Goal: Task Accomplishment & Management: Complete application form

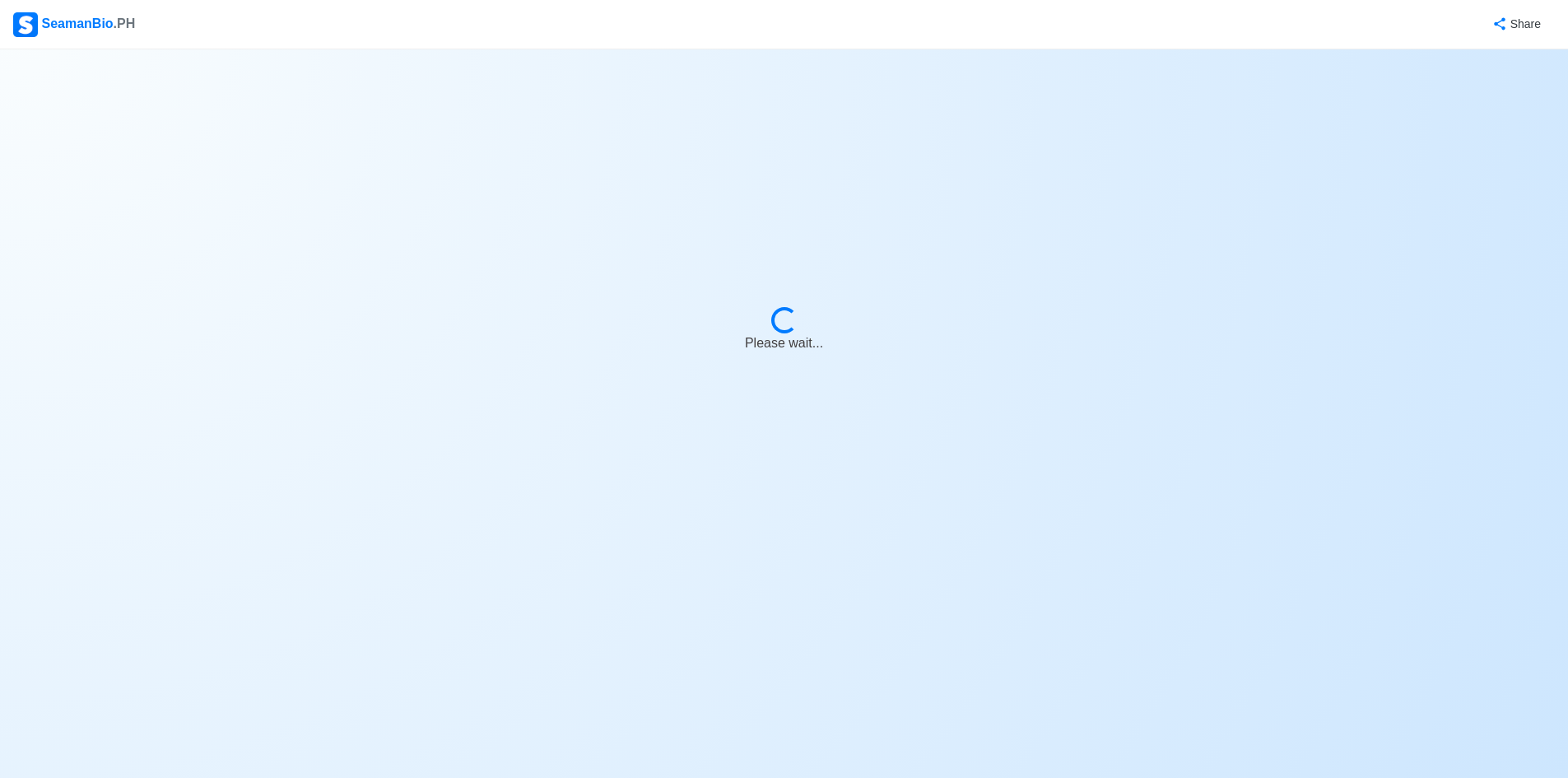
select select "4th Engineer"
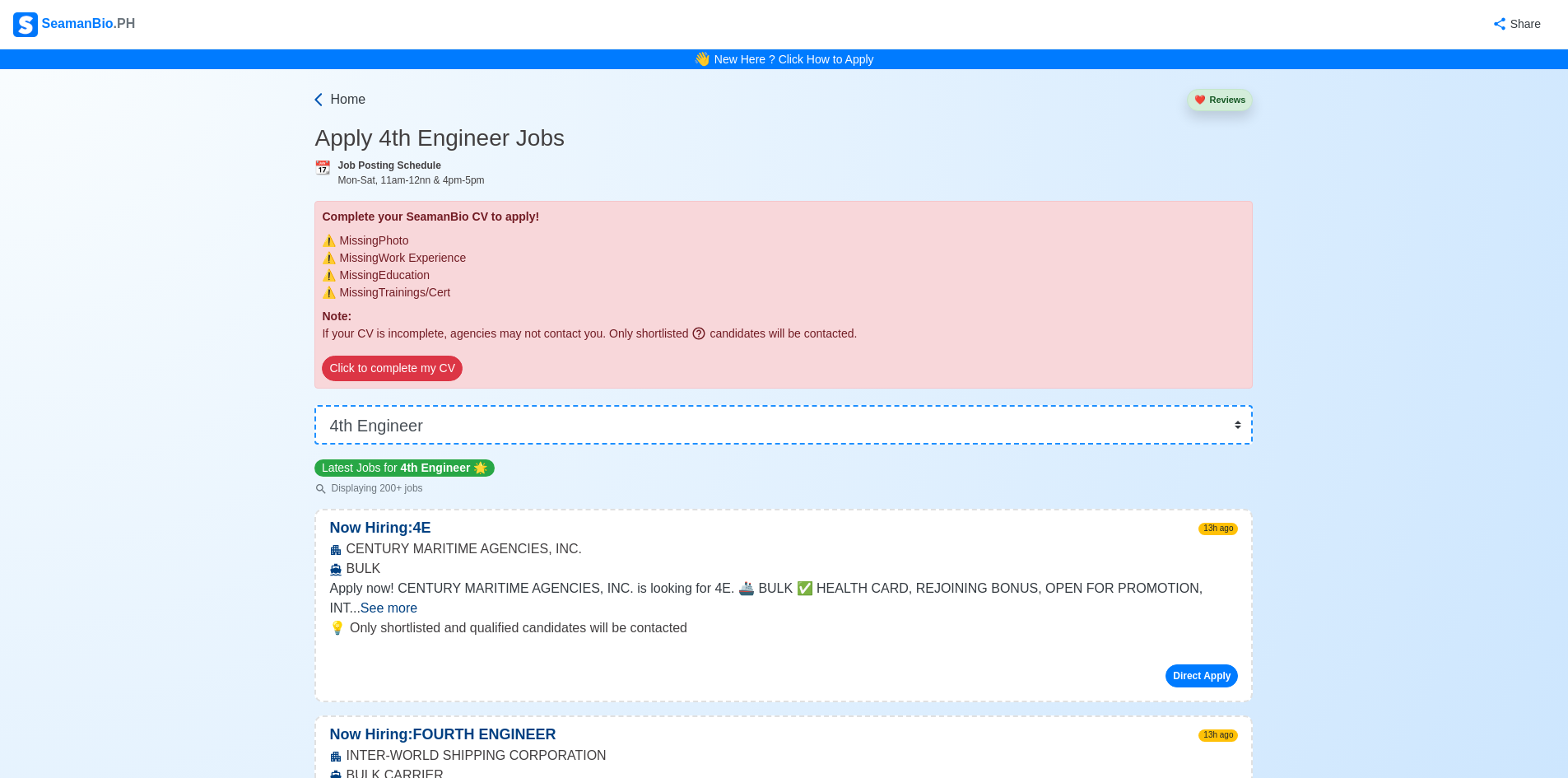
click at [337, 98] on span "Home" at bounding box center [347, 100] width 36 height 20
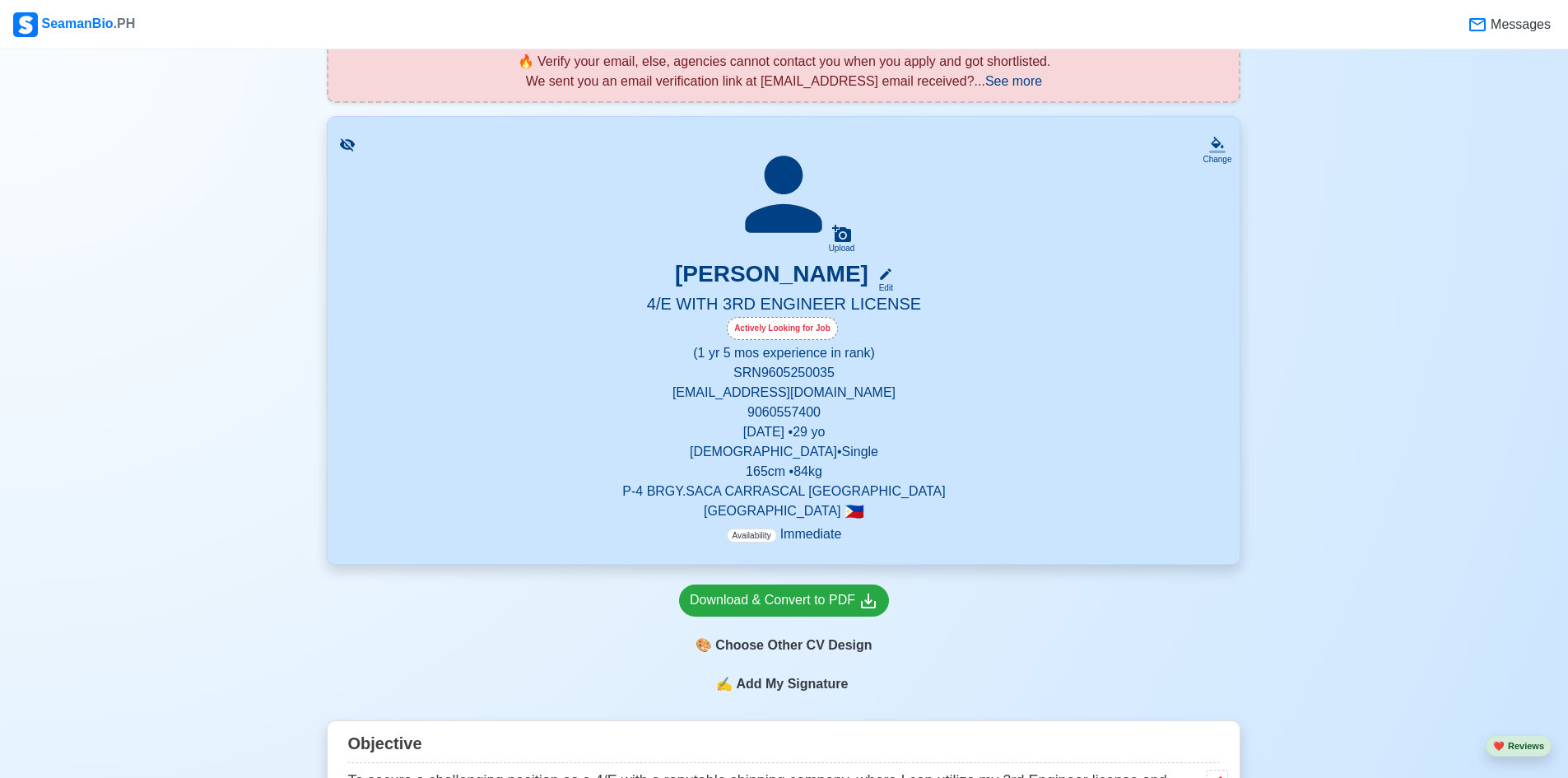
scroll to position [494, 0]
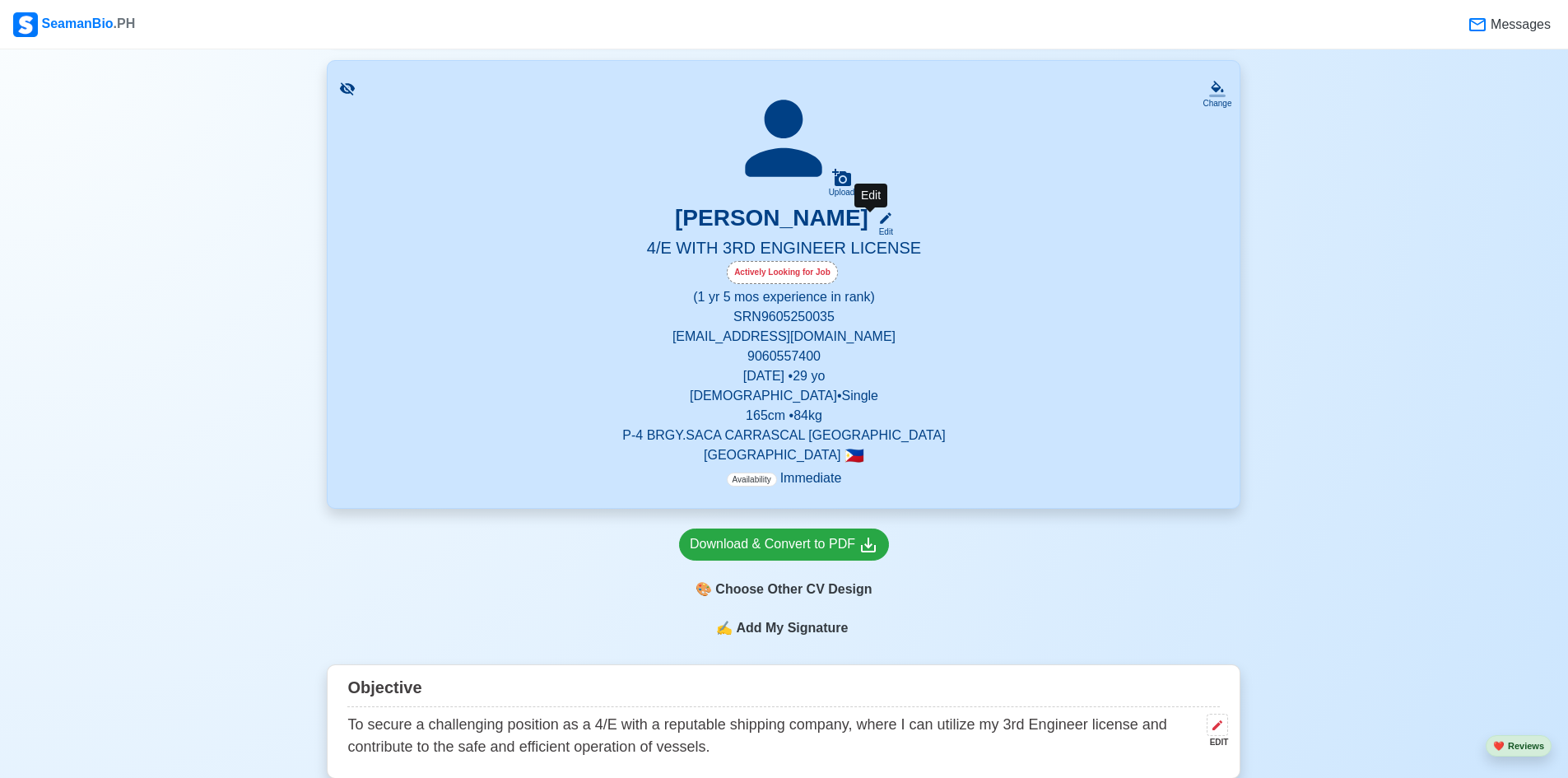
click at [871, 229] on div "Edit" at bounding box center [881, 232] width 21 height 13
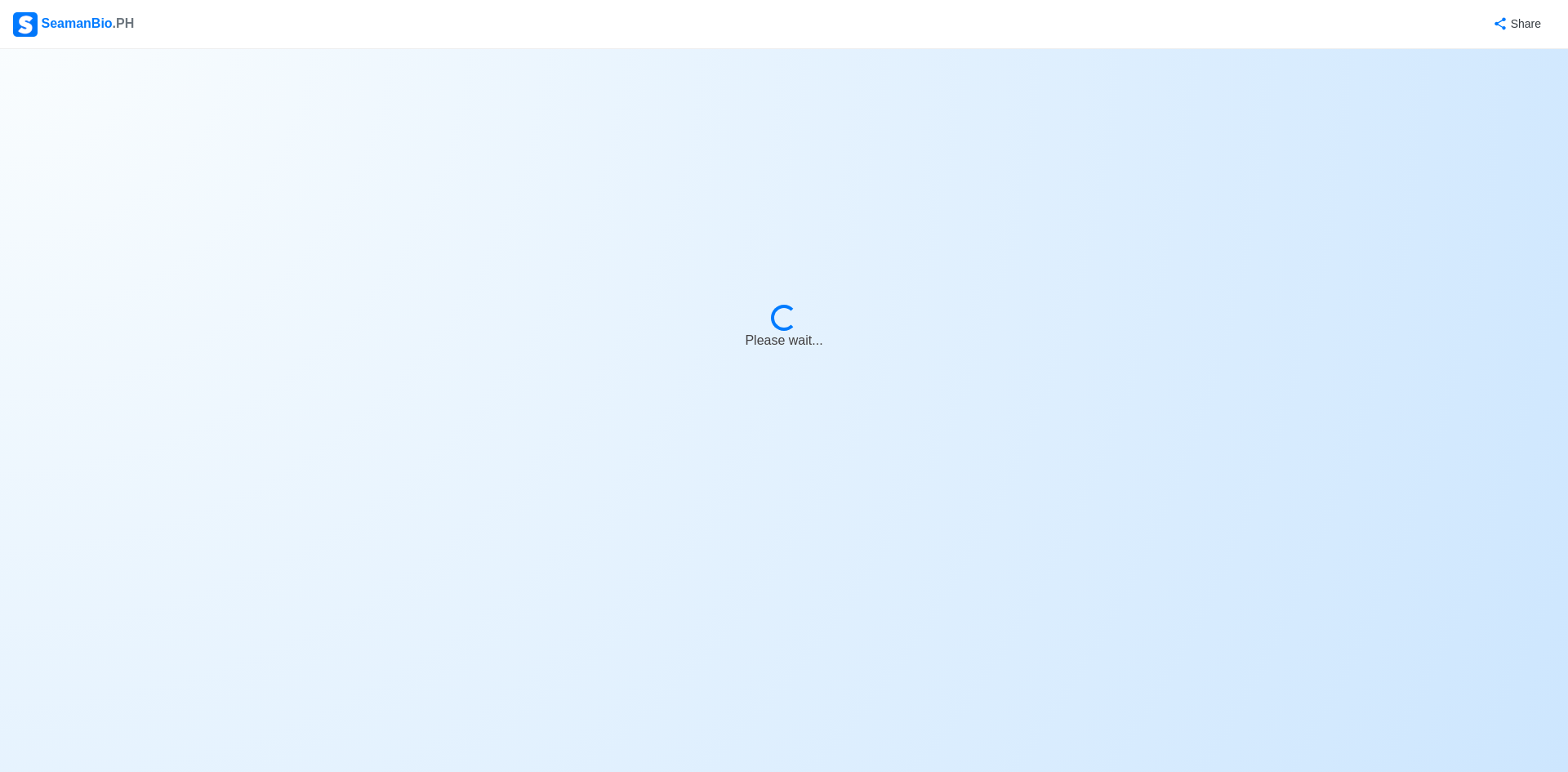
select select "Actively Looking for Job"
select select "Visible for Hiring"
select select "Single"
select select "Male"
select select "PH"
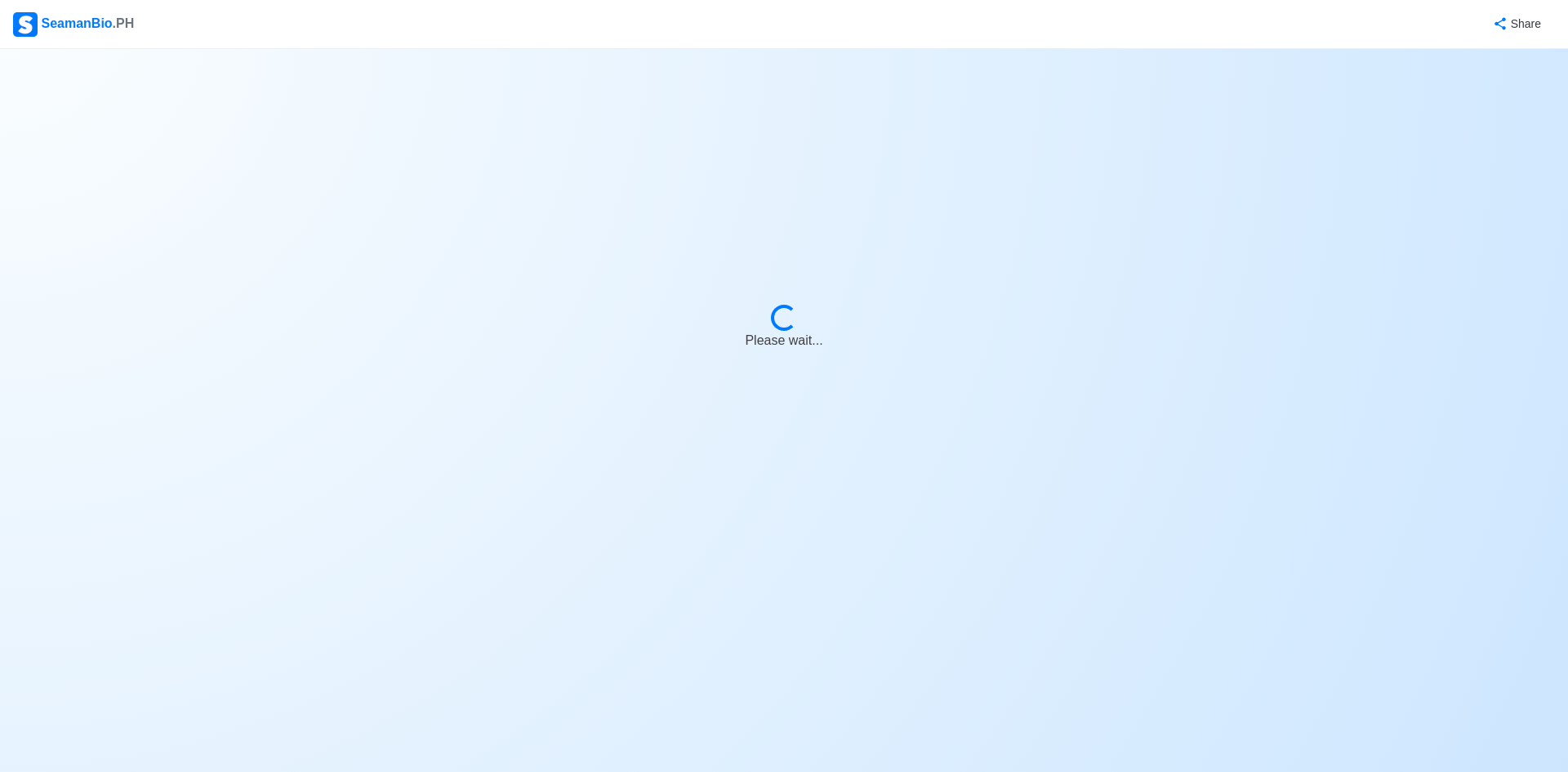
select select "1"
select select "5"
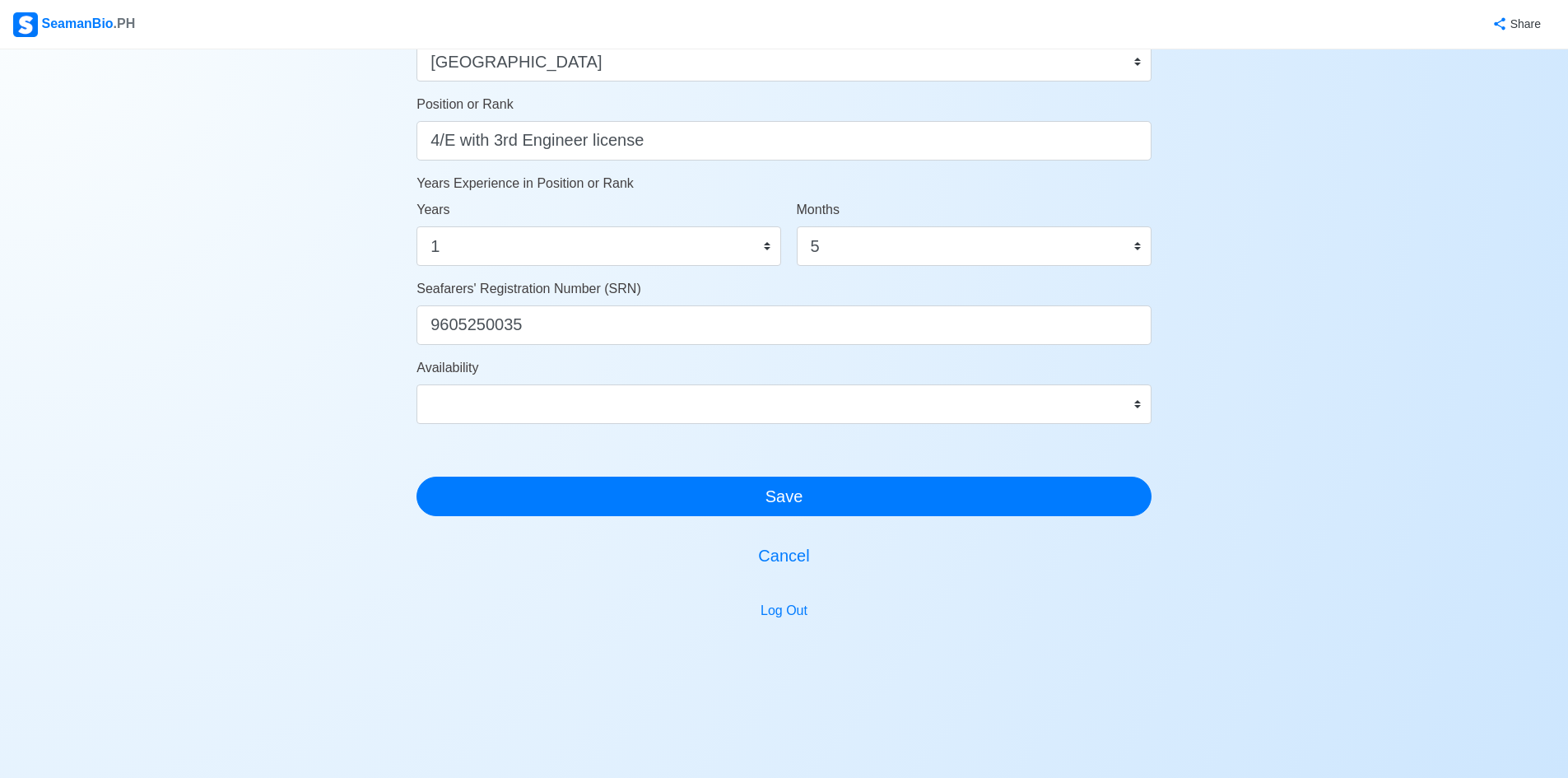
scroll to position [715, 0]
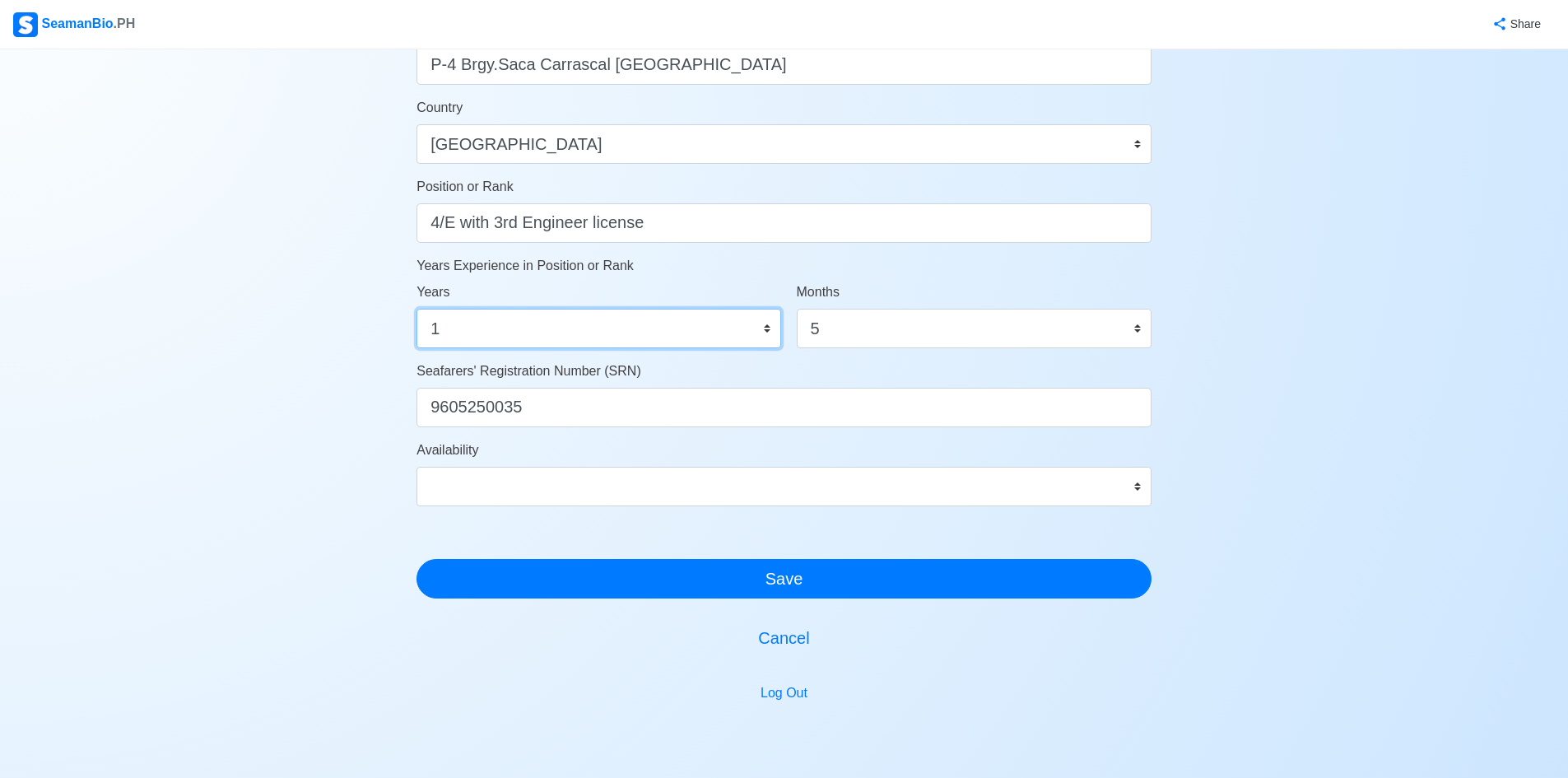
click at [724, 317] on select "0 1 2 3 4 5 6 7 8 9 10 11 12 13 14 15 16 17 18 19 20 21 22 23 24 25 26 27 28 29…" at bounding box center [598, 328] width 364 height 39
select select "2"
click at [416, 309] on select "0 1 2 3 4 5 6 7 8 9 10 11 12 13 14 15 16 17 18 19 20 21 22 23 24 25 26 27 28 29…" at bounding box center [598, 328] width 364 height 39
click at [1018, 346] on select "0 1 2 3 4 5 6 7 8 9 10 11" at bounding box center [974, 328] width 355 height 39
select select "0"
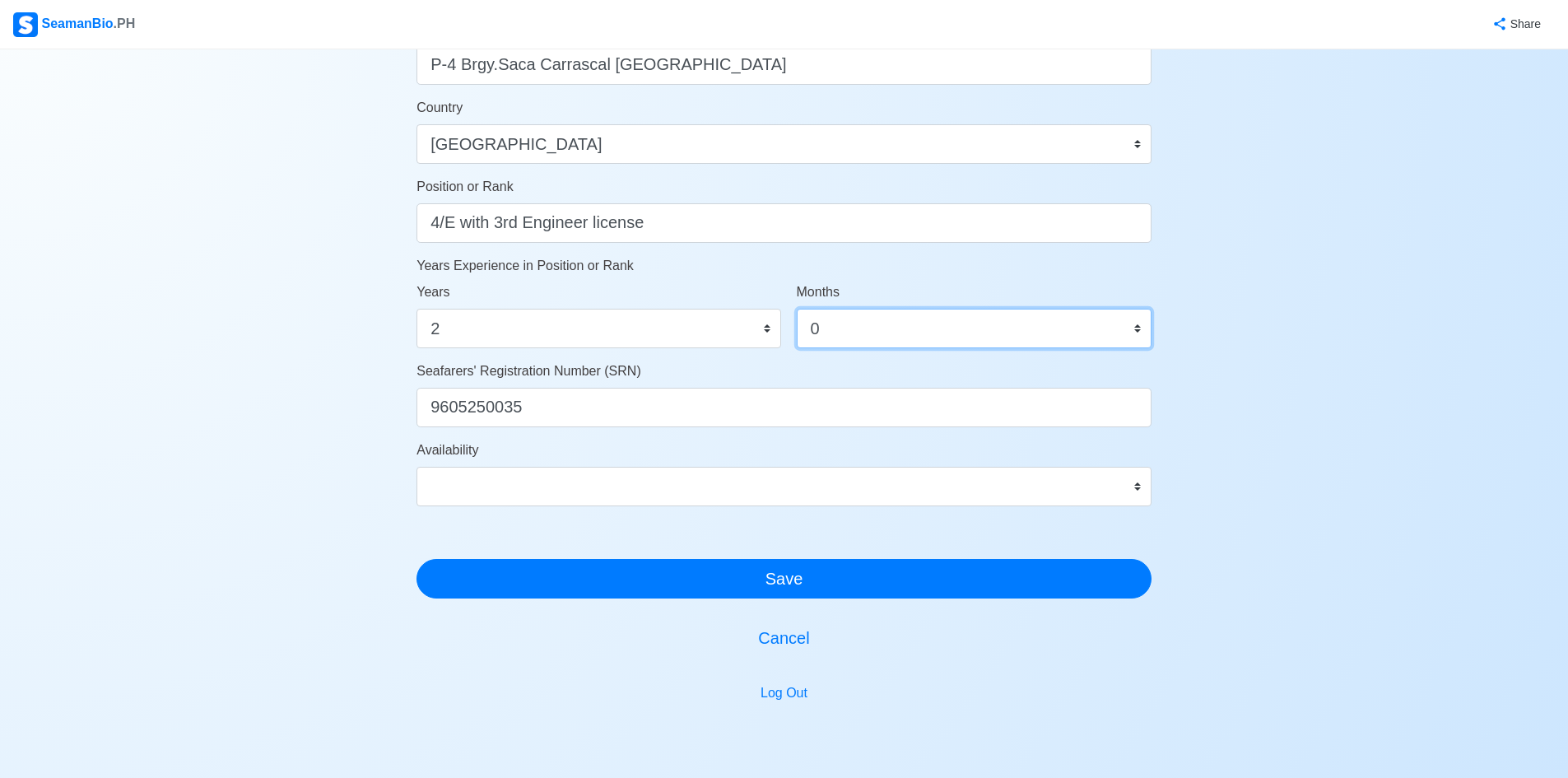
click at [796, 309] on select "0 1 2 3 4 5 6 7 8 9 10 11" at bounding box center [974, 328] width 355 height 39
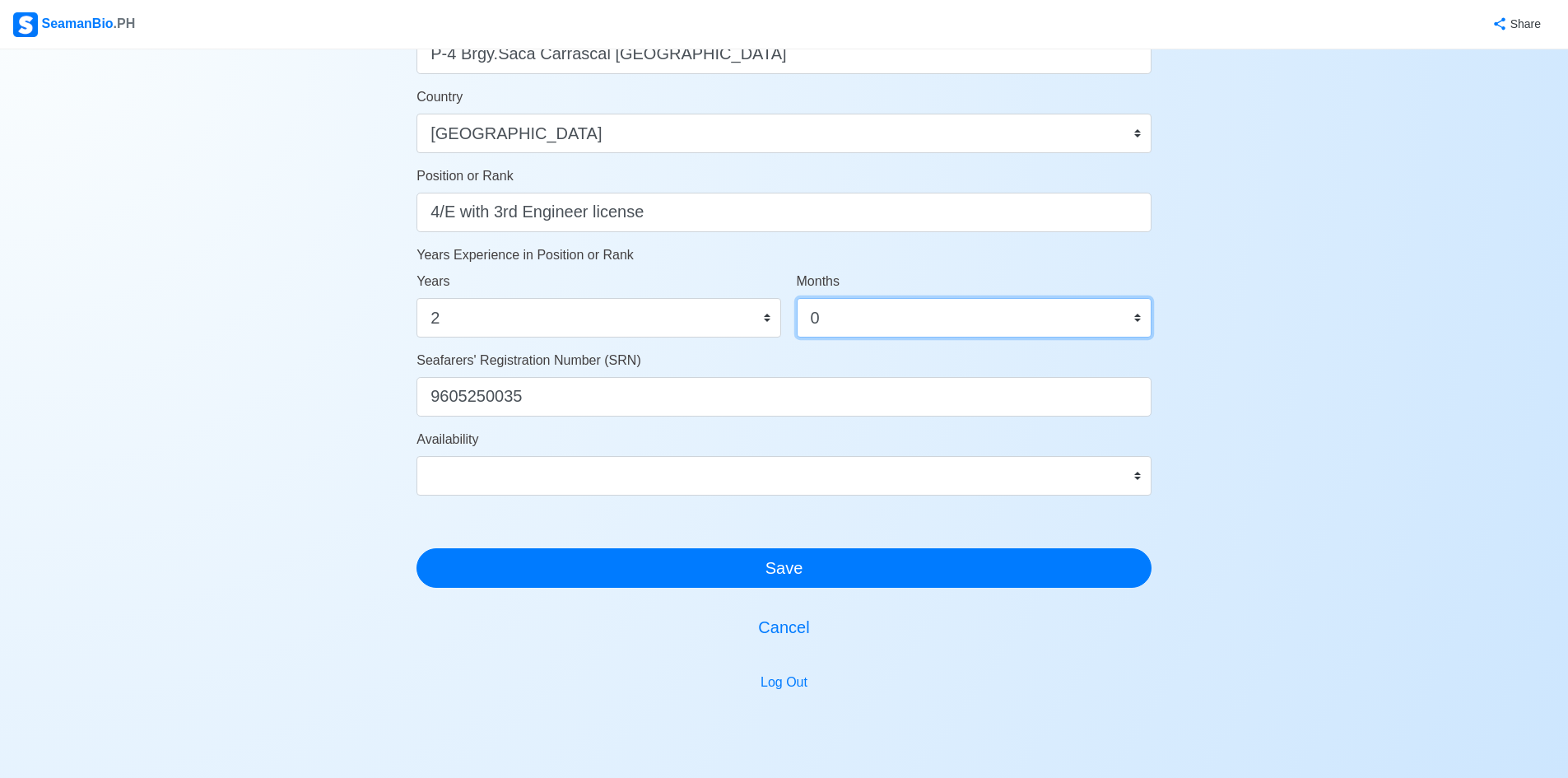
scroll to position [797, 0]
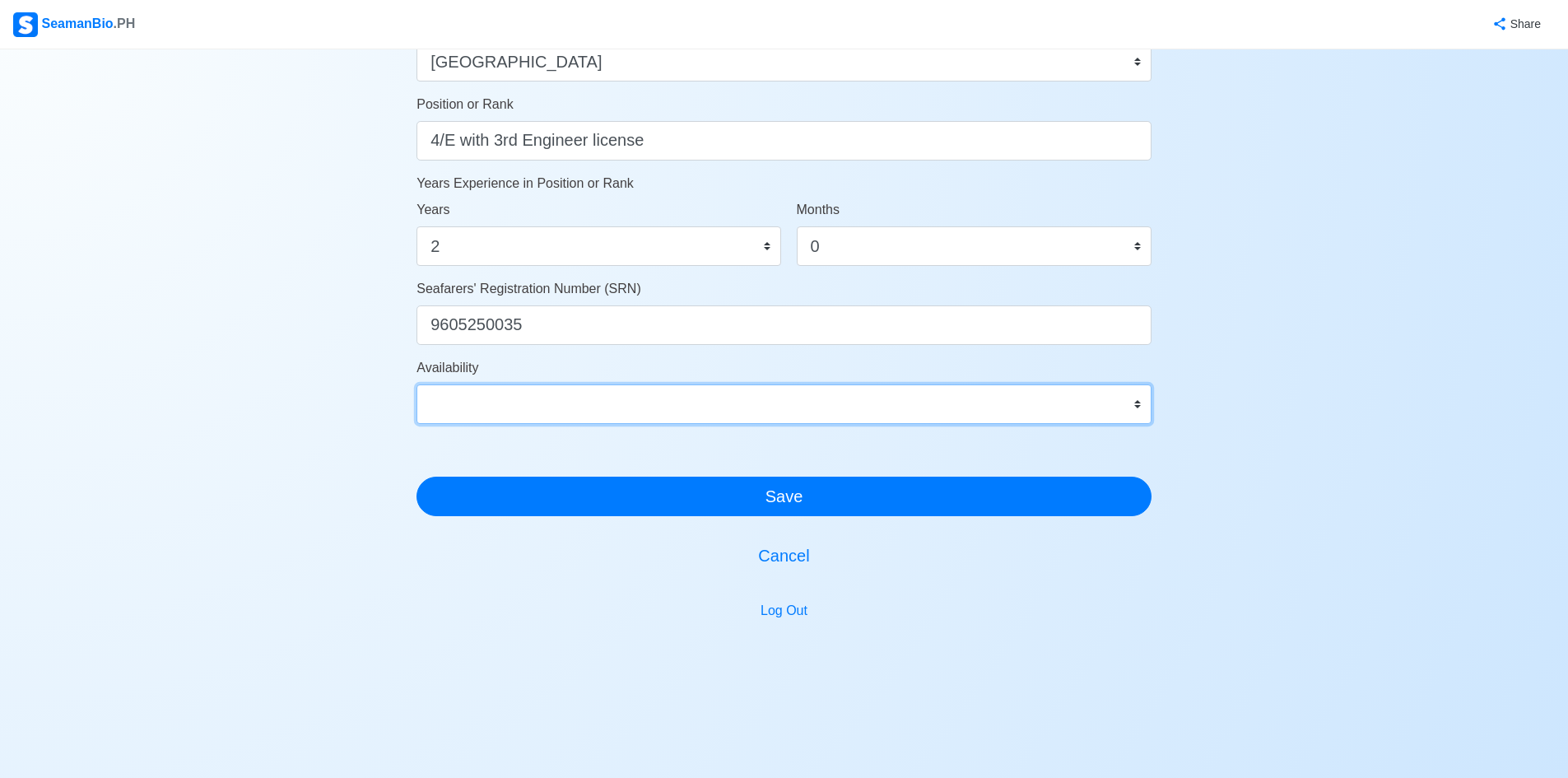
click at [733, 409] on select "Immediate Sep 2025 Oct 2025 Nov 2025 Dec 2025 Jan 2026 Feb 2026 Mar 2026 Apr 20…" at bounding box center [784, 403] width 735 height 39
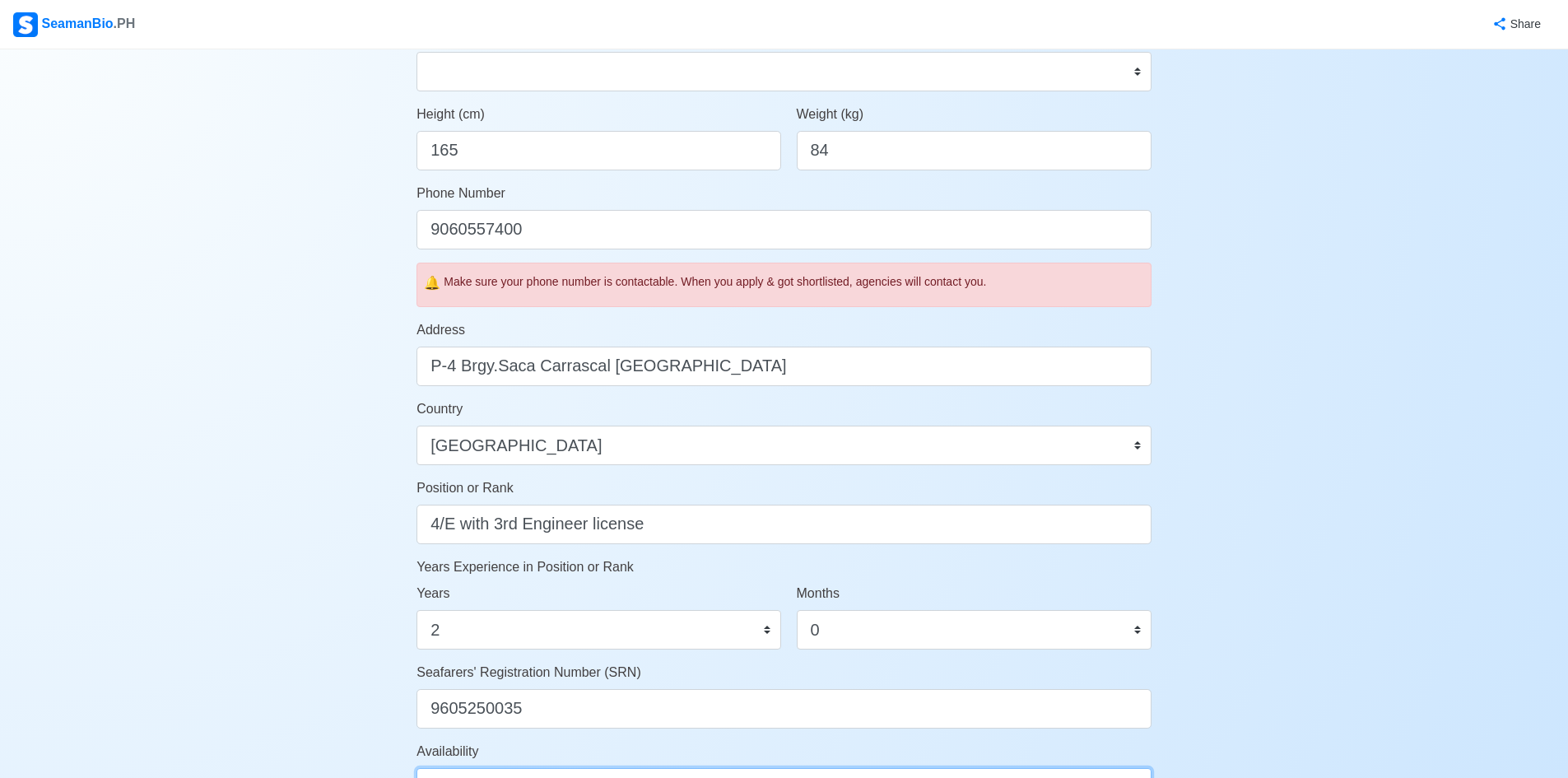
scroll to position [386, 0]
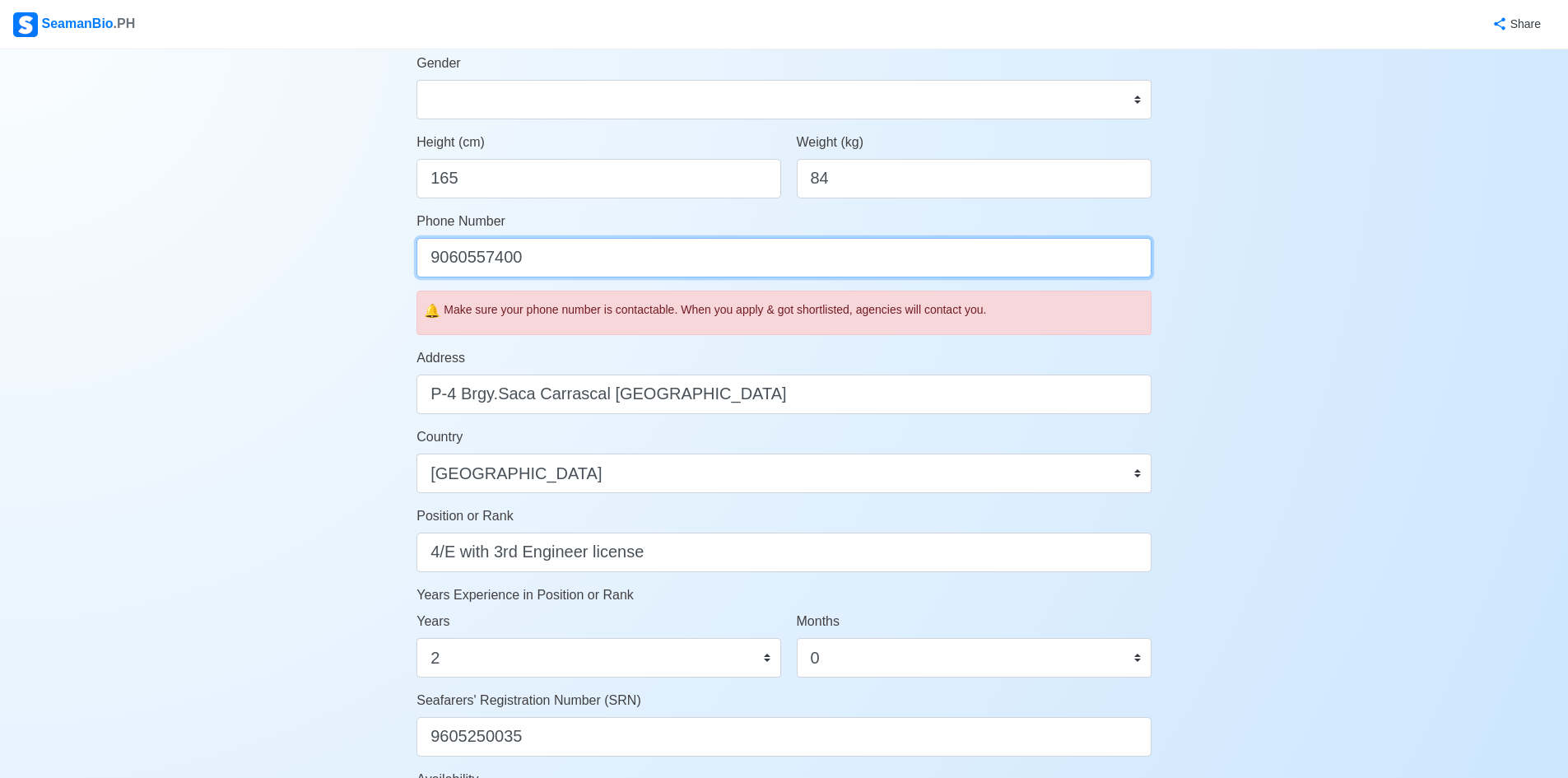
drag, startPoint x: 597, startPoint y: 258, endPoint x: 350, endPoint y: 282, distance: 248.2
click at [350, 282] on div "Account Setup 🗂️ Your Job Status Onboard Actively Looking for Job Not Looking f…" at bounding box center [784, 406] width 1568 height 1486
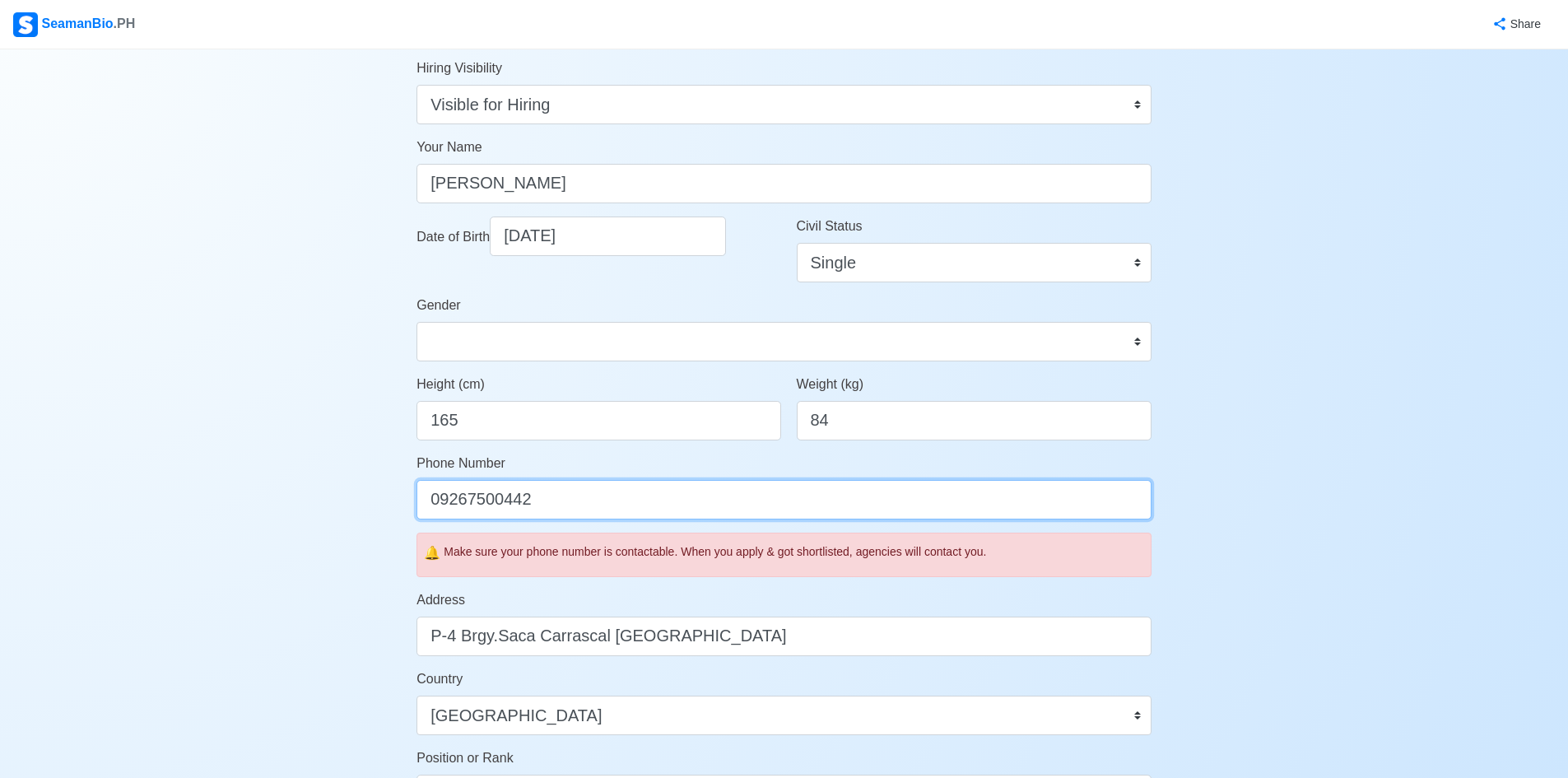
scroll to position [139, 0]
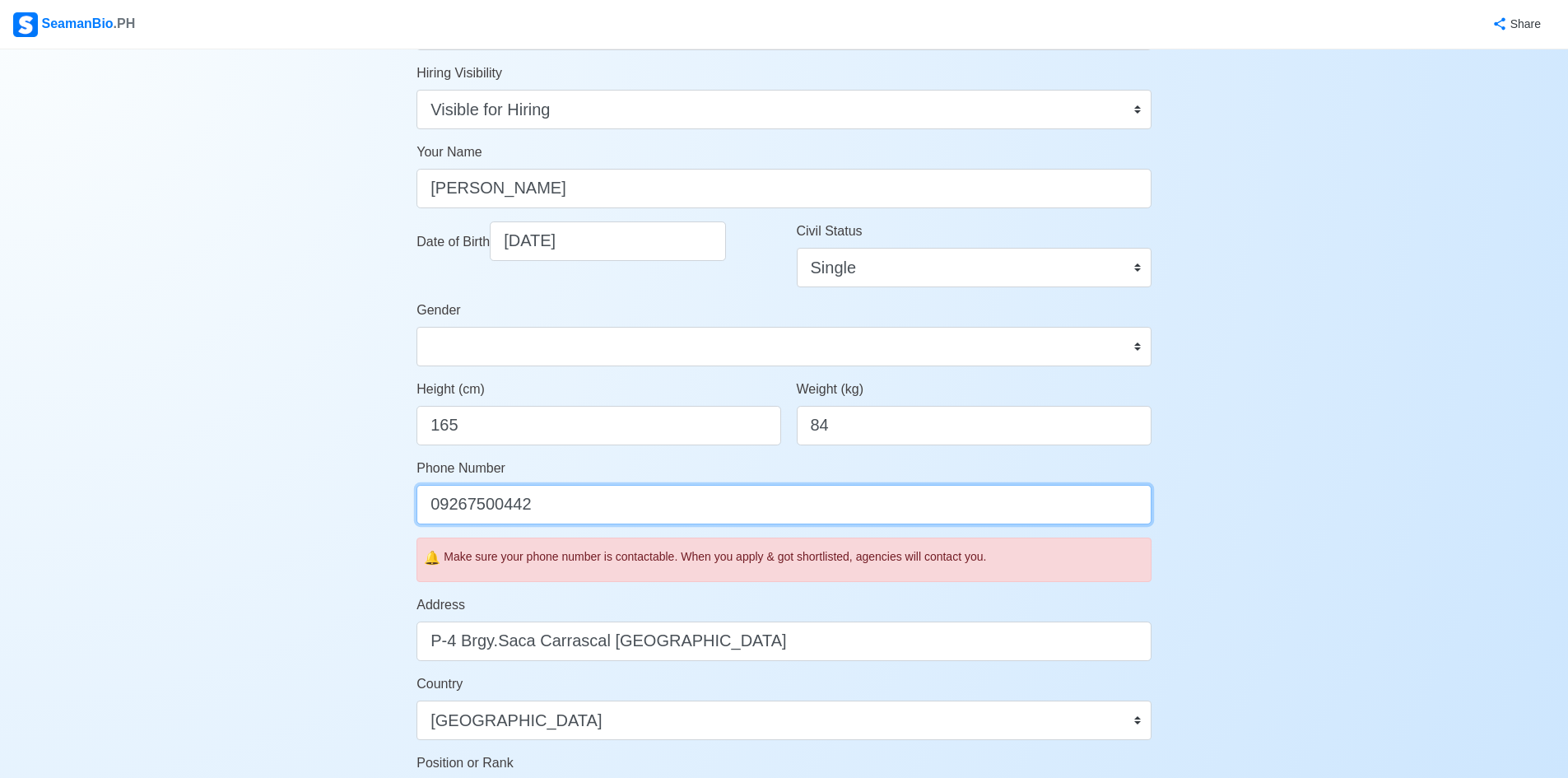
type input "09267500442"
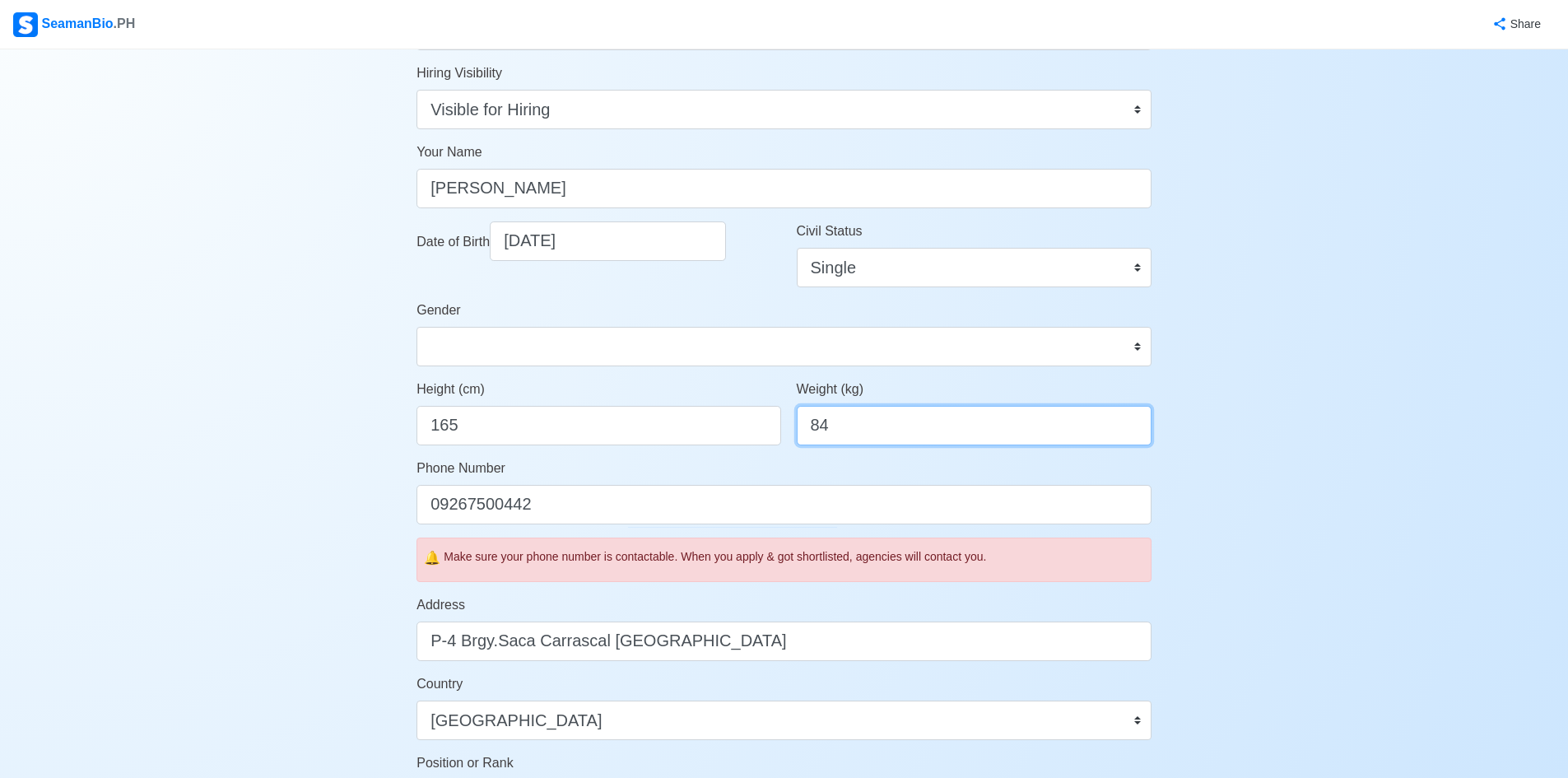
click at [882, 417] on input "84" at bounding box center [974, 425] width 355 height 39
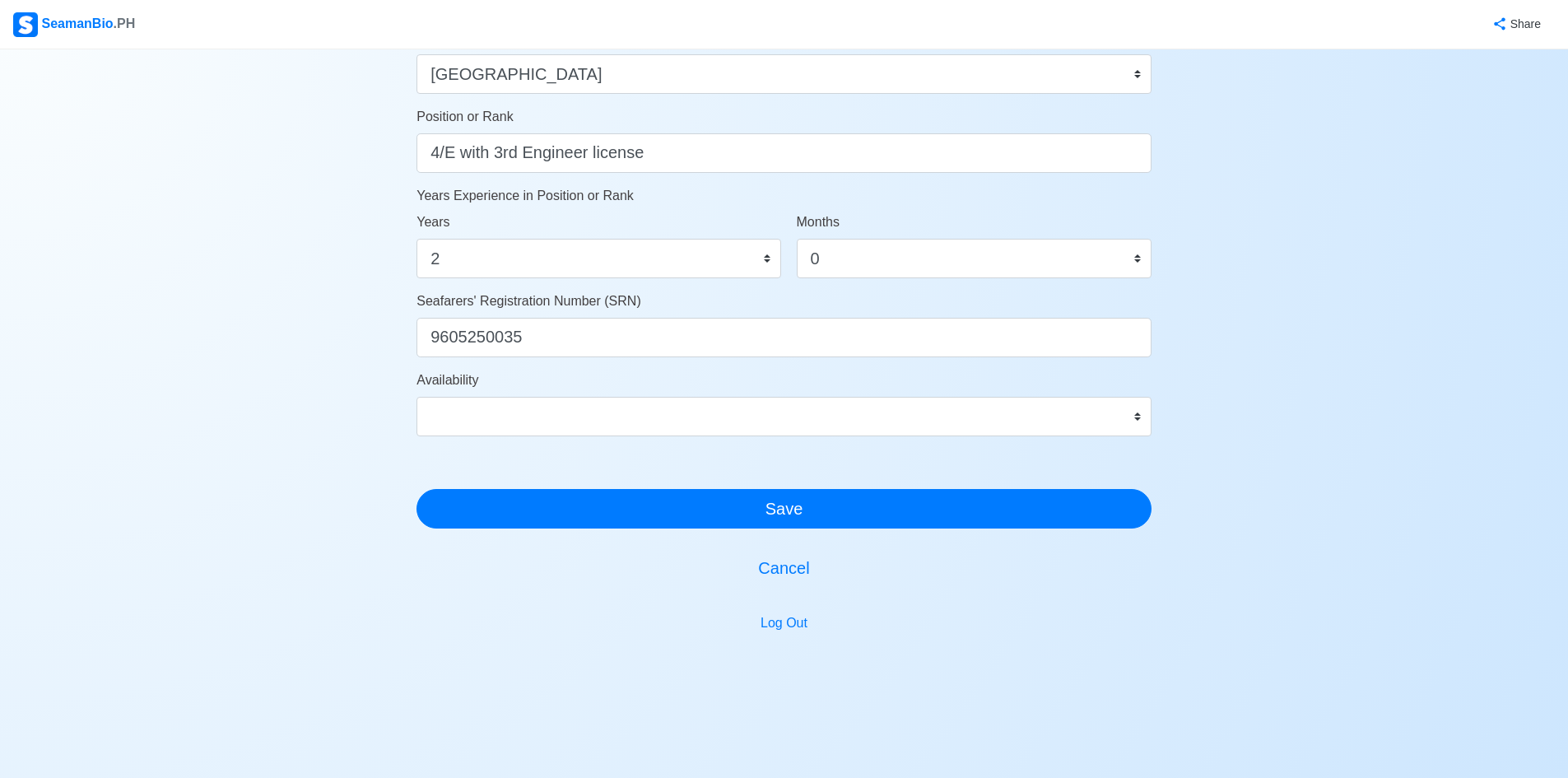
scroll to position [797, 0]
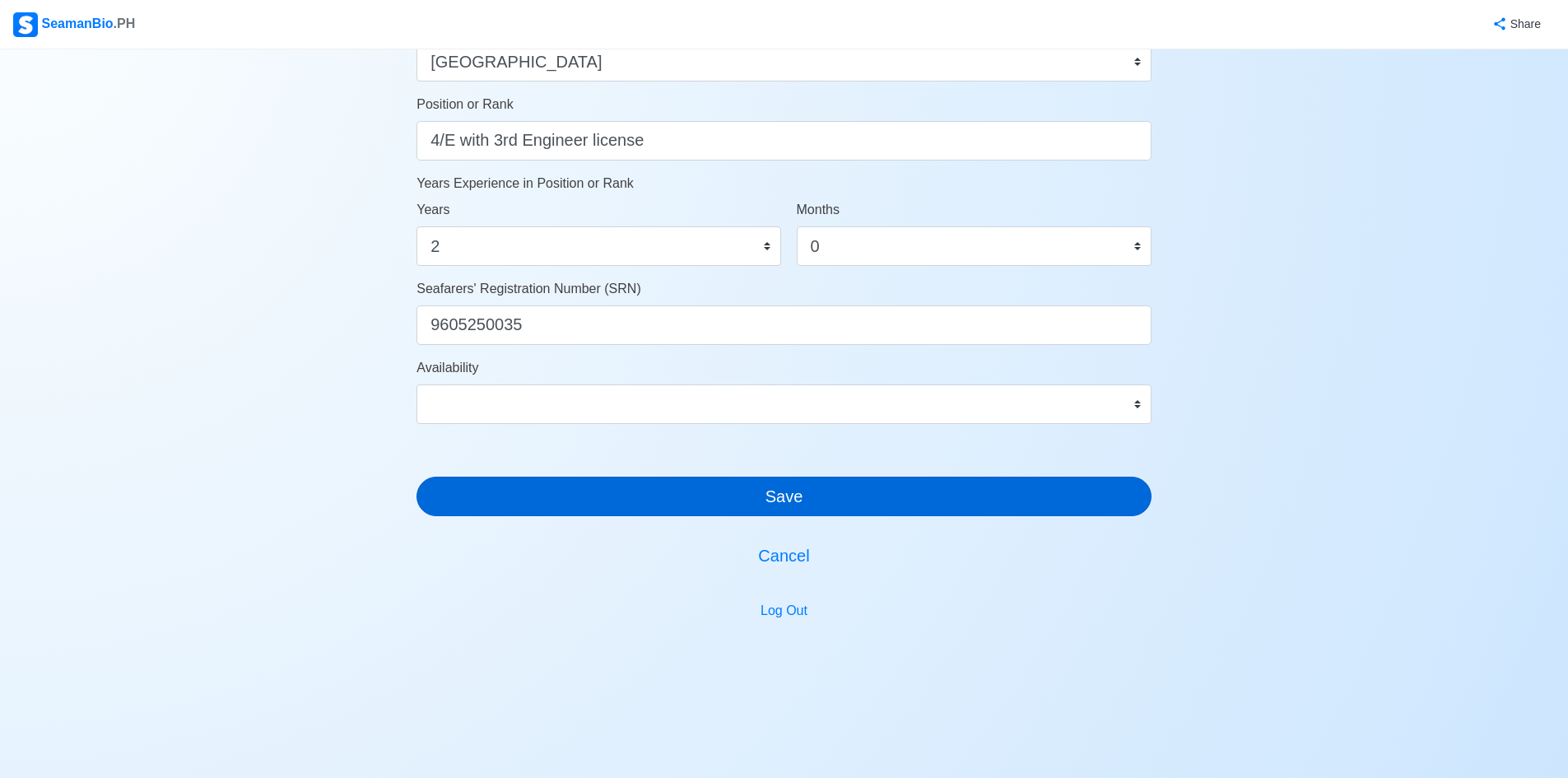
type input "82"
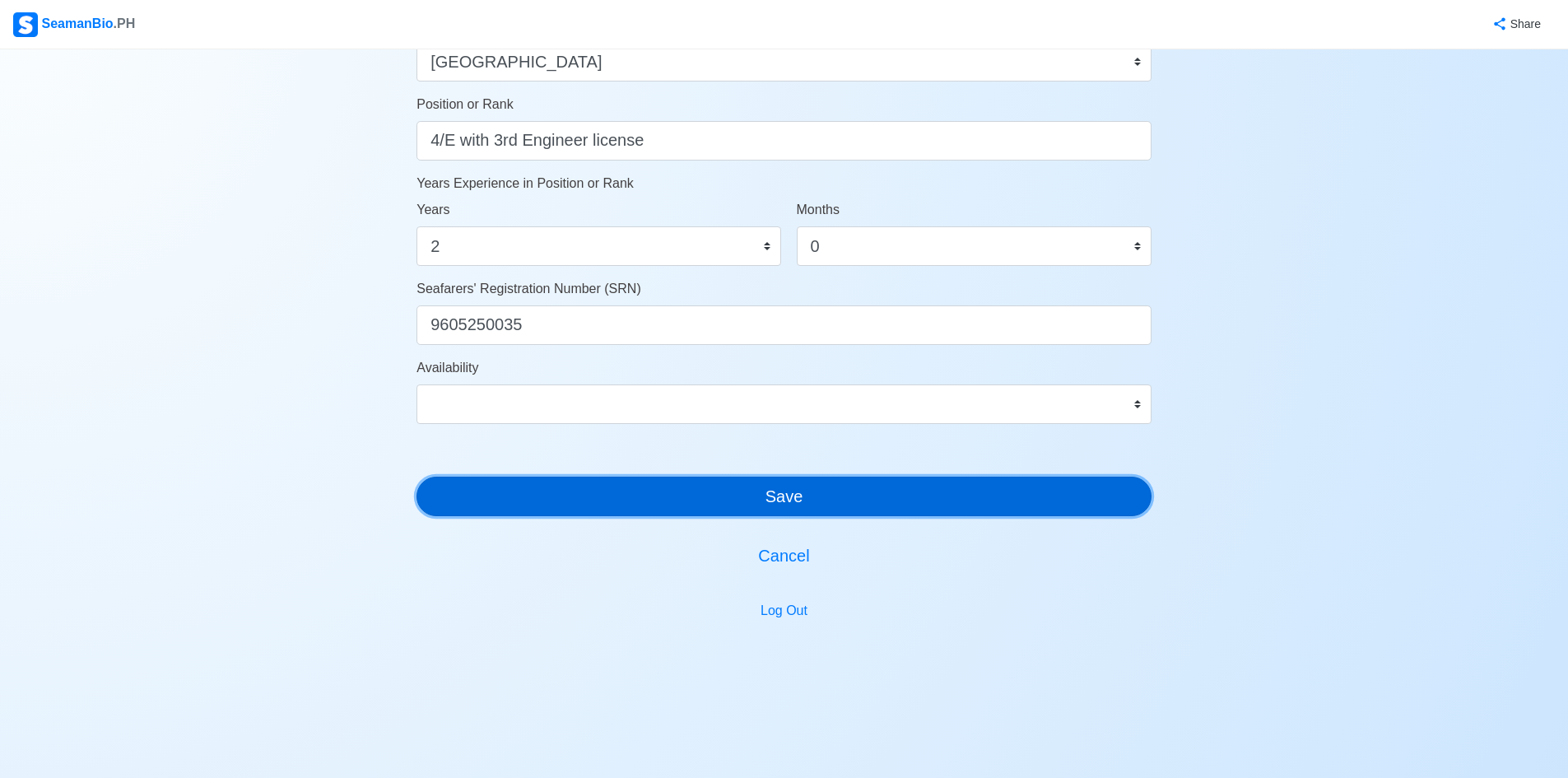
click at [835, 492] on button "Save" at bounding box center [784, 496] width 735 height 39
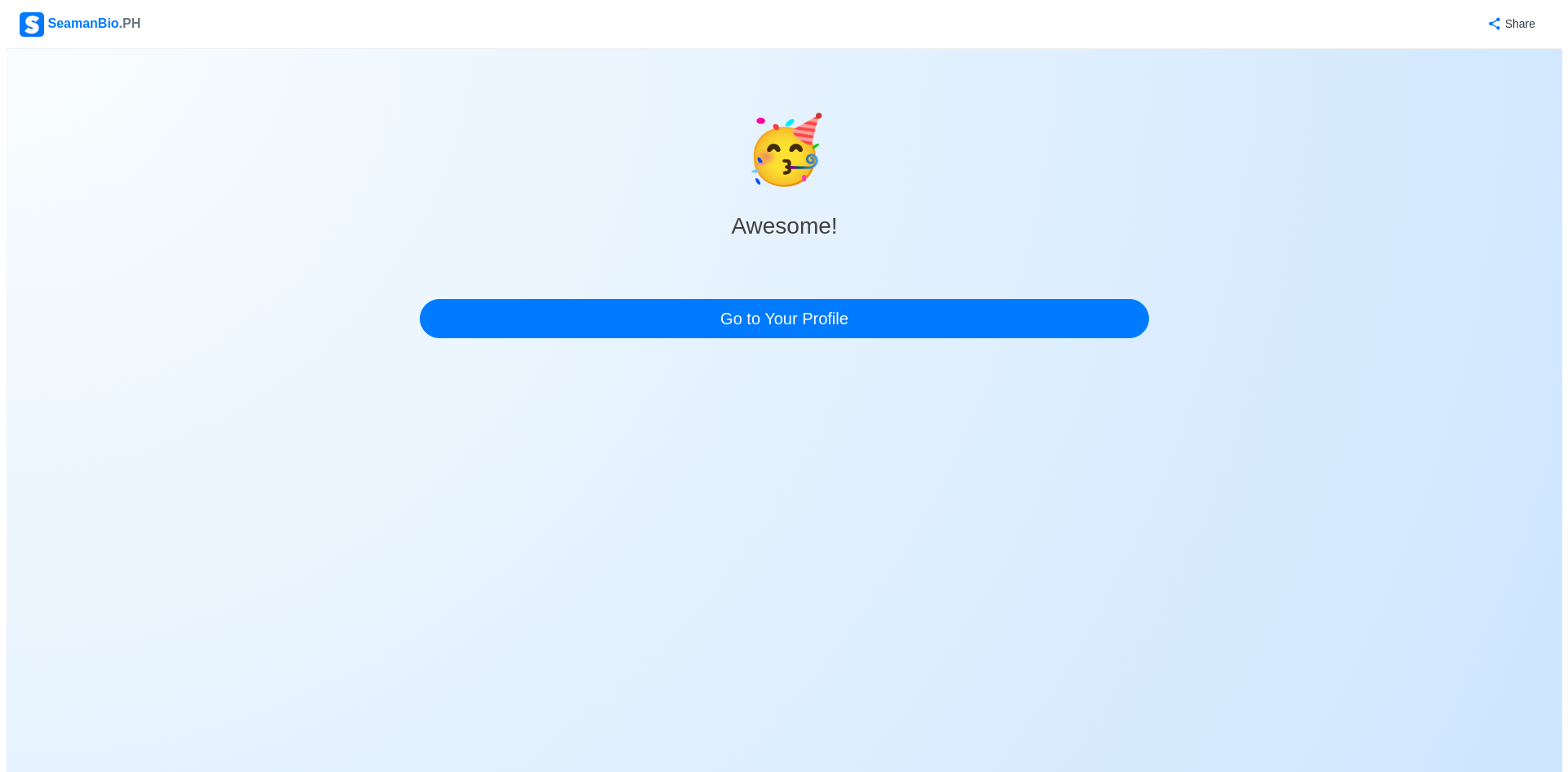
scroll to position [0, 0]
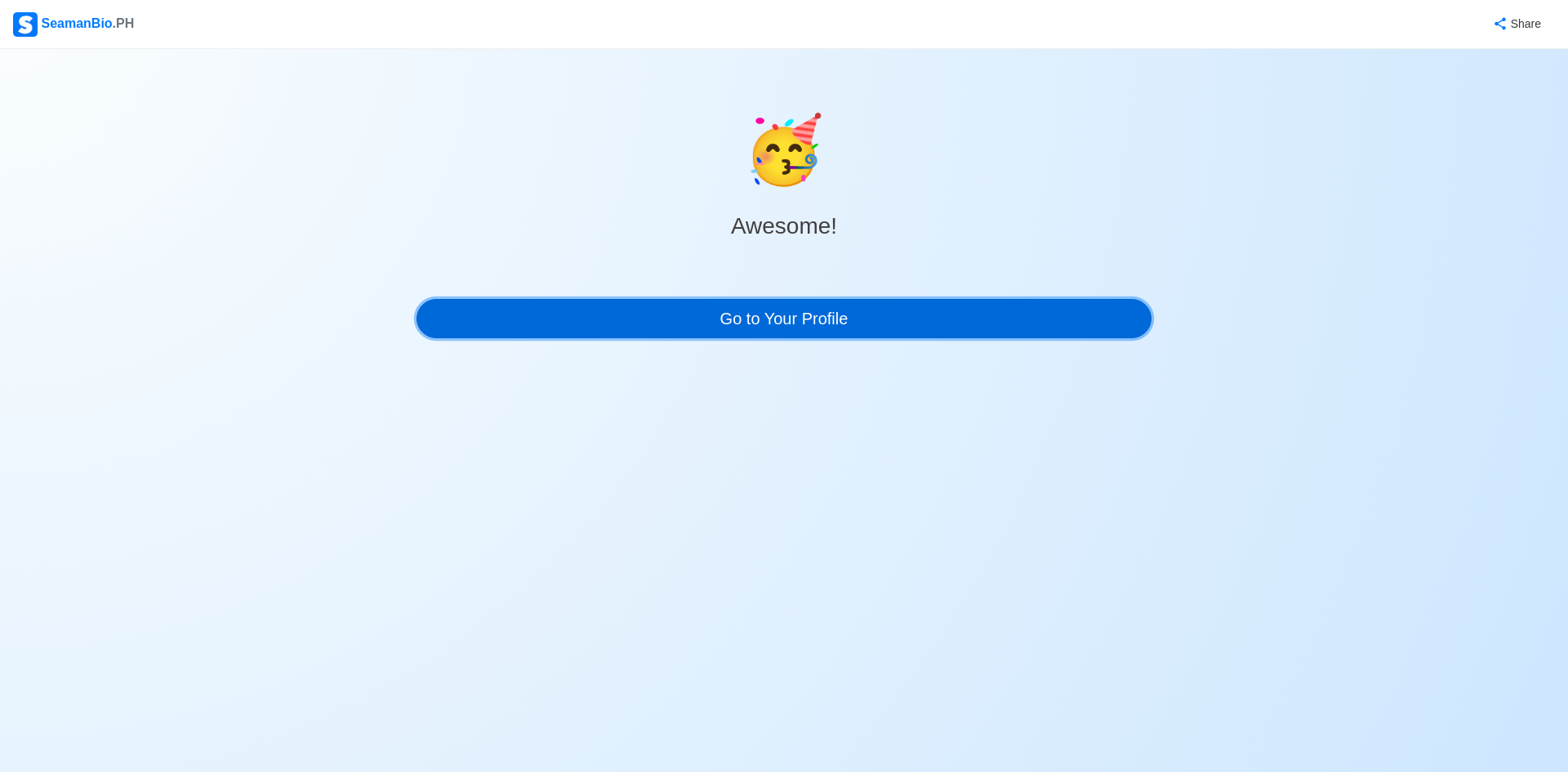
click at [967, 322] on link "Go to Your Profile" at bounding box center [784, 318] width 735 height 39
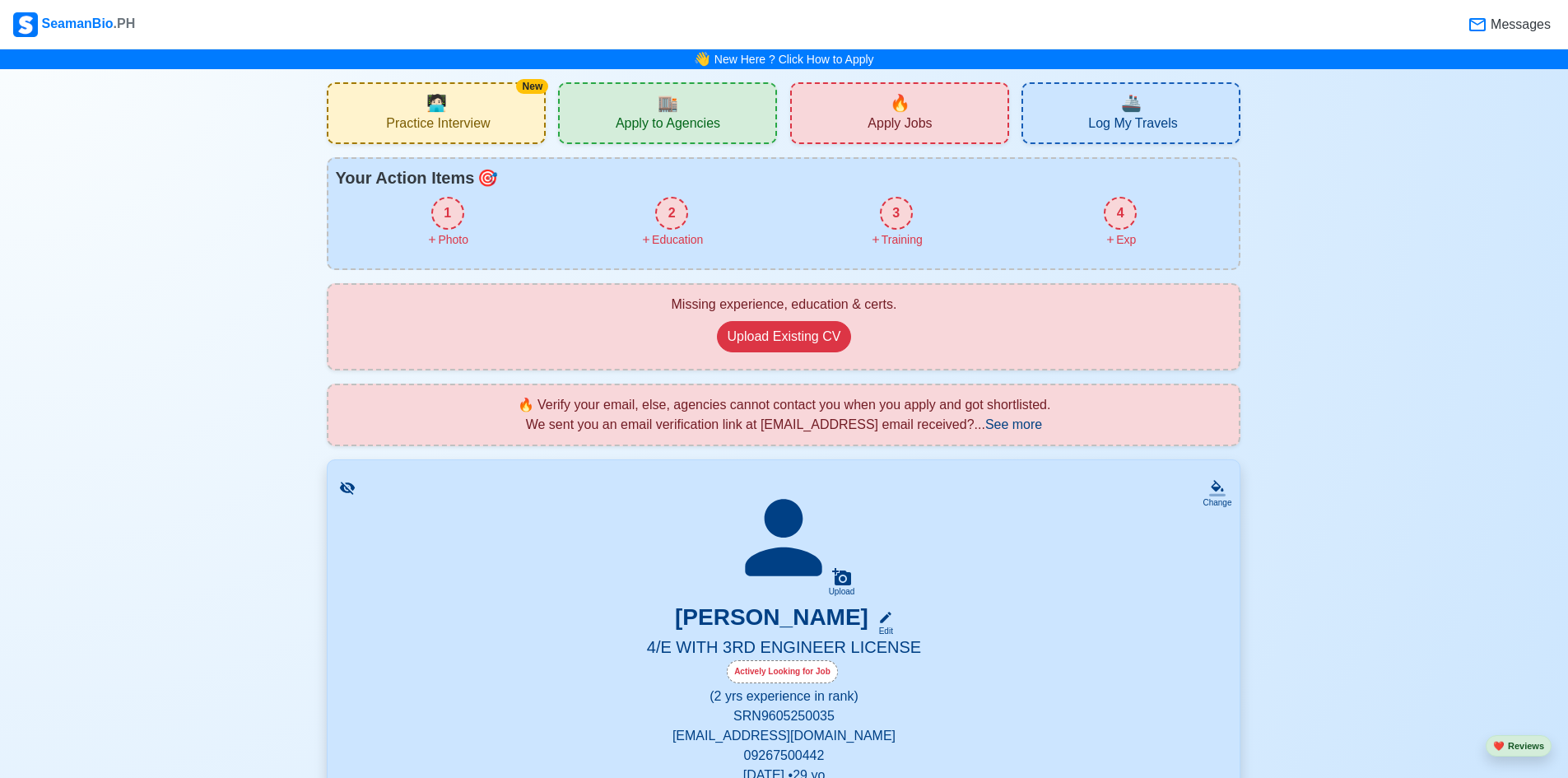
click at [449, 229] on div "1" at bounding box center [448, 213] width 33 height 33
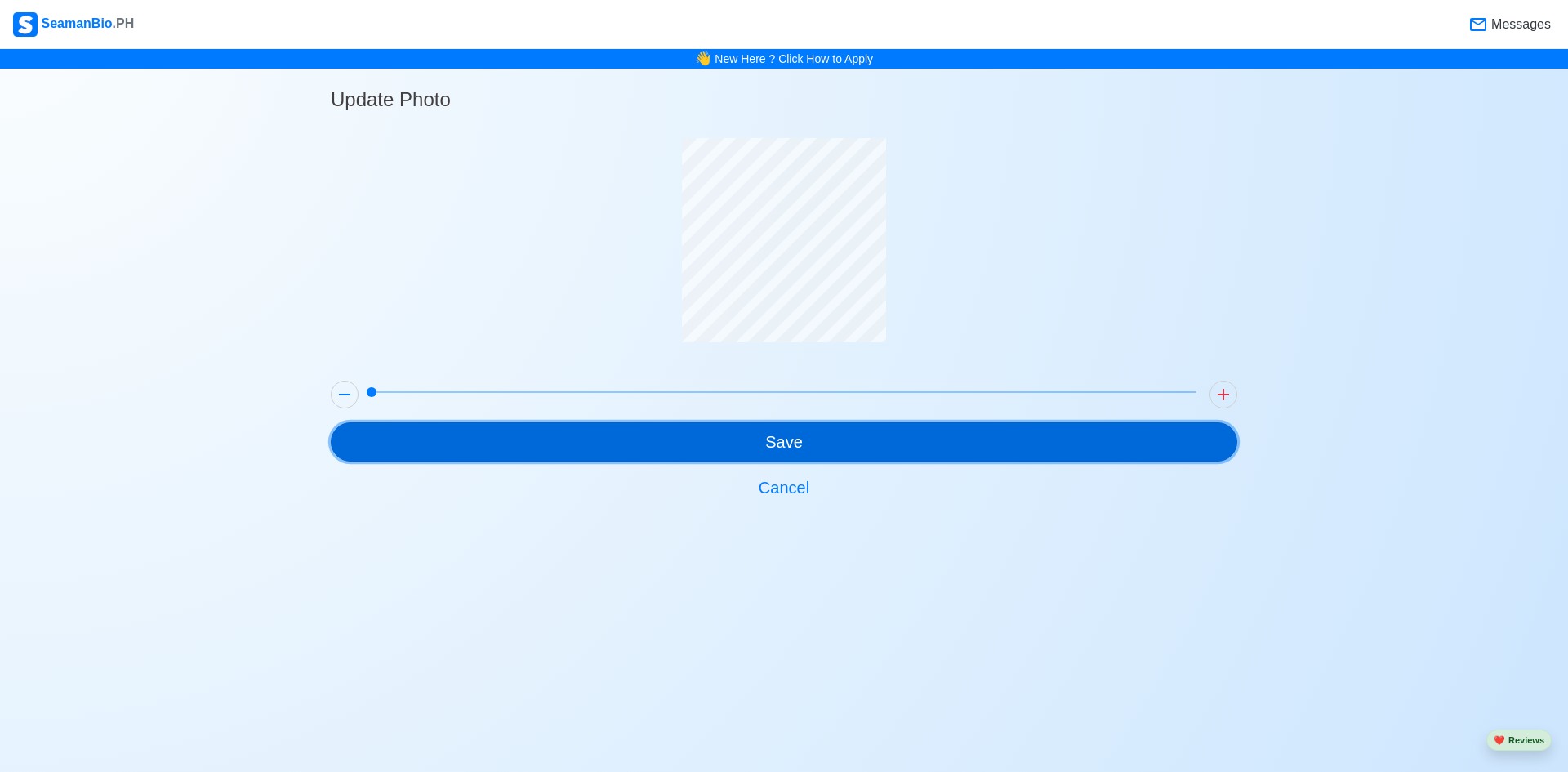
click at [785, 445] on button "Save" at bounding box center [784, 441] width 906 height 39
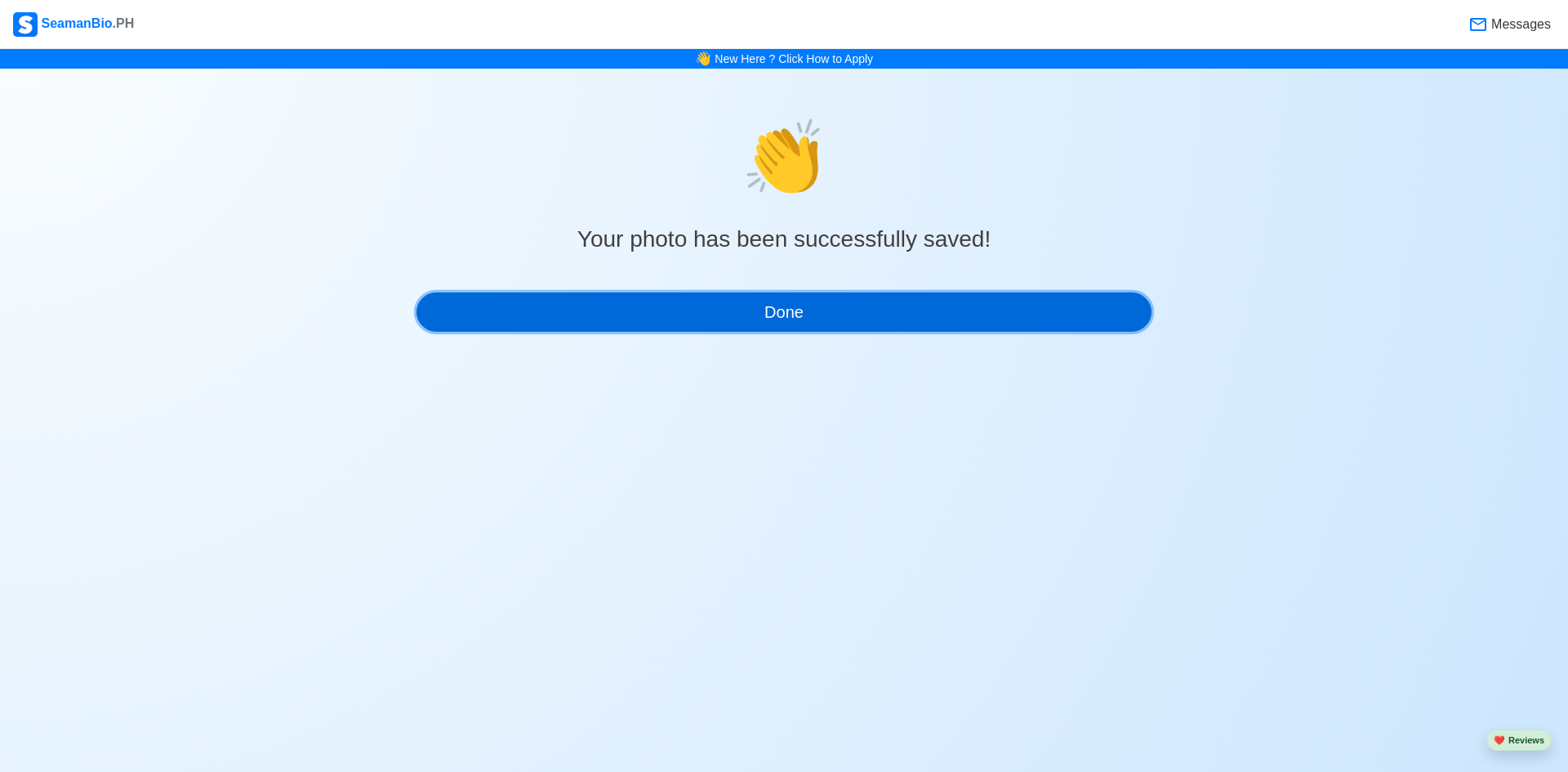
click at [952, 311] on button "Done" at bounding box center [784, 311] width 735 height 39
click at [863, 304] on button "Done" at bounding box center [784, 311] width 735 height 39
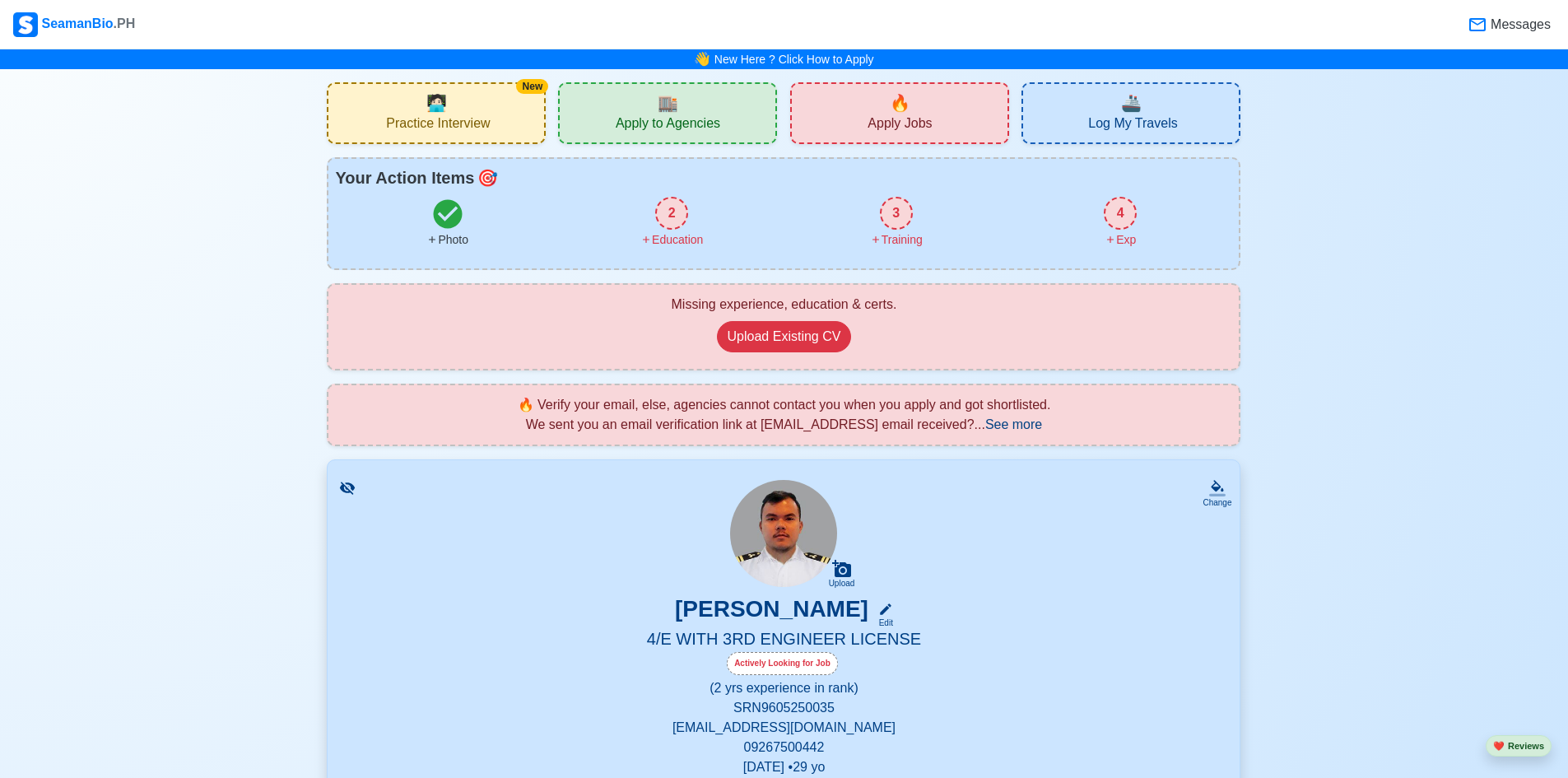
click at [668, 233] on div "Education" at bounding box center [671, 240] width 62 height 17
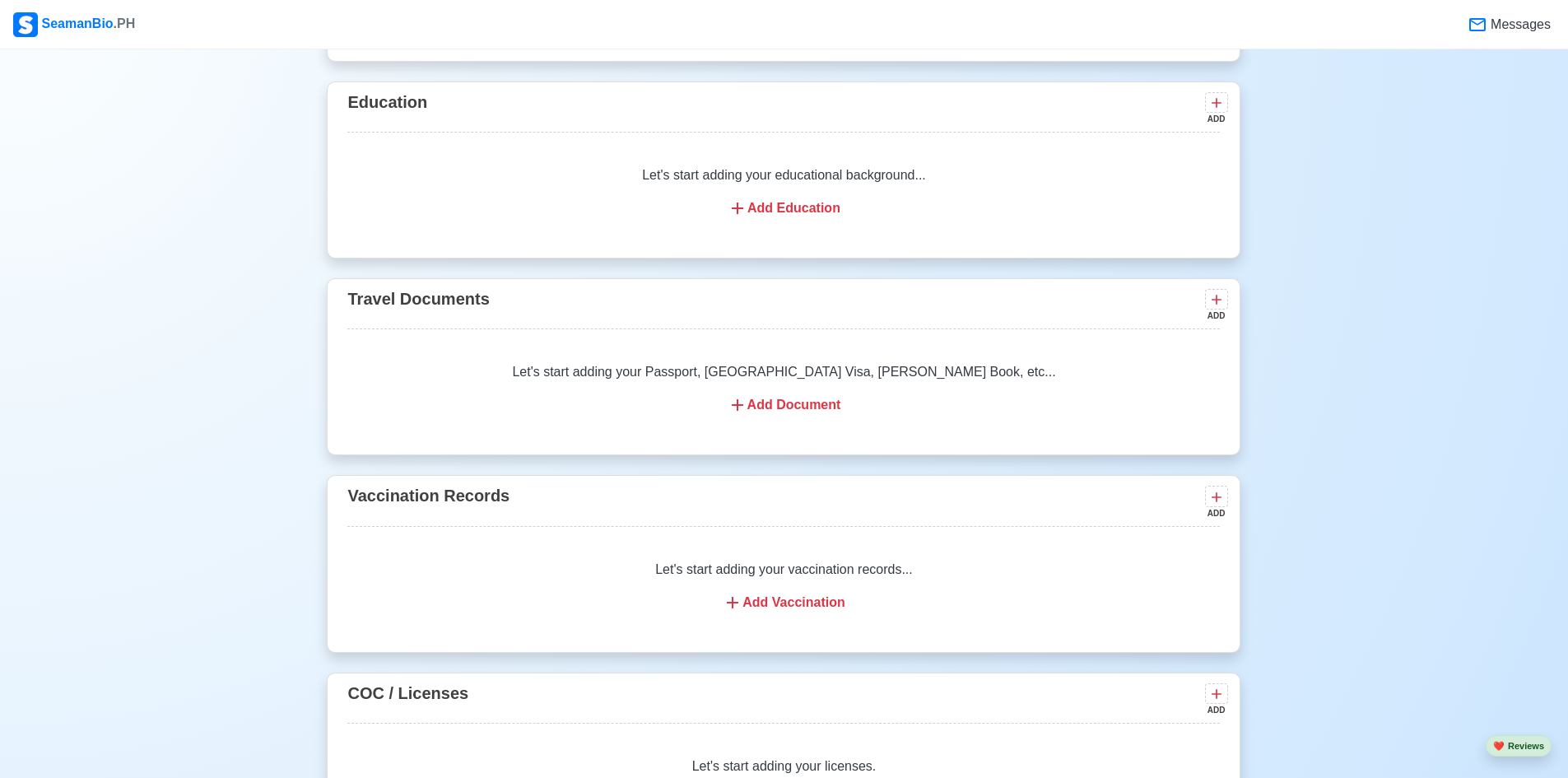
scroll to position [1313, 0]
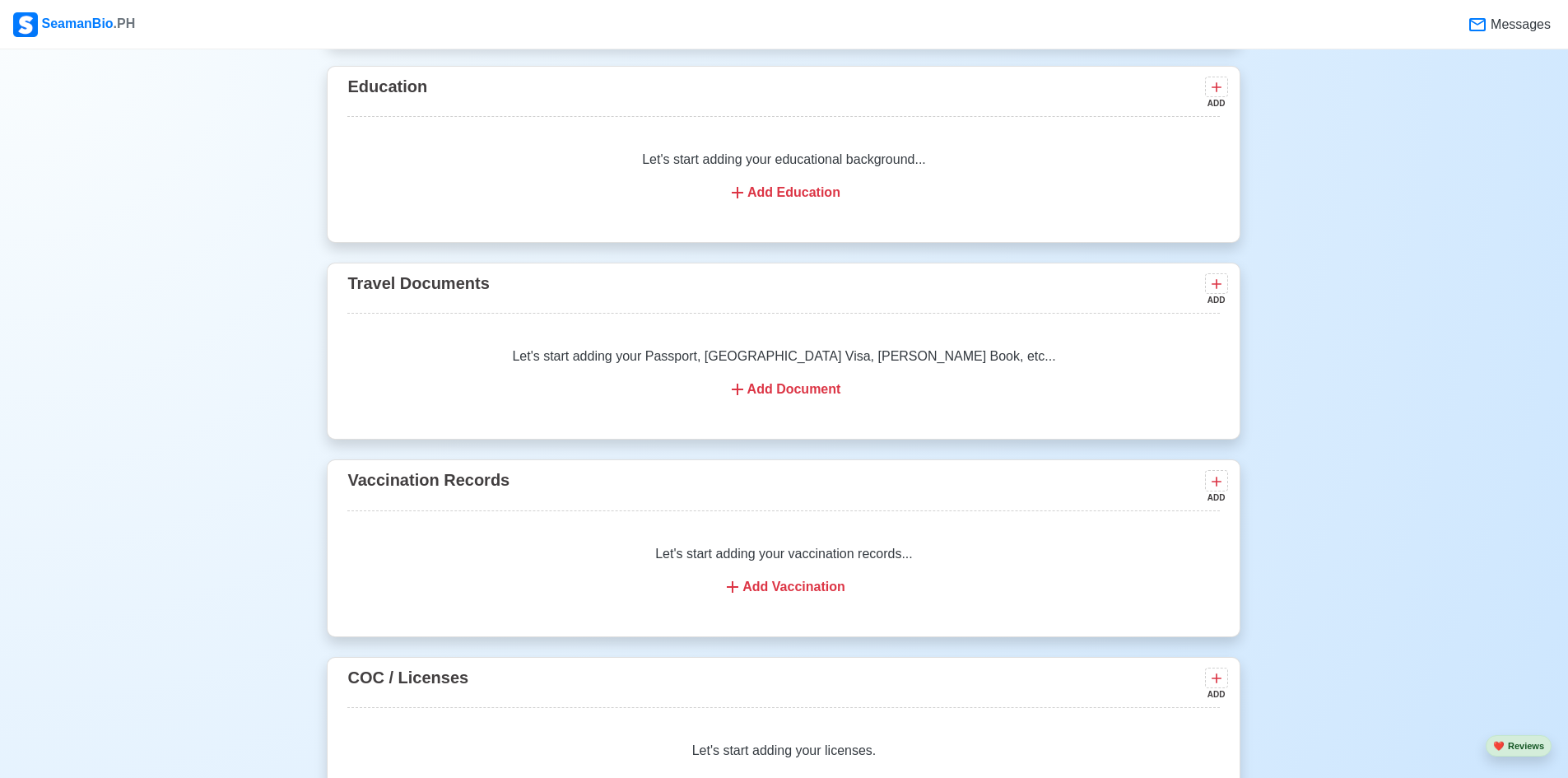
click at [758, 194] on div "Add Education" at bounding box center [783, 193] width 833 height 20
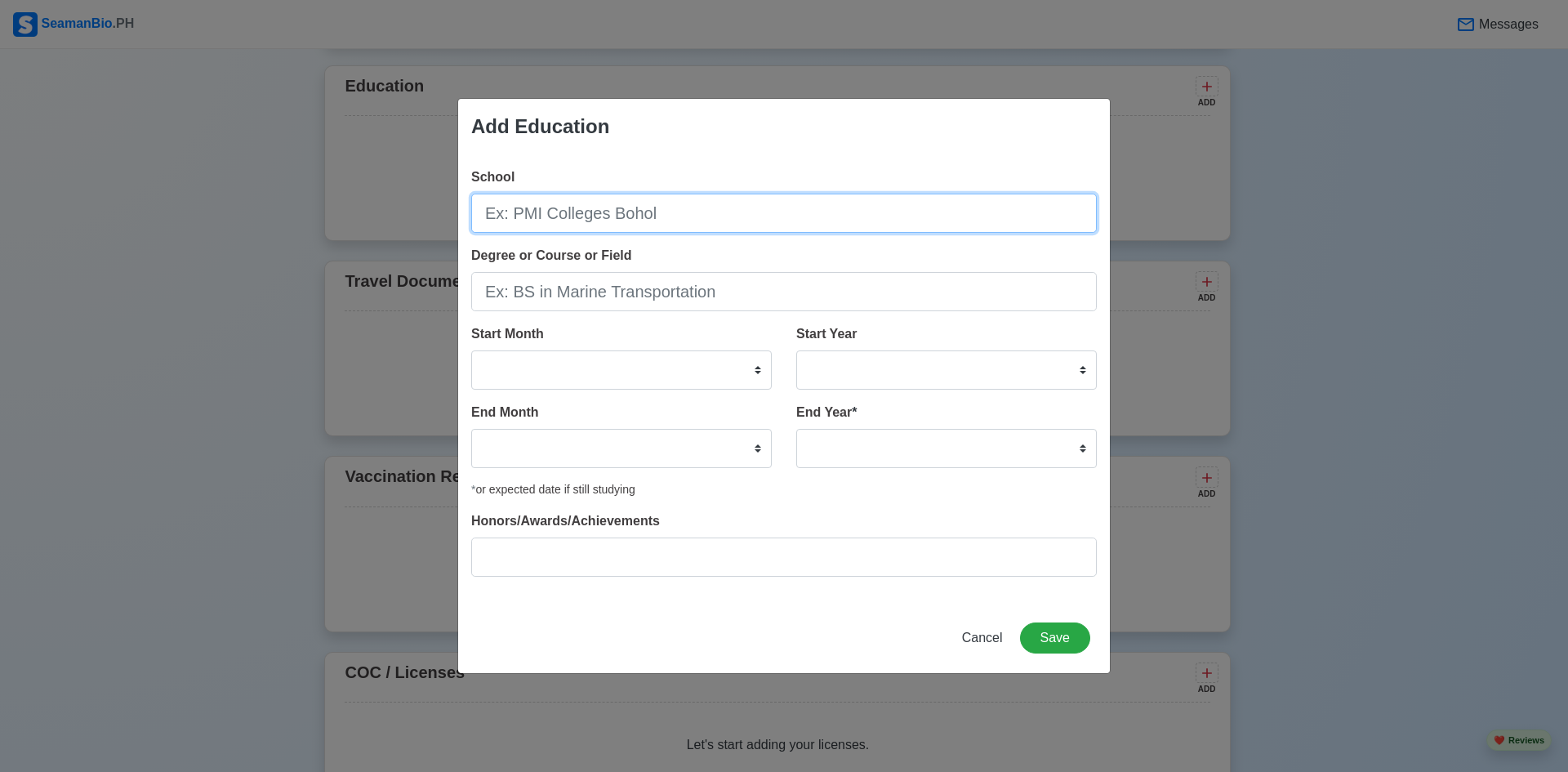
click at [690, 216] on input "School" at bounding box center [783, 212] width 625 height 39
type input "saint joseph institute of technology"
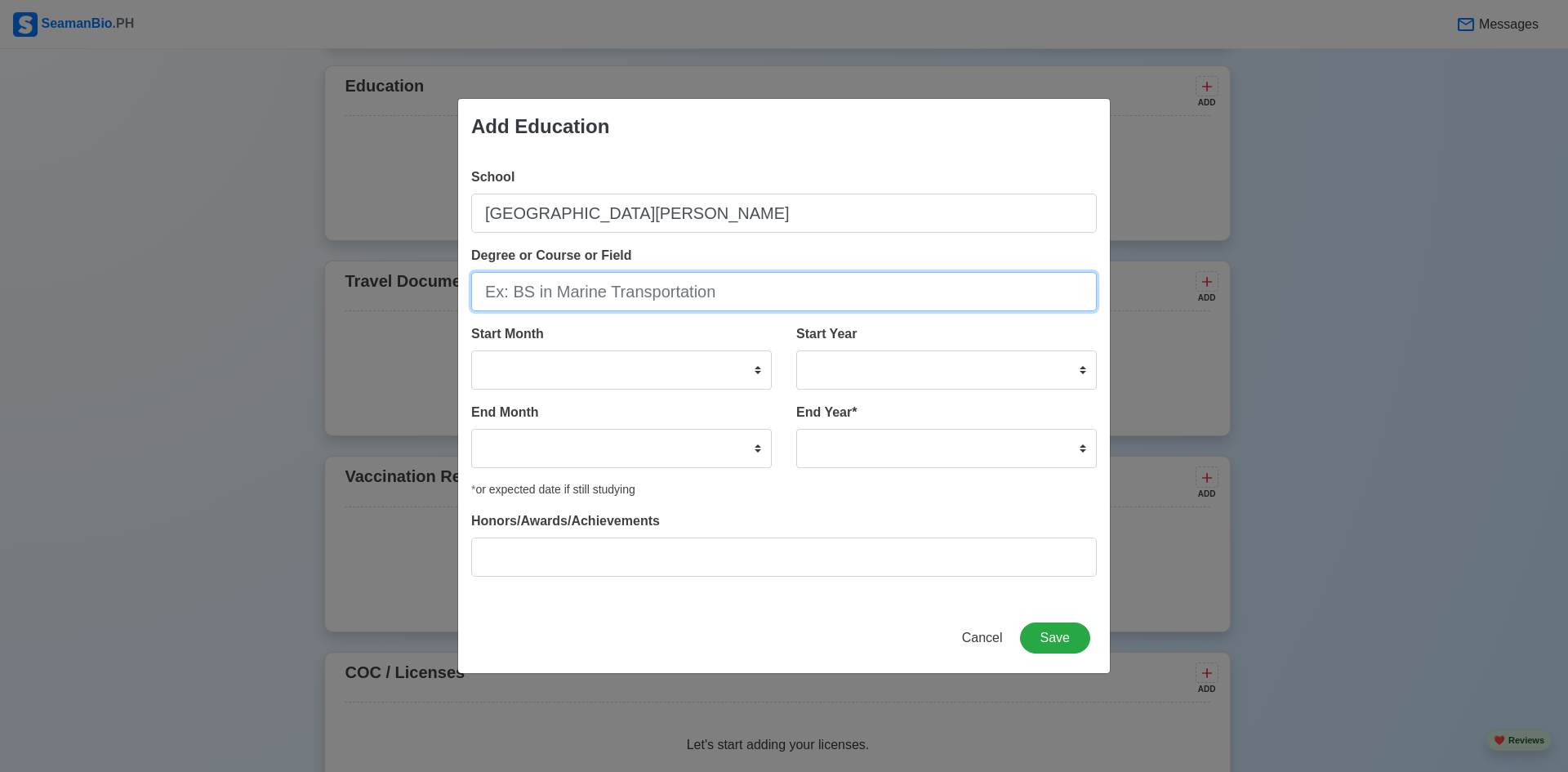
click at [612, 290] on input "Degree or Course or Field" at bounding box center [783, 291] width 625 height 39
type input "BS Marine Engineering"
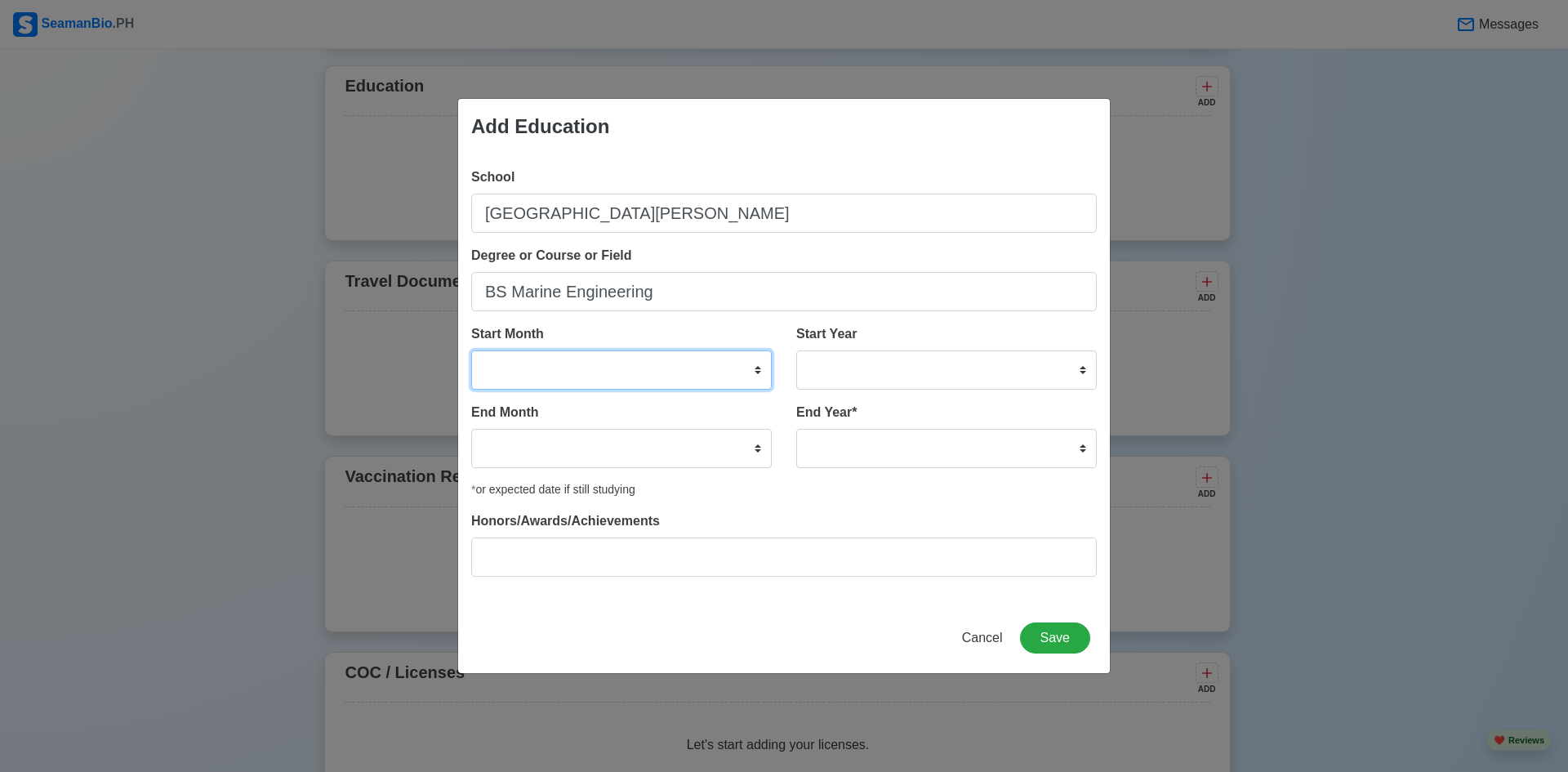
click at [708, 370] on select "January February March April May June July August September October November De…" at bounding box center [621, 369] width 300 height 39
click at [743, 321] on div "School saint joseph institute of technology Degree or Course or Field BS Marine…" at bounding box center [784, 378] width 652 height 448
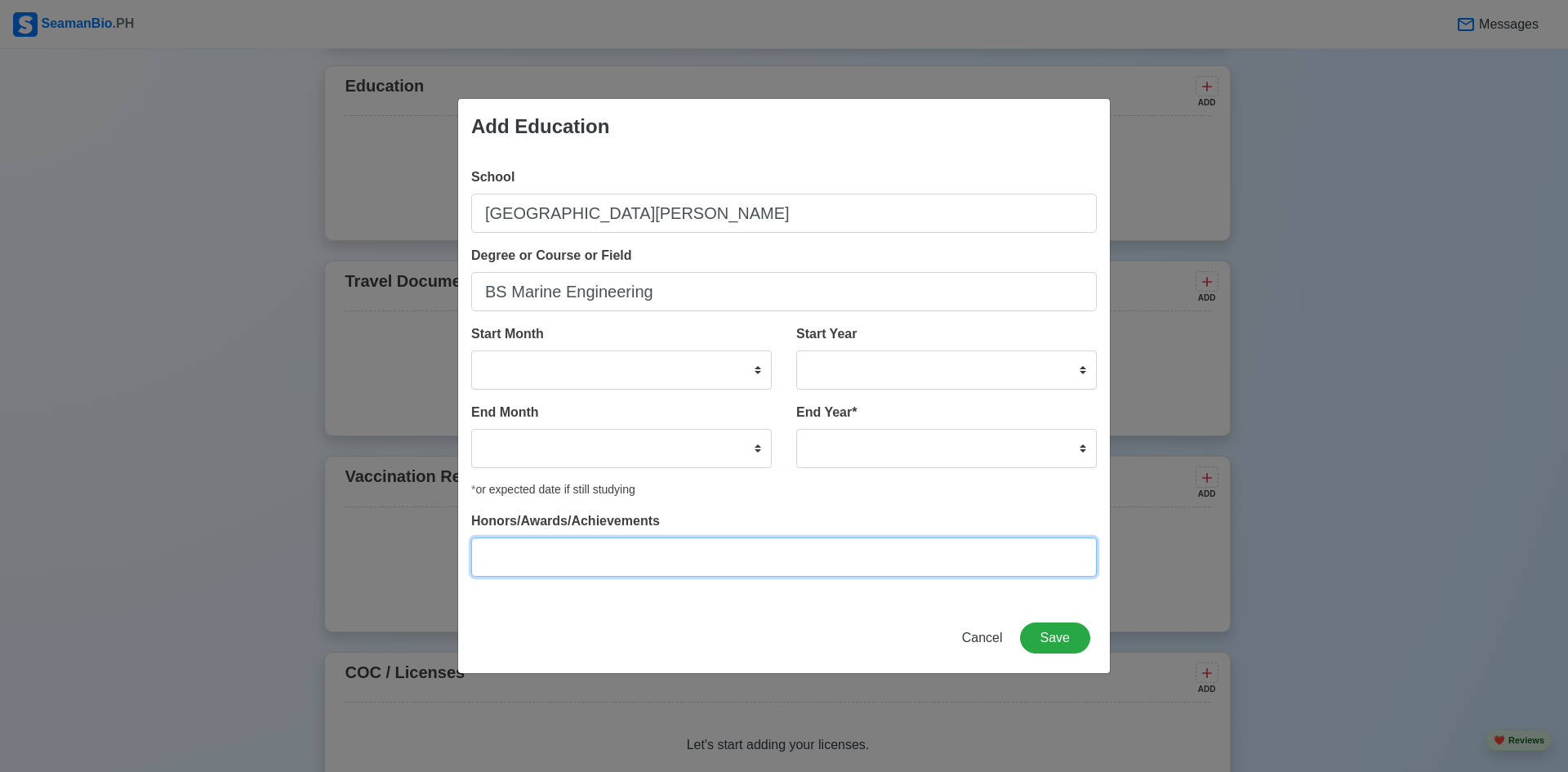
click at [629, 558] on input "Honors/Awards/Achievements" at bounding box center [783, 556] width 625 height 39
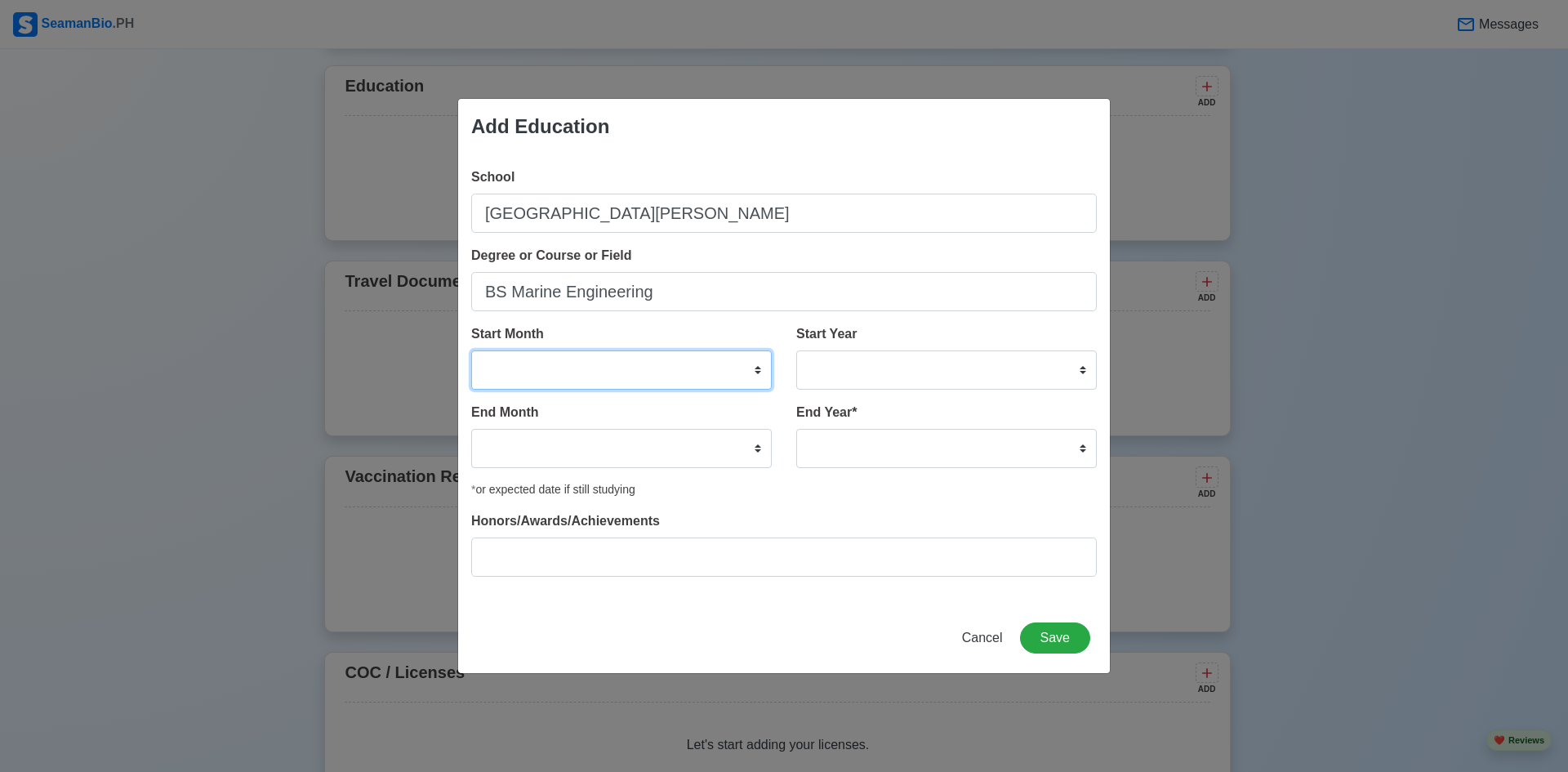
click at [692, 368] on select "January February March April May June July August September October November De…" at bounding box center [621, 369] width 300 height 39
click at [471, 350] on select "January February March April May June July August September October November De…" at bounding box center [621, 369] width 300 height 39
click at [615, 382] on select "January February March April May June July August September October November De…" at bounding box center [621, 369] width 300 height 39
select select "June"
click at [471, 350] on select "January February March April May June July August September October November De…" at bounding box center [621, 369] width 300 height 39
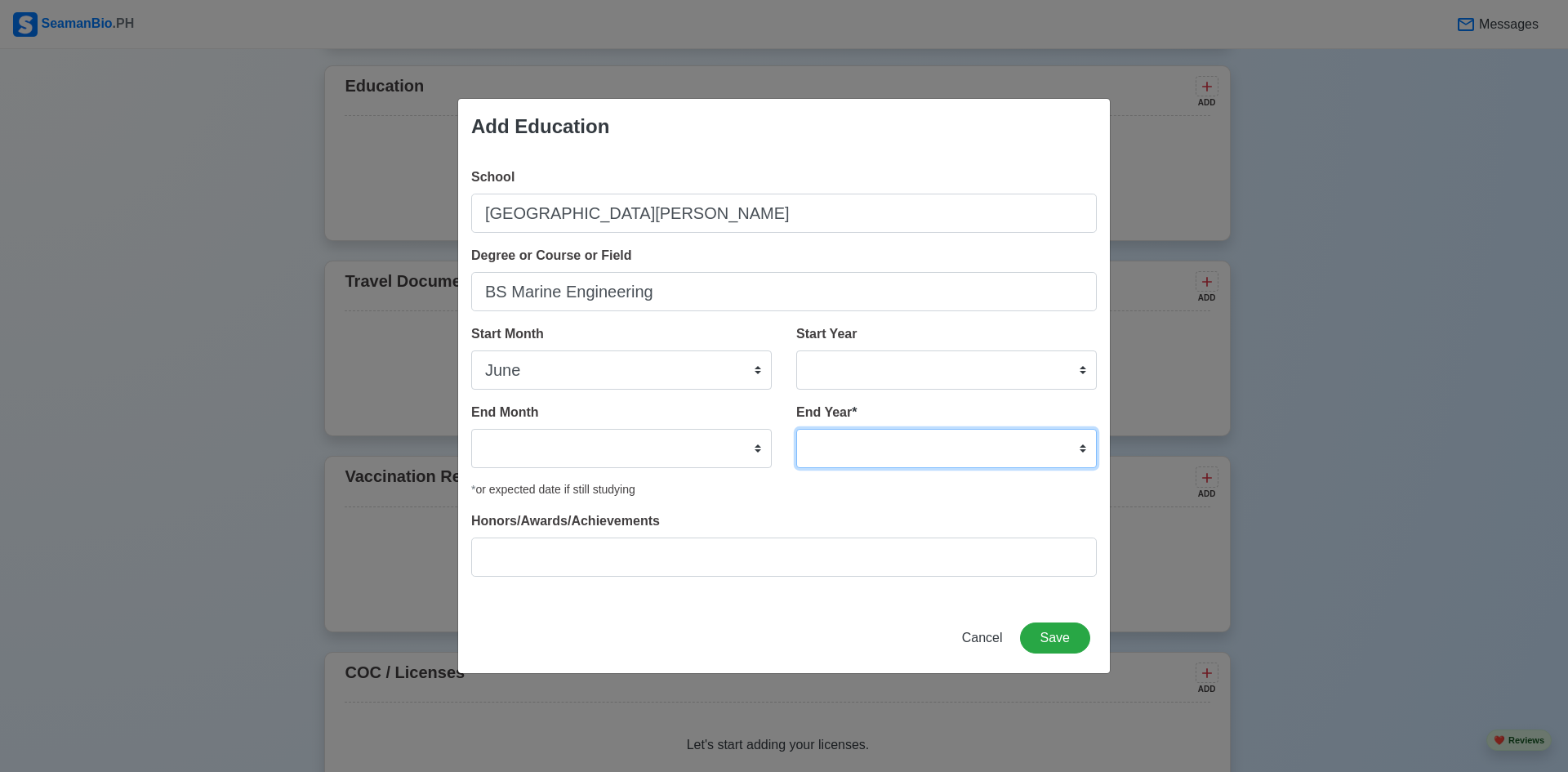
click at [907, 451] on select "2035 2034 2033 2032 2031 2030 2029 2028 2027 2026 2025 2024 2023 2022 2021 2020…" at bounding box center [946, 448] width 300 height 39
click at [752, 419] on div "End Month January February March April May June July August September October N…" at bounding box center [621, 435] width 300 height 65
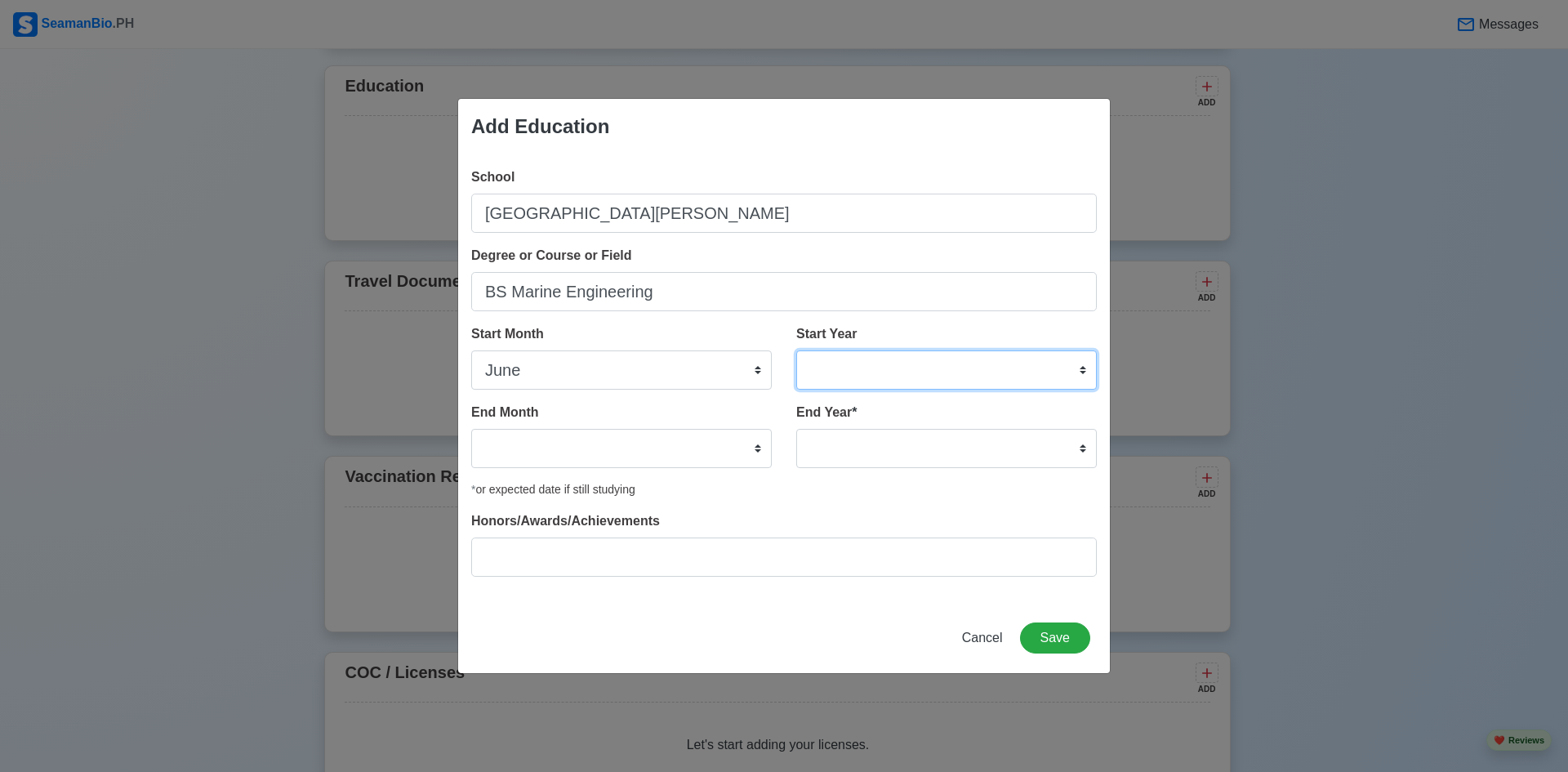
click at [938, 369] on select "2025 2024 2023 2022 2021 2020 2019 2018 2017 2016 2015 2014 2013 2012 2011 2010…" at bounding box center [946, 369] width 300 height 39
select select "2014"
click at [797, 350] on select "2025 2024 2023 2022 2021 2020 2019 2018 2017 2016 2015 2014 2013 2012 2011 2010…" at bounding box center [946, 369] width 300 height 39
click at [878, 445] on select "2035 2034 2033 2032 2031 2030 2029 2028 2027 2026 2025 2024 2023 2022 2021 2020…" at bounding box center [946, 448] width 300 height 39
select select "2017"
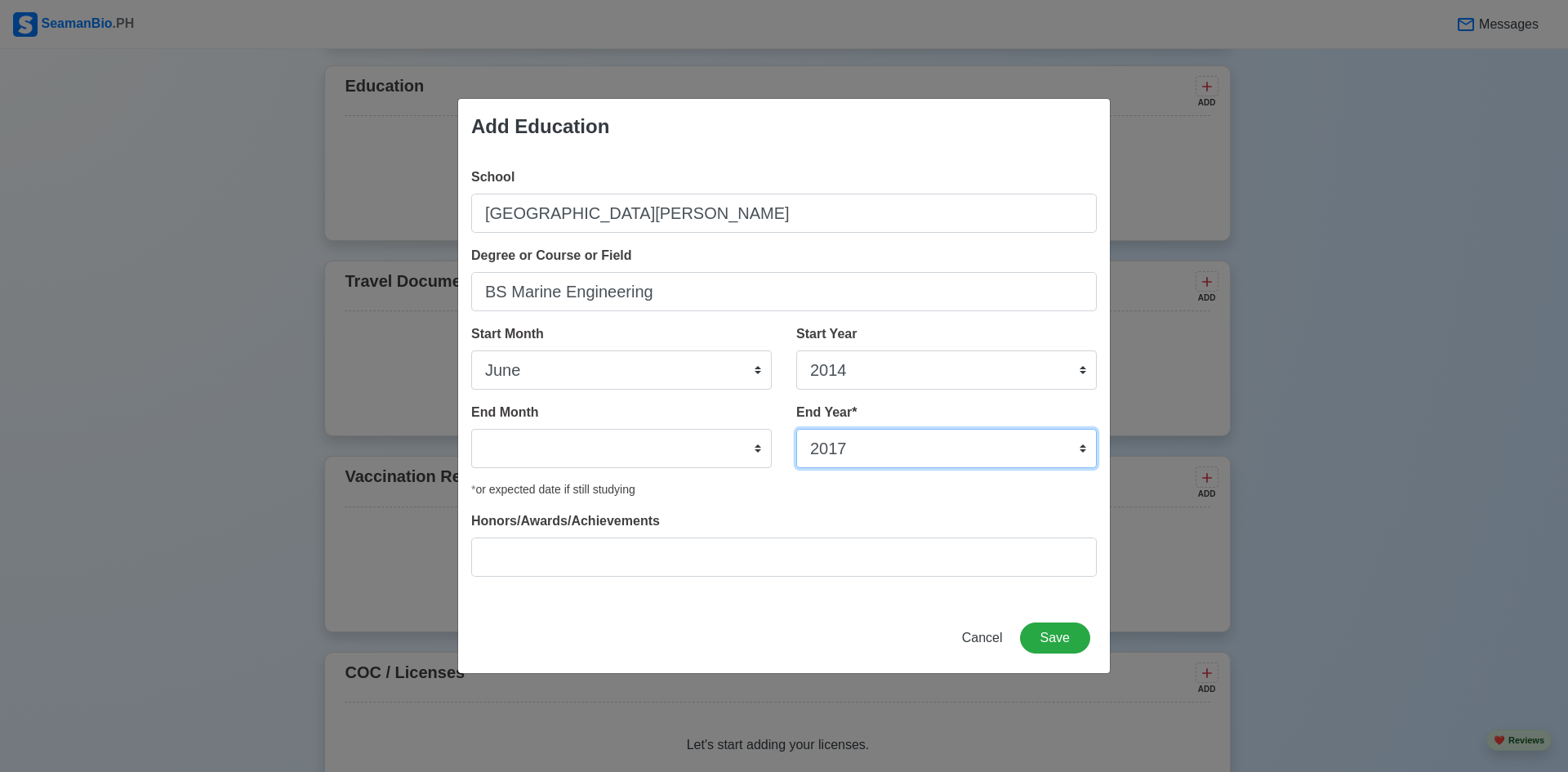
click at [797, 429] on select "2035 2034 2033 2032 2031 2030 2029 2028 2027 2026 2025 2024 2023 2022 2021 2020…" at bounding box center [946, 448] width 300 height 39
click at [689, 441] on select "January February March April May June July August September October November De…" at bounding box center [621, 448] width 300 height 39
select select "April"
click at [471, 429] on select "January February March April May June July August September October November De…" at bounding box center [621, 448] width 300 height 39
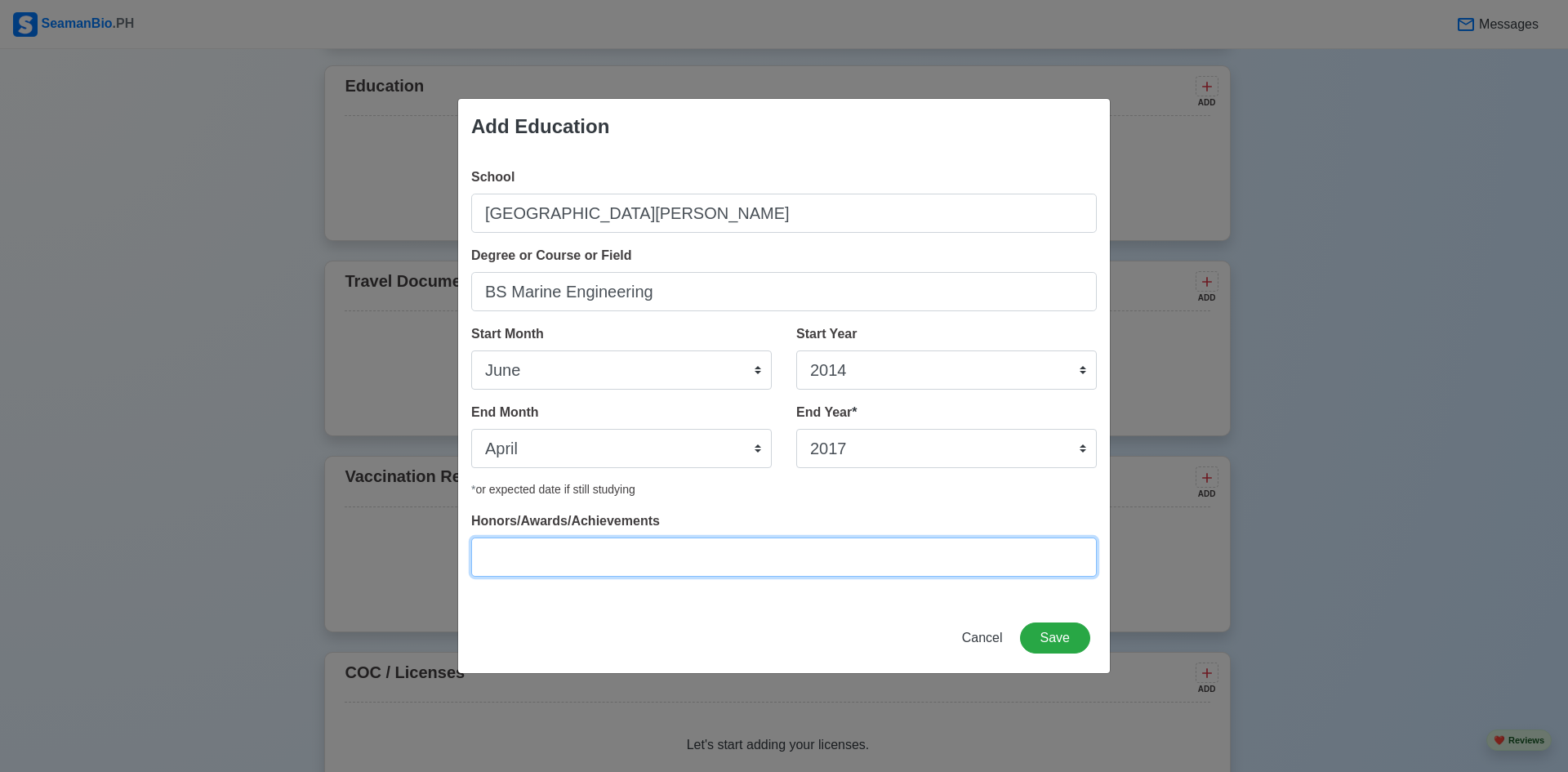
click at [652, 565] on input "Honors/Awards/Achievements" at bounding box center [783, 556] width 625 height 39
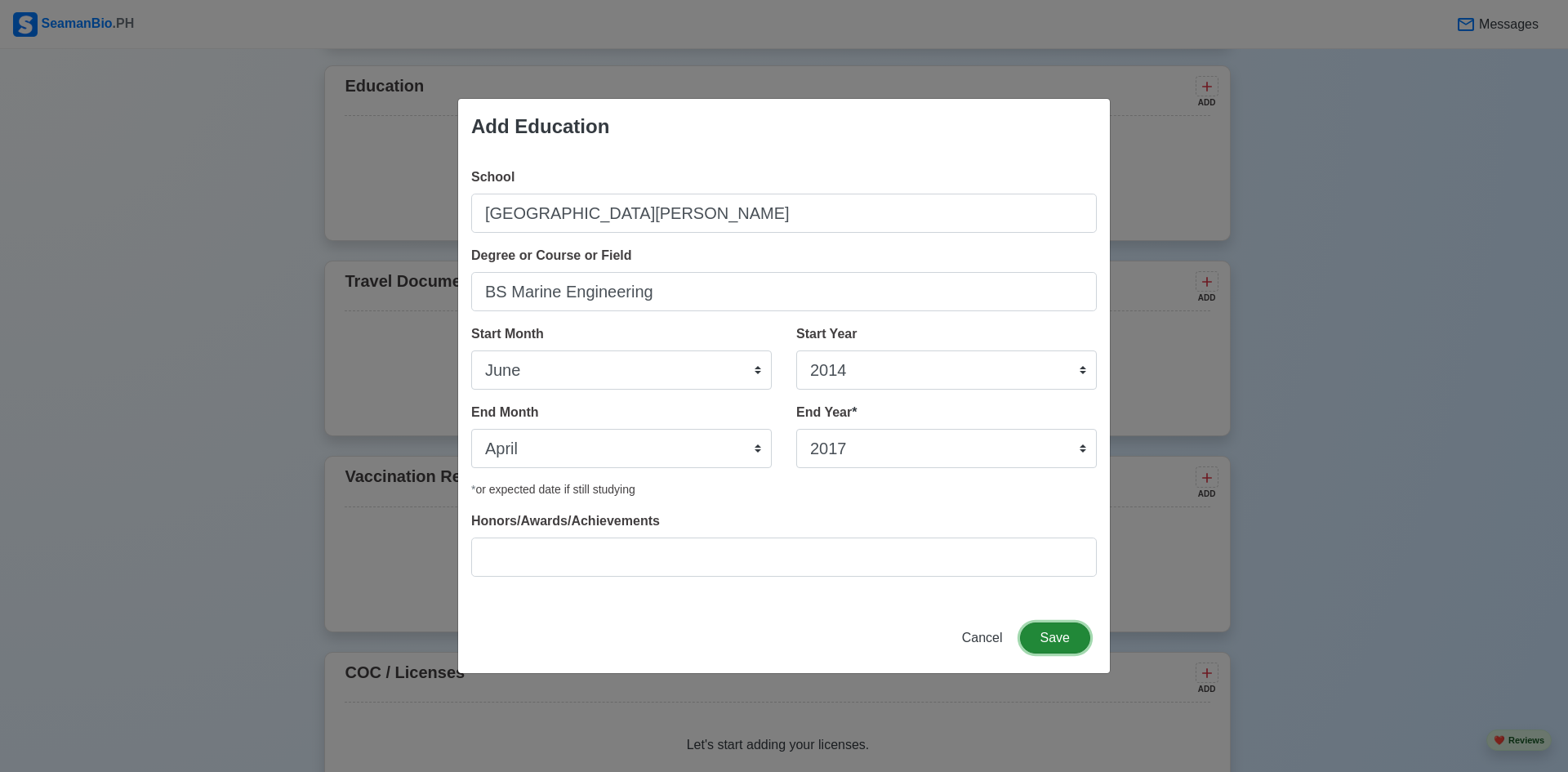
click at [1060, 633] on button "Save" at bounding box center [1054, 638] width 70 height 31
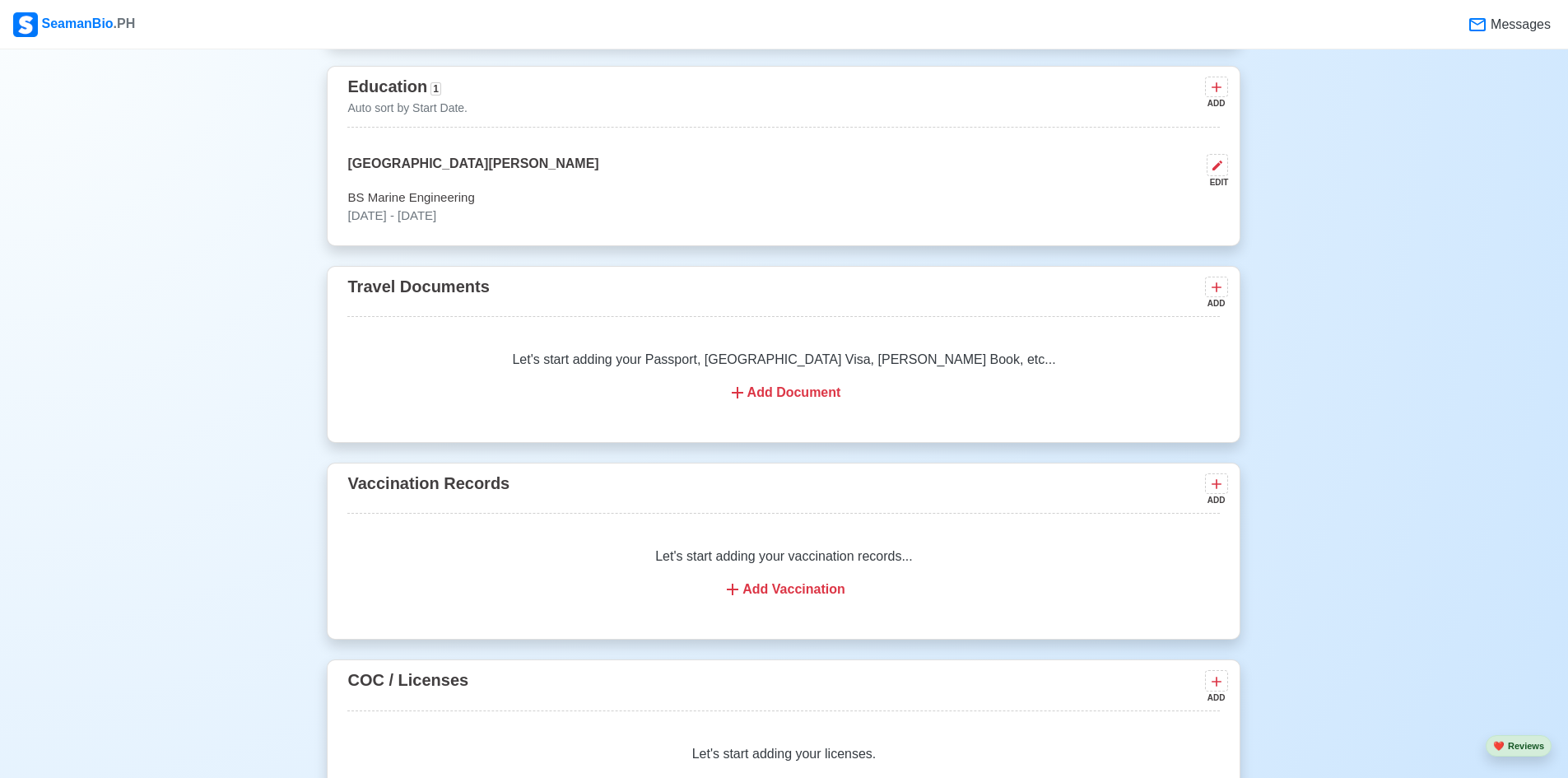
click at [765, 398] on div "Add Document" at bounding box center [783, 393] width 833 height 20
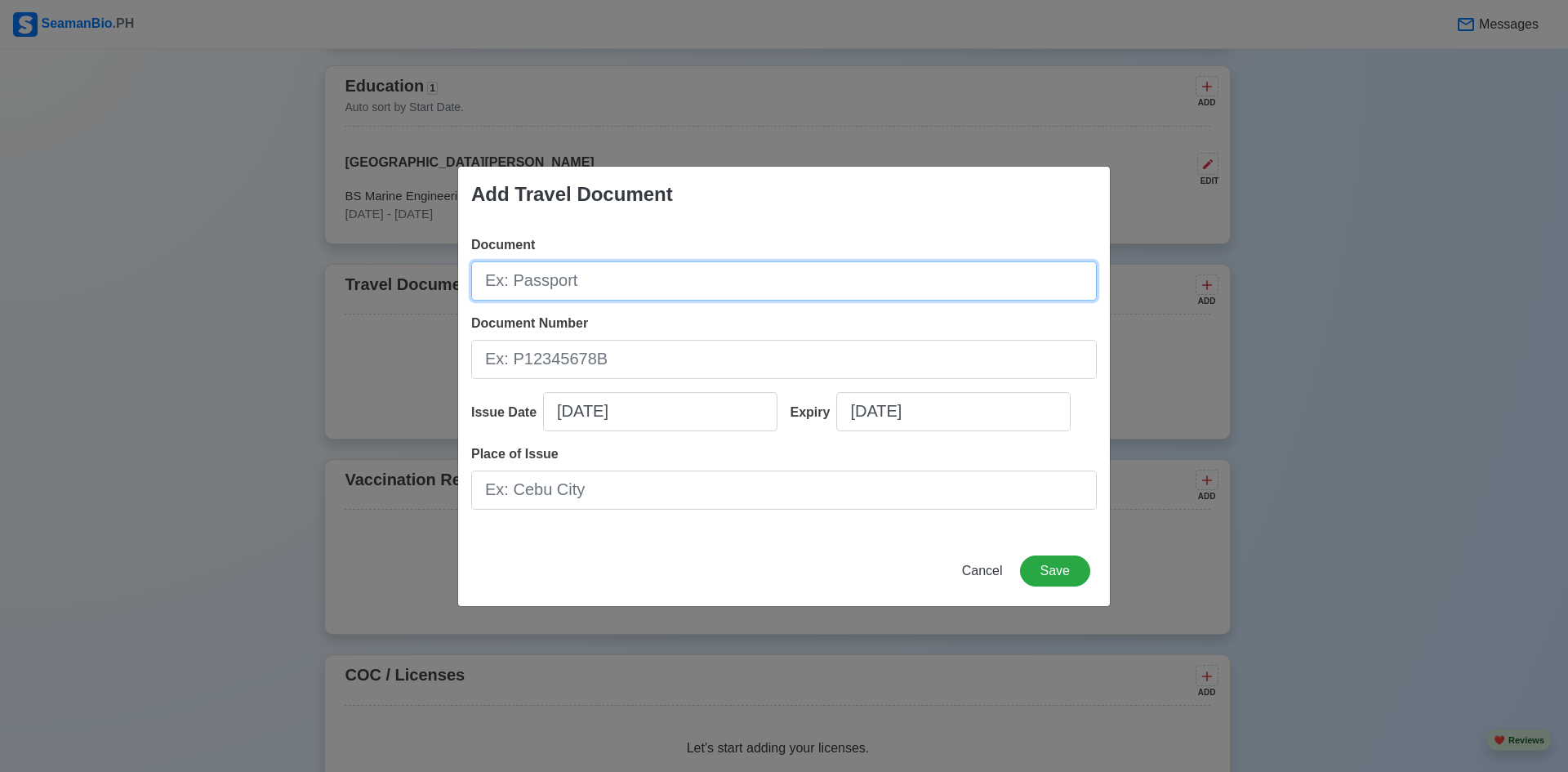
click at [608, 280] on input "Document" at bounding box center [783, 280] width 625 height 39
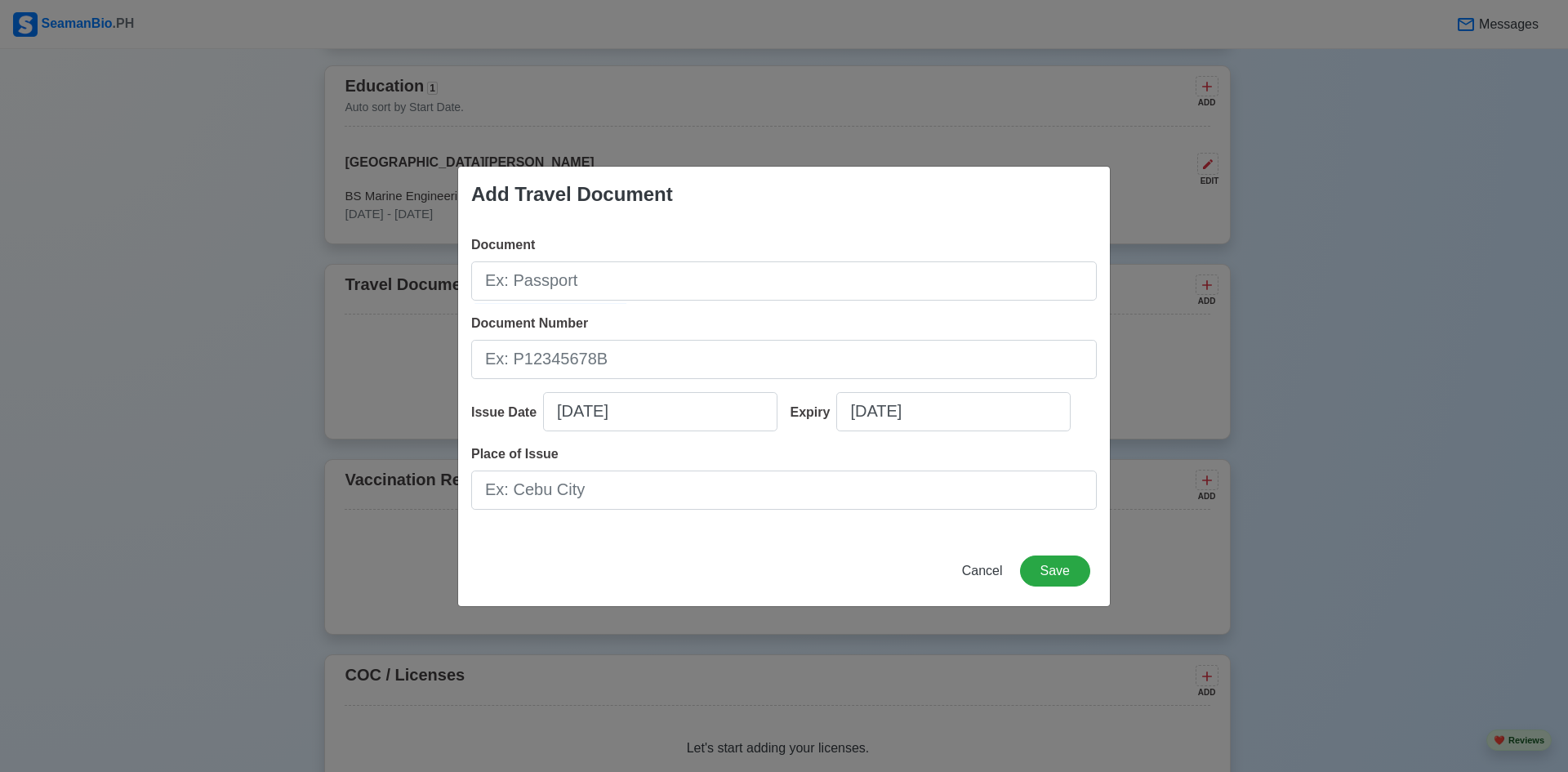
click at [862, 132] on div "Add Travel Document Document Document Number Issue Date 08/29/2025 Expiry 08/29…" at bounding box center [784, 386] width 1568 height 772
click at [978, 564] on span "Cancel" at bounding box center [982, 570] width 41 height 14
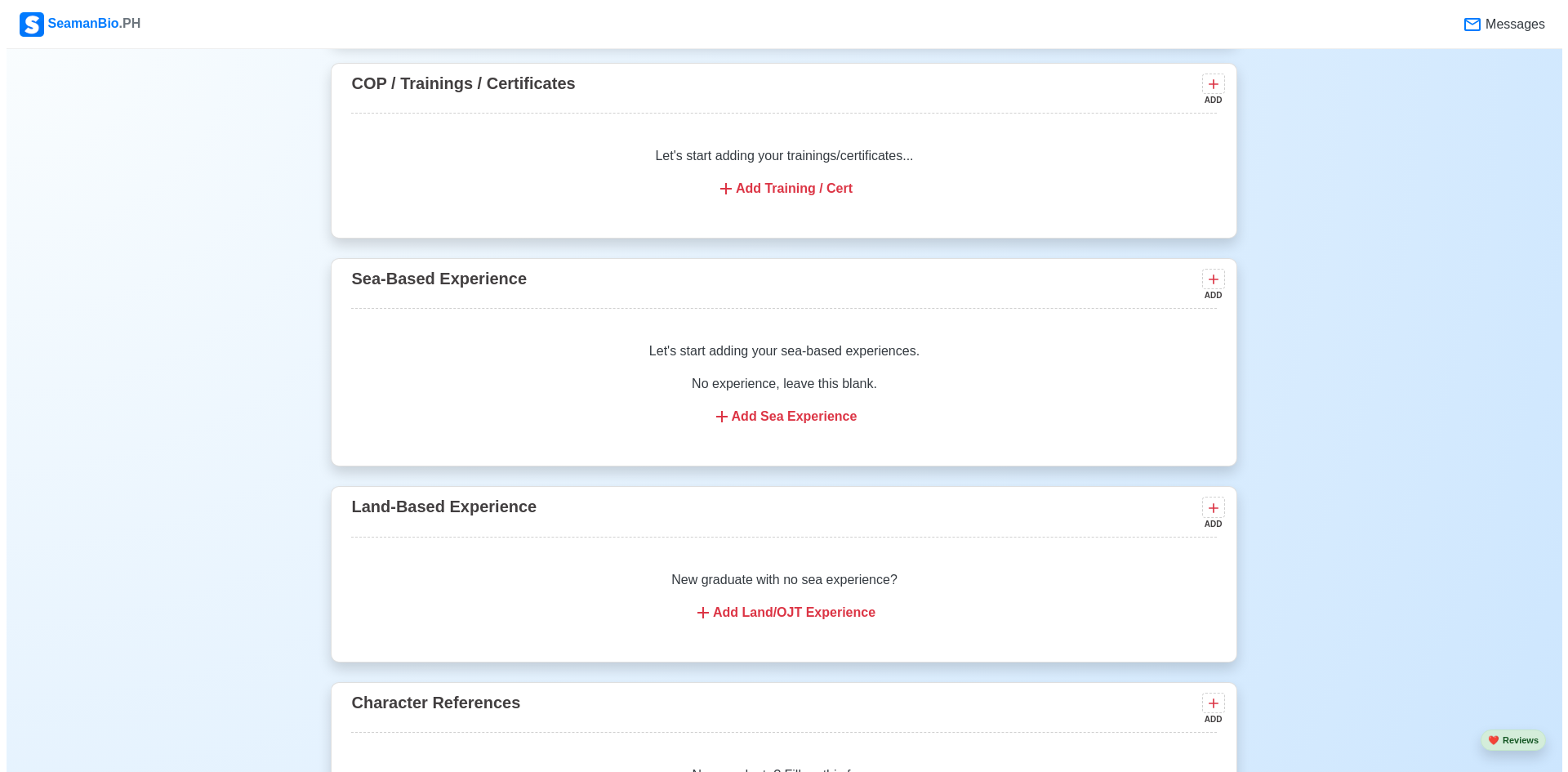
scroll to position [2119, 0]
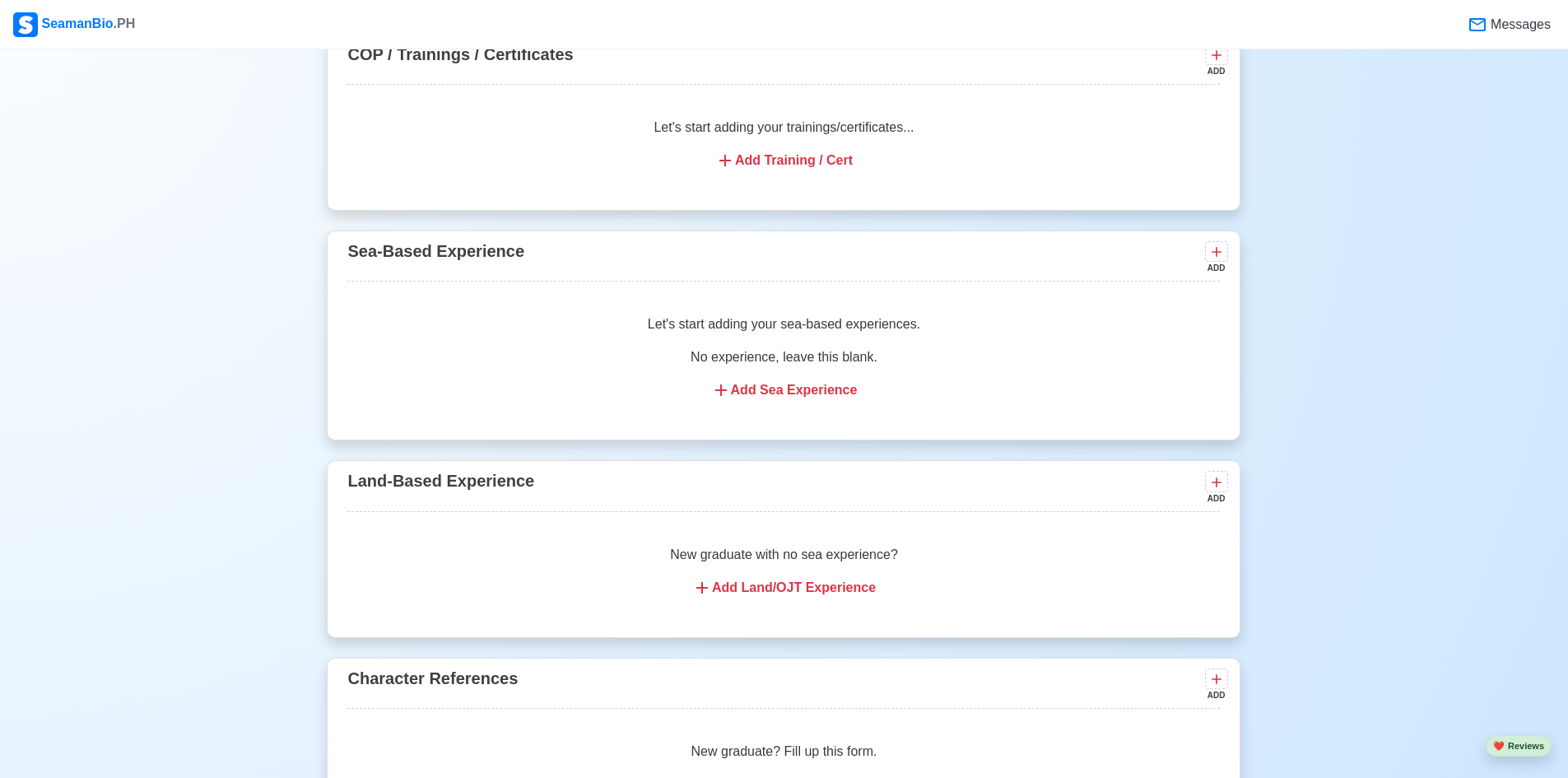
click at [839, 396] on div "Add Sea Experience" at bounding box center [783, 390] width 833 height 20
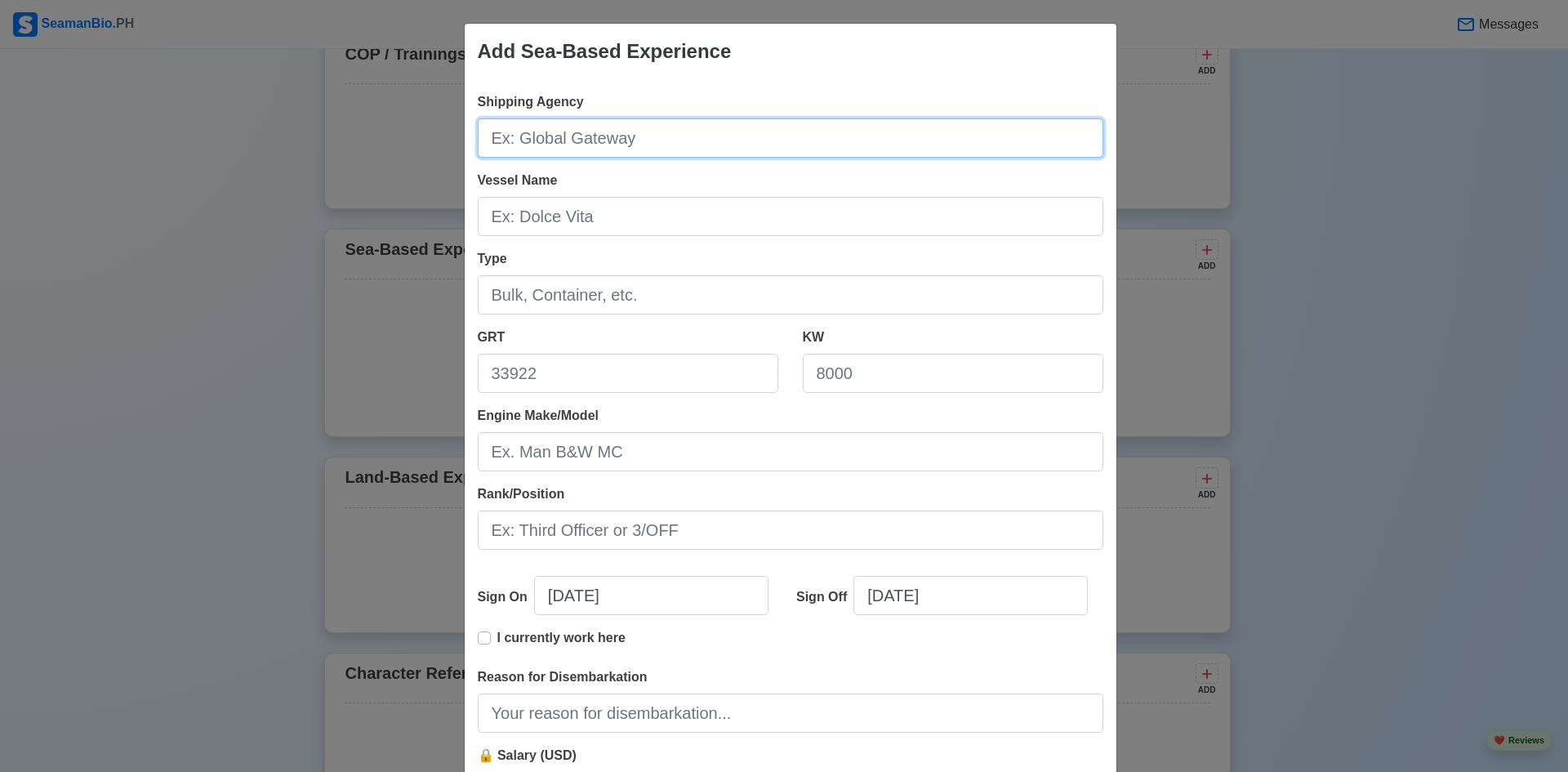
click at [646, 137] on input "Shipping Agency" at bounding box center [790, 138] width 625 height 39
type input "Teekay"
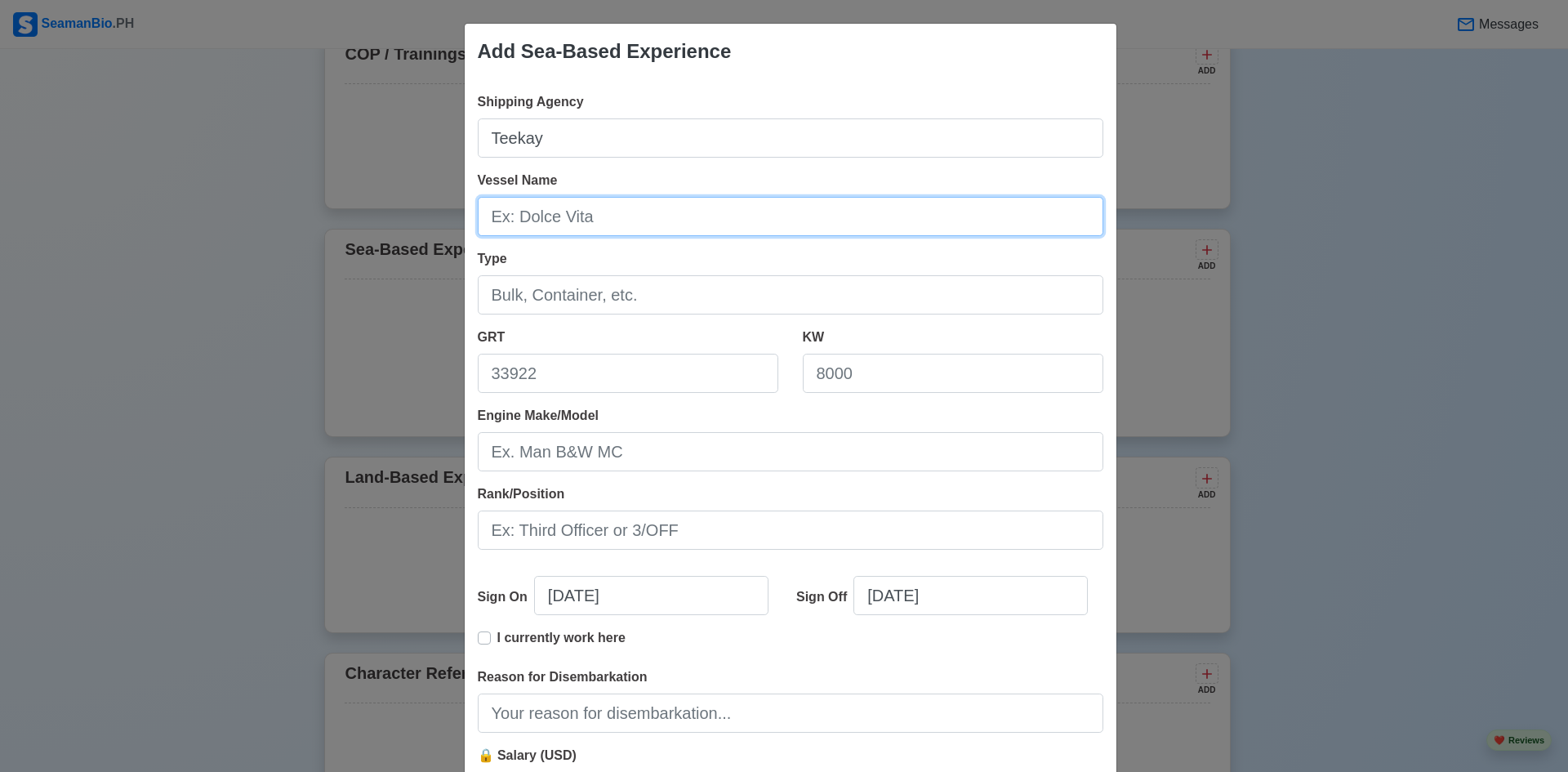
click at [572, 217] on input "Vessel Name" at bounding box center [790, 216] width 625 height 39
click at [1142, 203] on div "Add Sea-Based Experience Shipping Agency Teekay Vessel Name Type GRT KW Engine …" at bounding box center [784, 386] width 1568 height 772
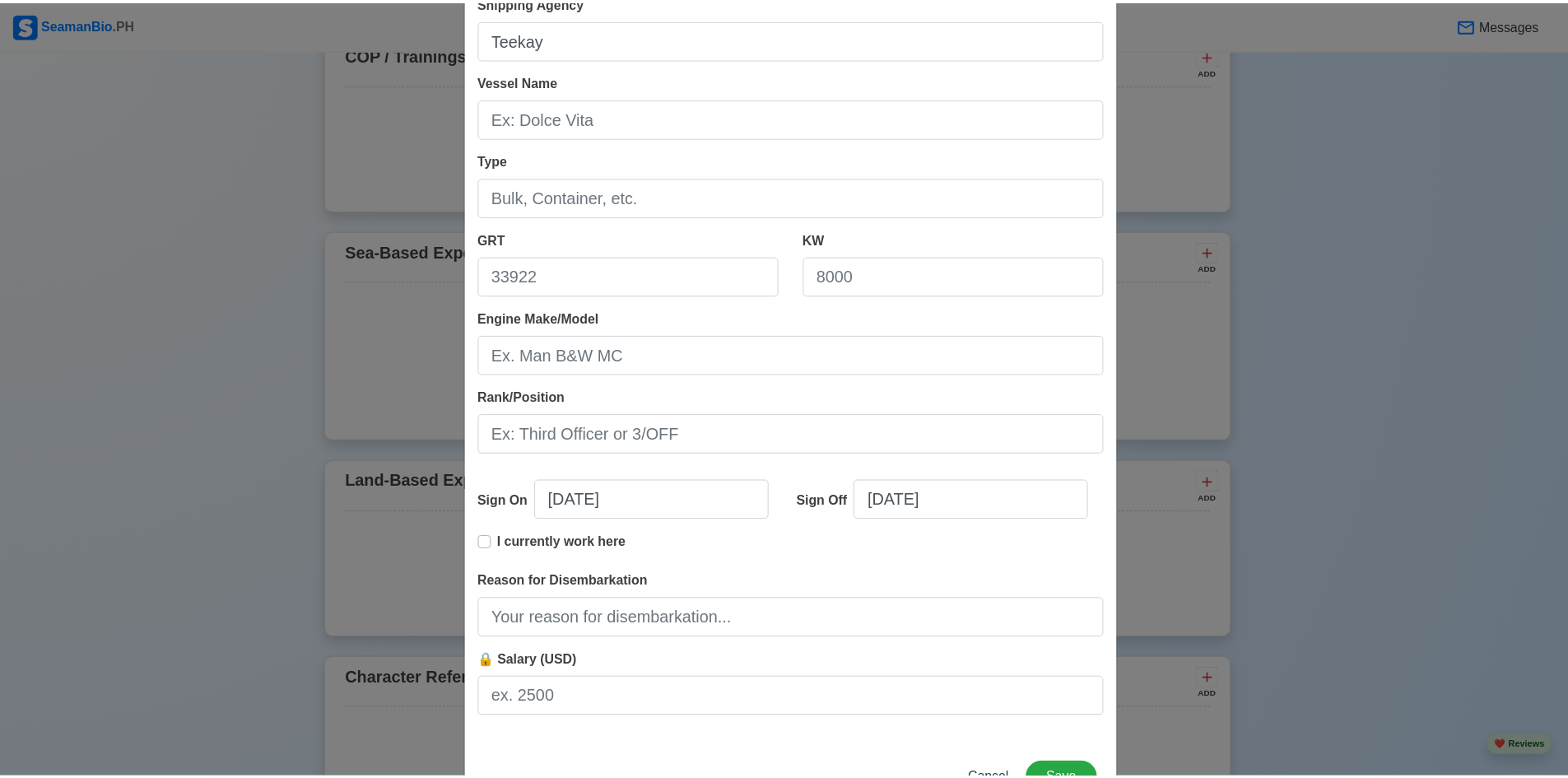
scroll to position [161, 0]
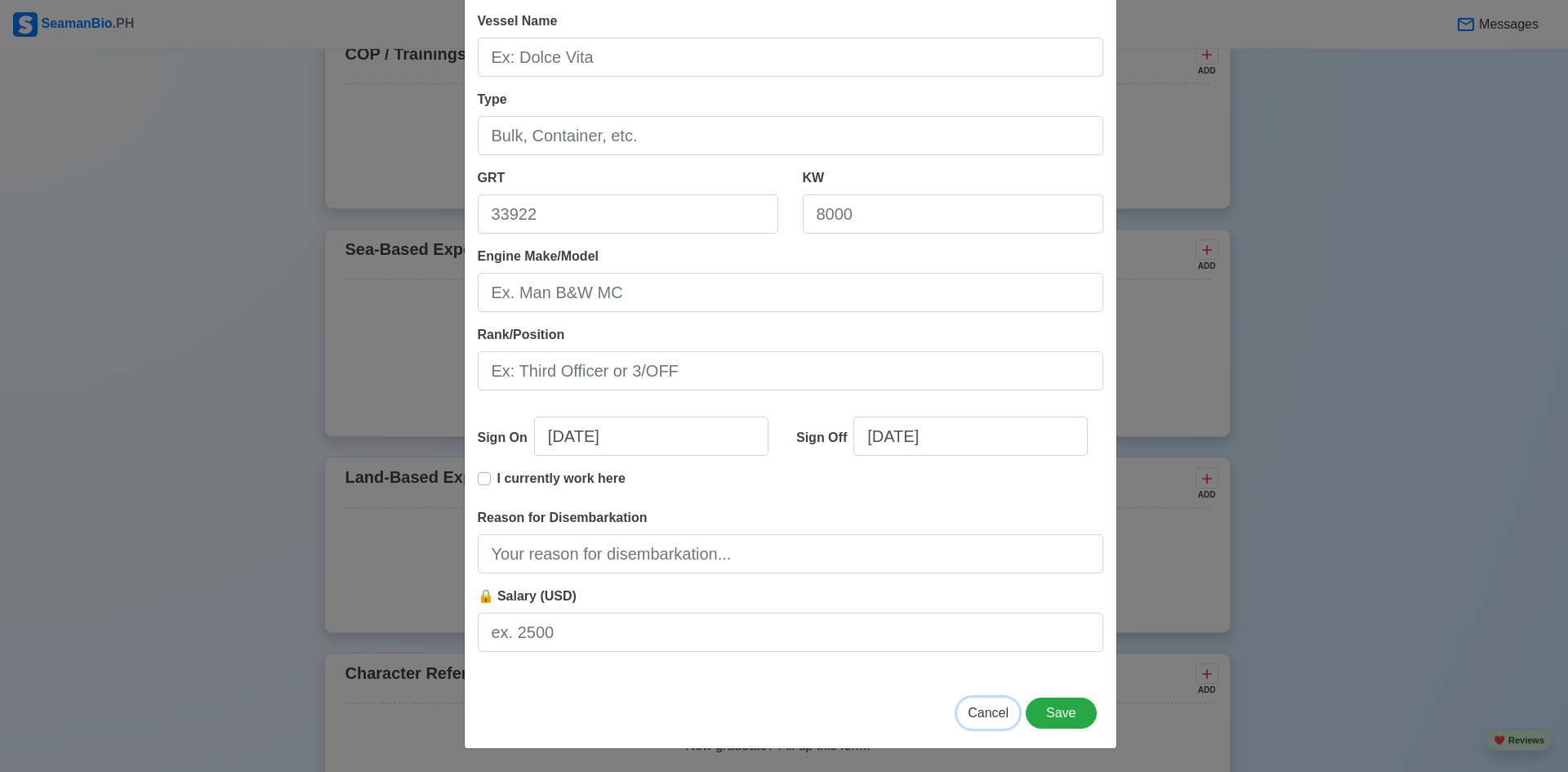
click at [984, 718] on span "Cancel" at bounding box center [988, 712] width 41 height 14
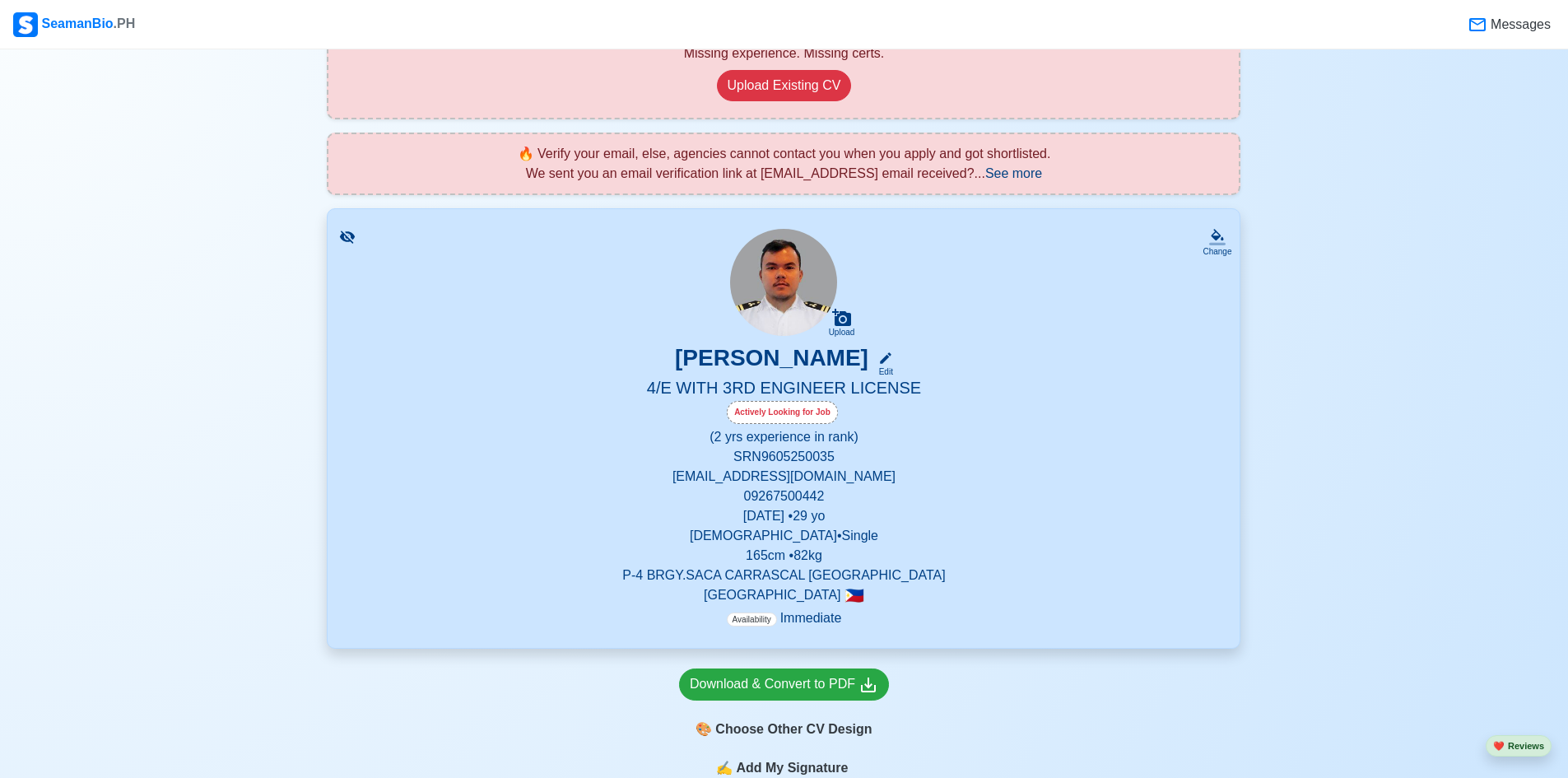
scroll to position [0, 0]
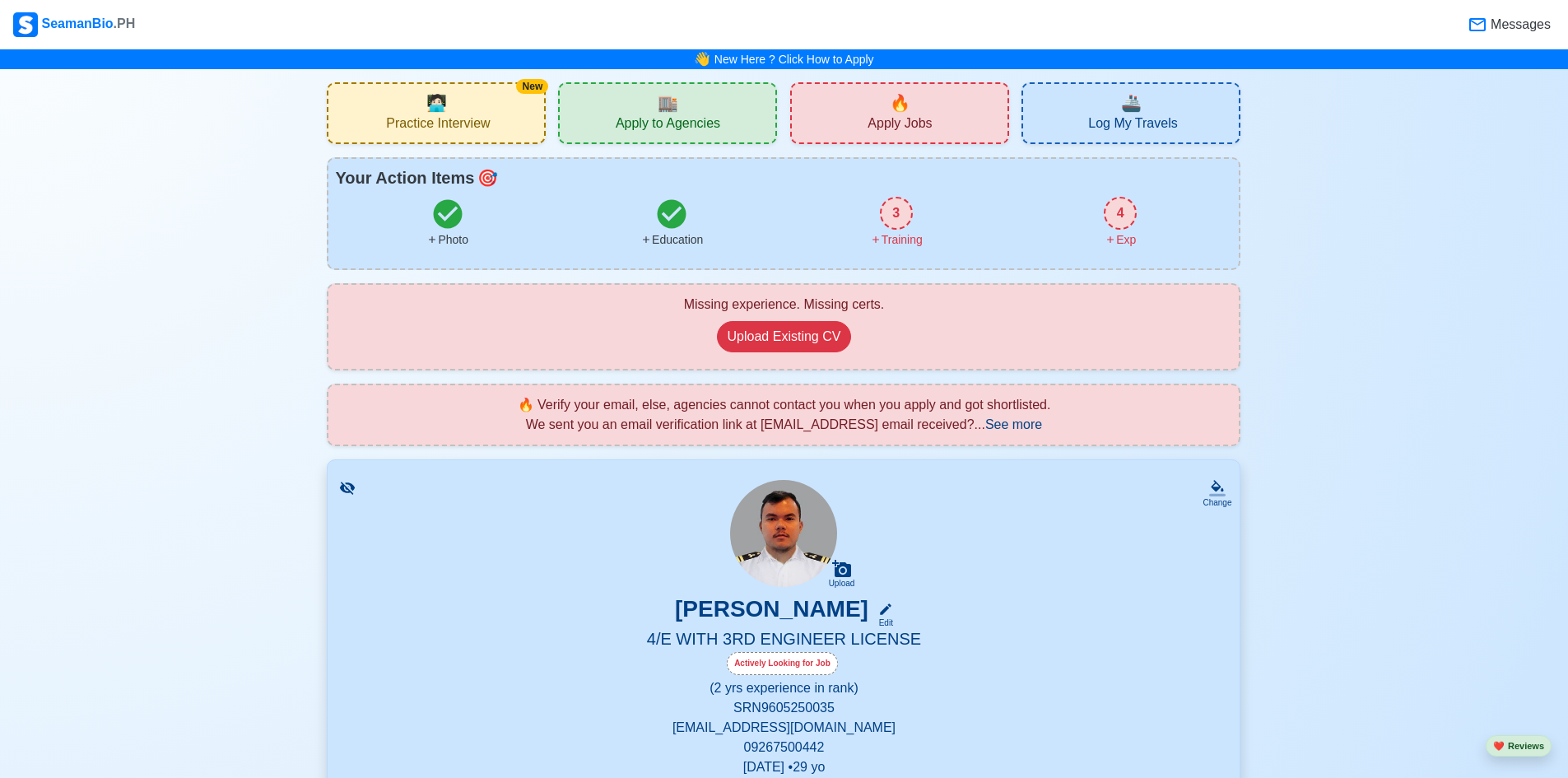
click at [701, 124] on span "Apply to Agencies" at bounding box center [667, 125] width 104 height 21
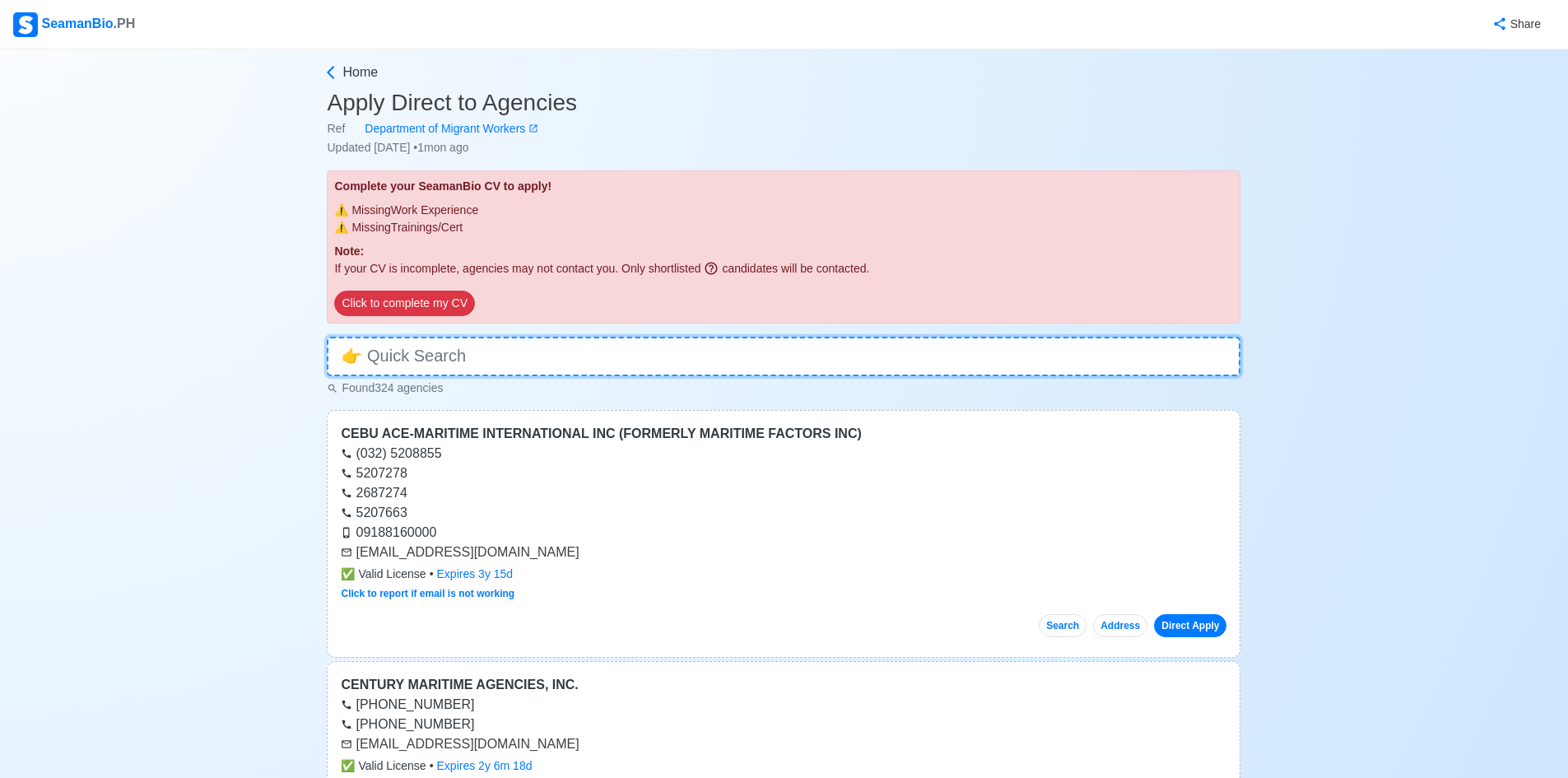
click at [490, 350] on input at bounding box center [783, 356] width 913 height 39
click at [325, 65] on icon at bounding box center [331, 72] width 16 height 16
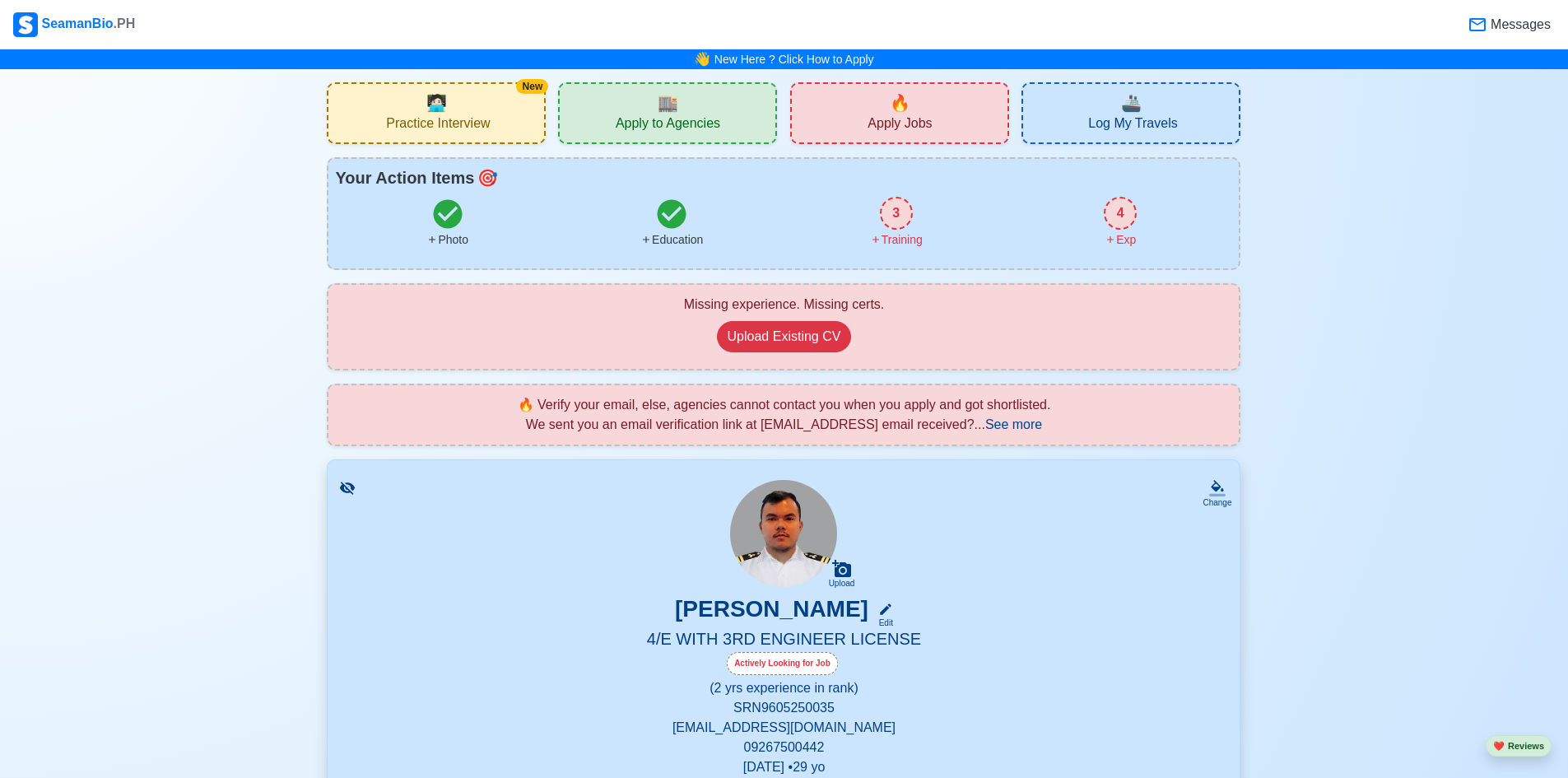
click at [893, 100] on span "🔥" at bounding box center [900, 102] width 21 height 25
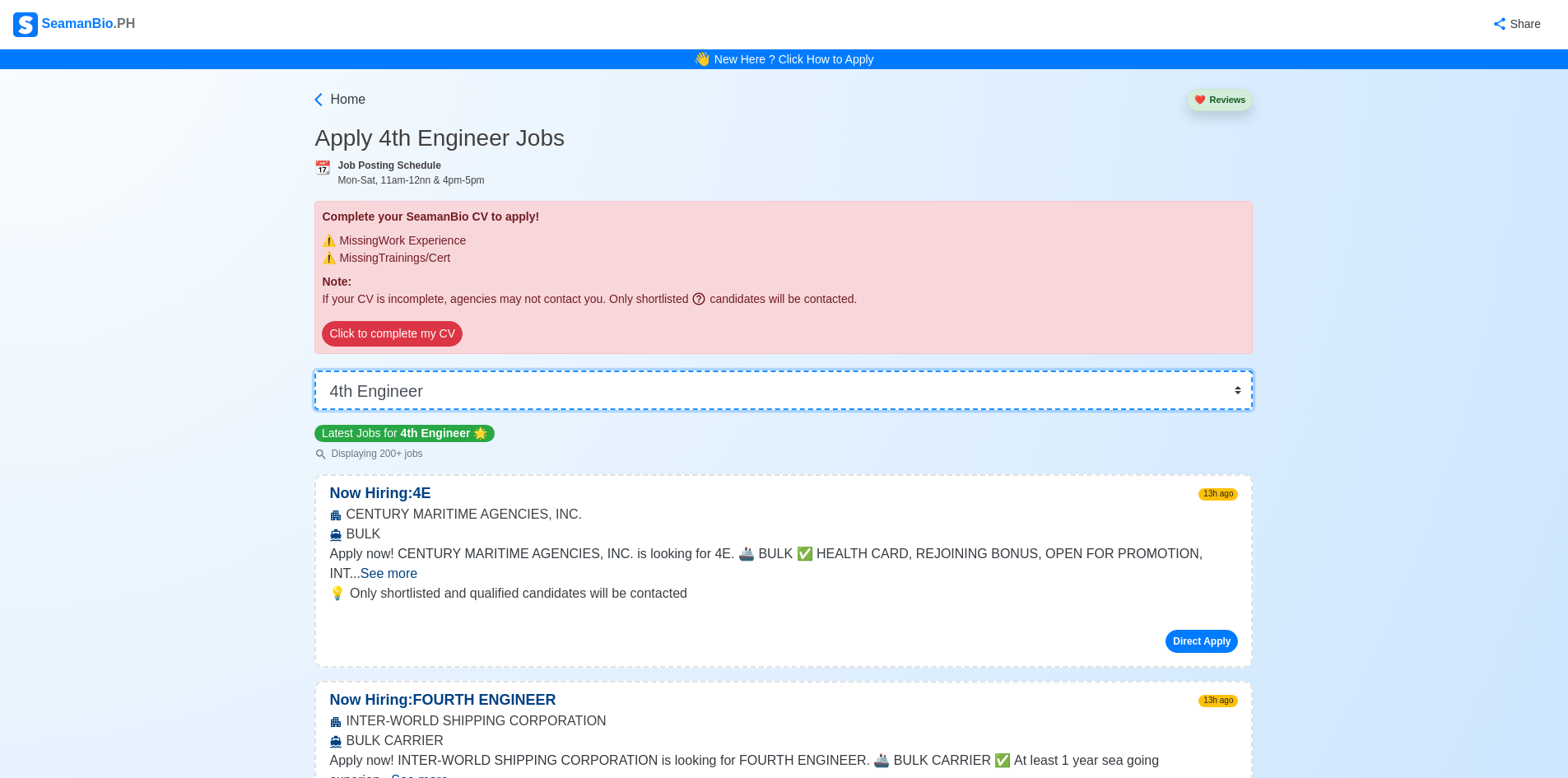
drag, startPoint x: 450, startPoint y: 393, endPoint x: 211, endPoint y: 392, distance: 239.0
select select "3rd Assistant Engineer"
click at [320, 370] on select "👉 Select Rank or Position Master Chief Officer 2nd Officer 3rd Officer Junior O…" at bounding box center [784, 389] width 938 height 39
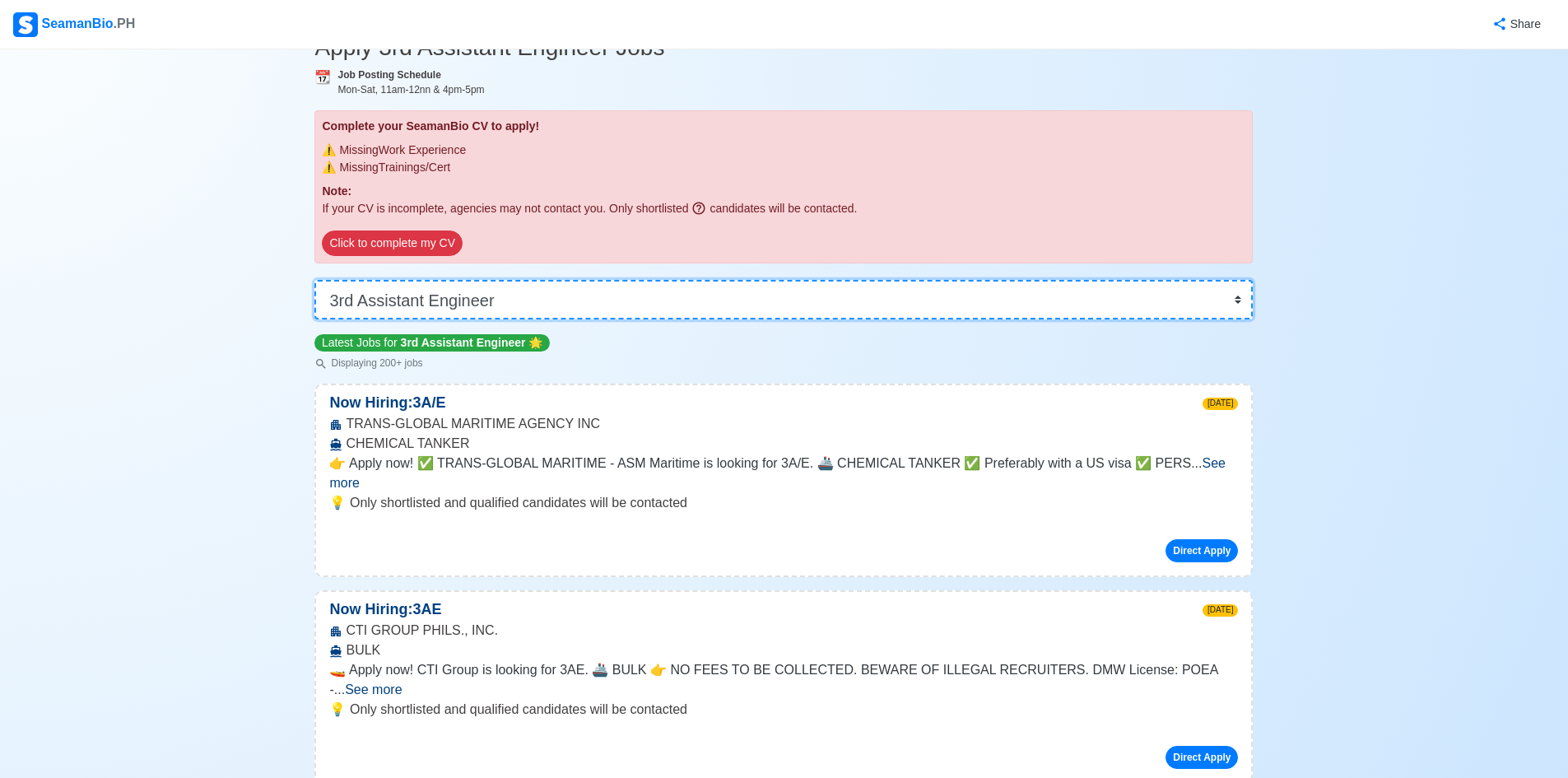
scroll to position [247, 0]
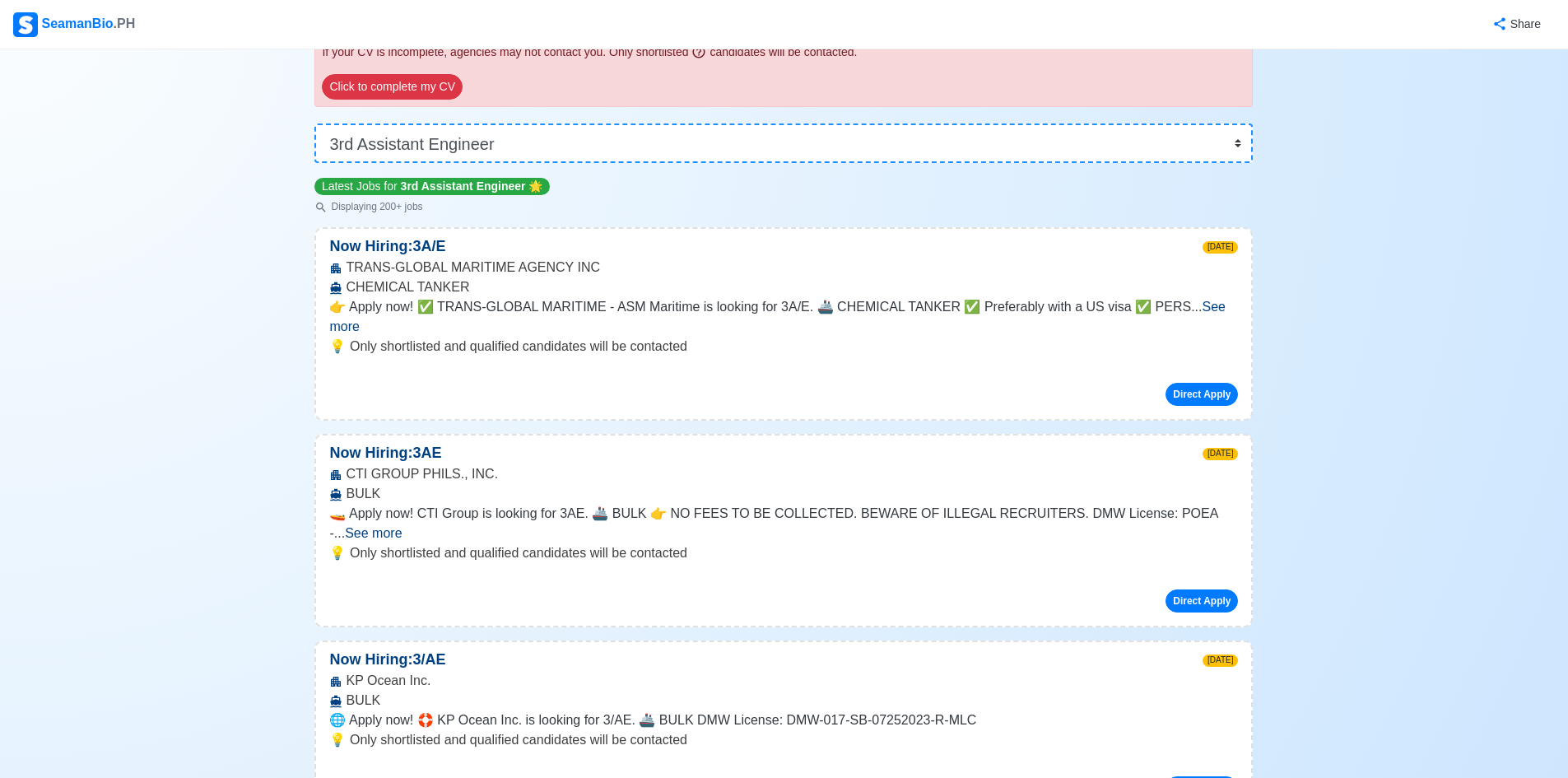
click at [1190, 313] on span "See more" at bounding box center [776, 316] width 895 height 34
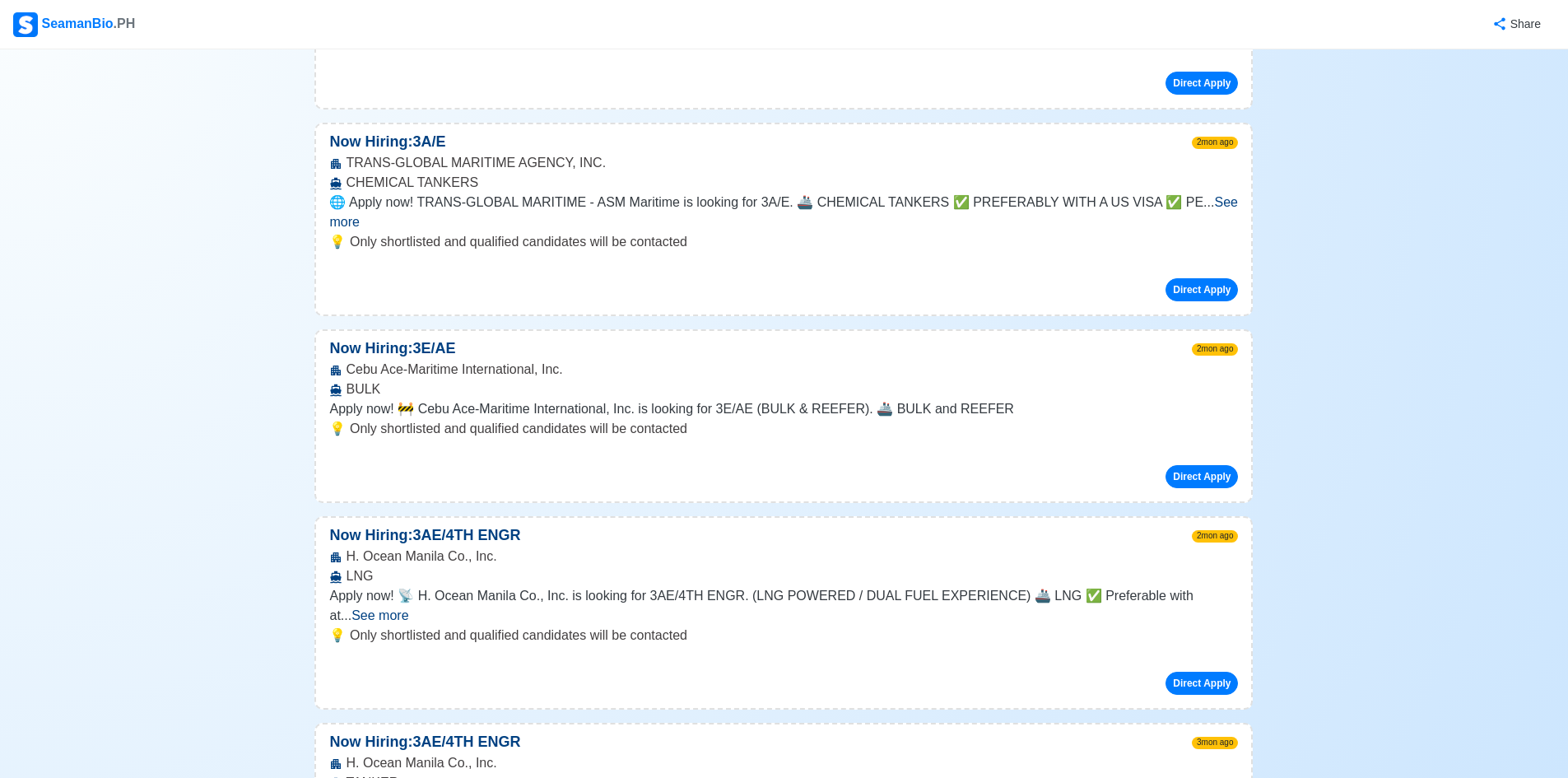
scroll to position [2551, 0]
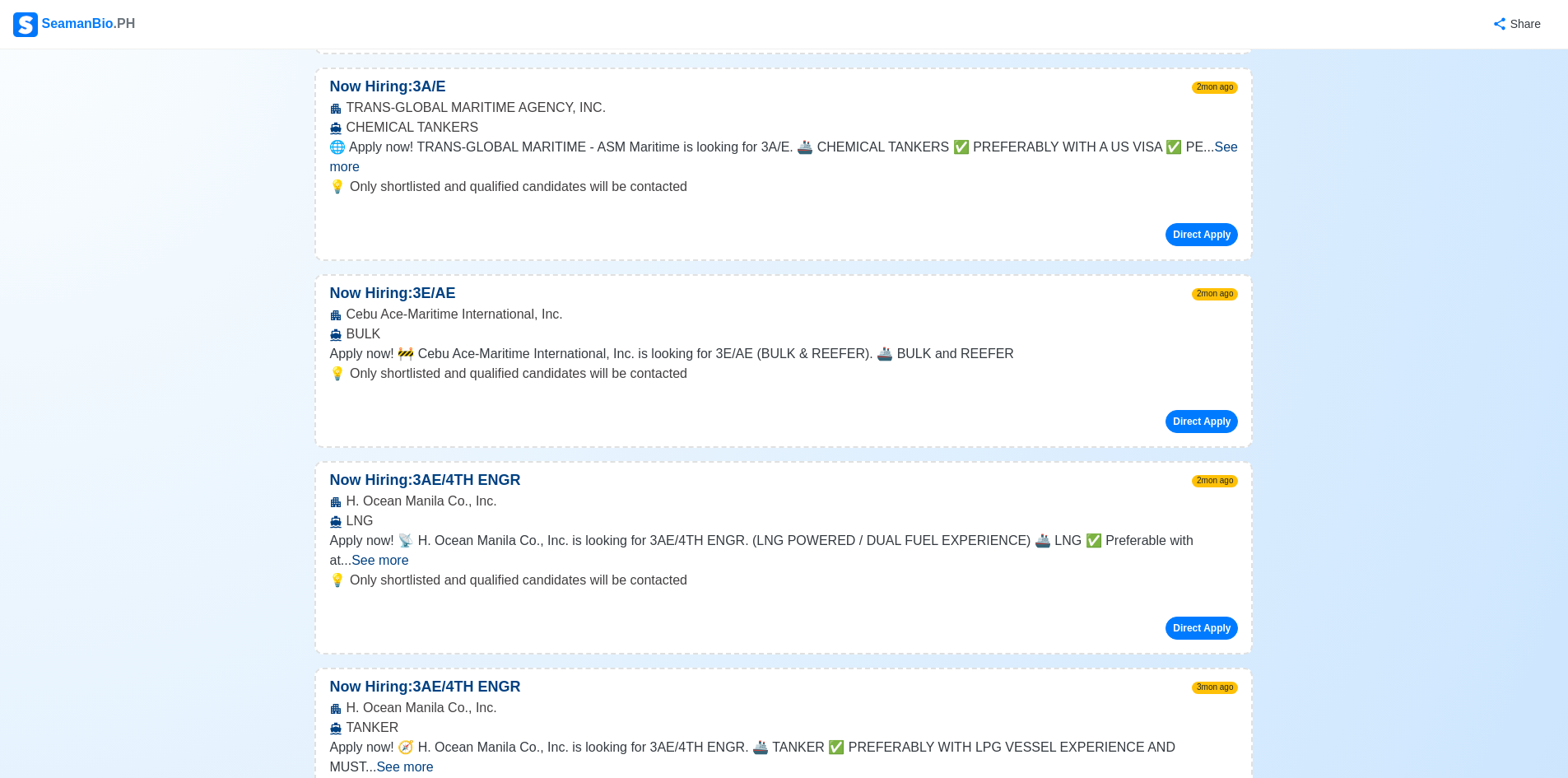
click at [408, 553] on span "See more" at bounding box center [379, 560] width 57 height 14
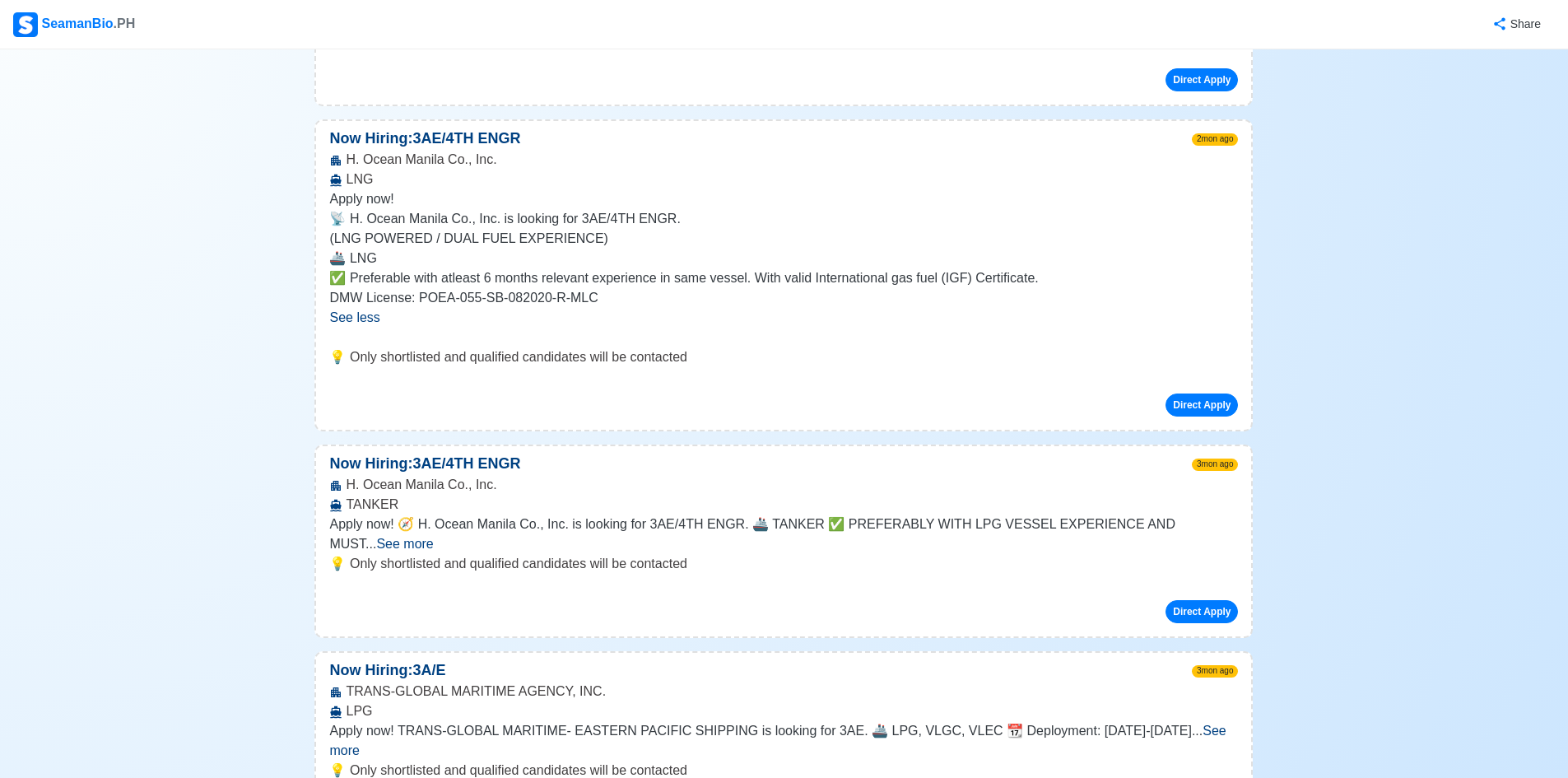
scroll to position [2962, 0]
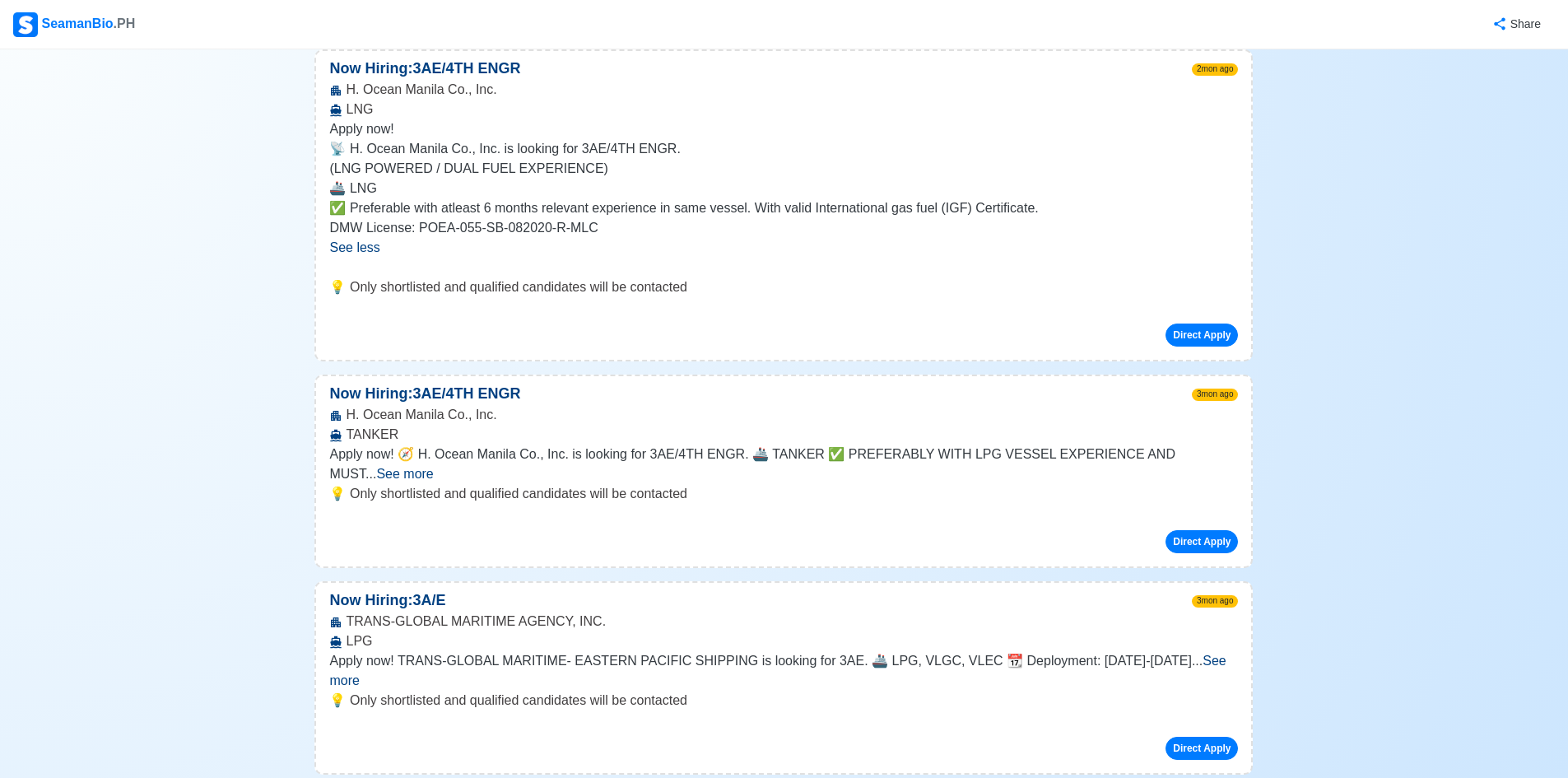
click at [432, 466] on span "See more" at bounding box center [404, 473] width 57 height 14
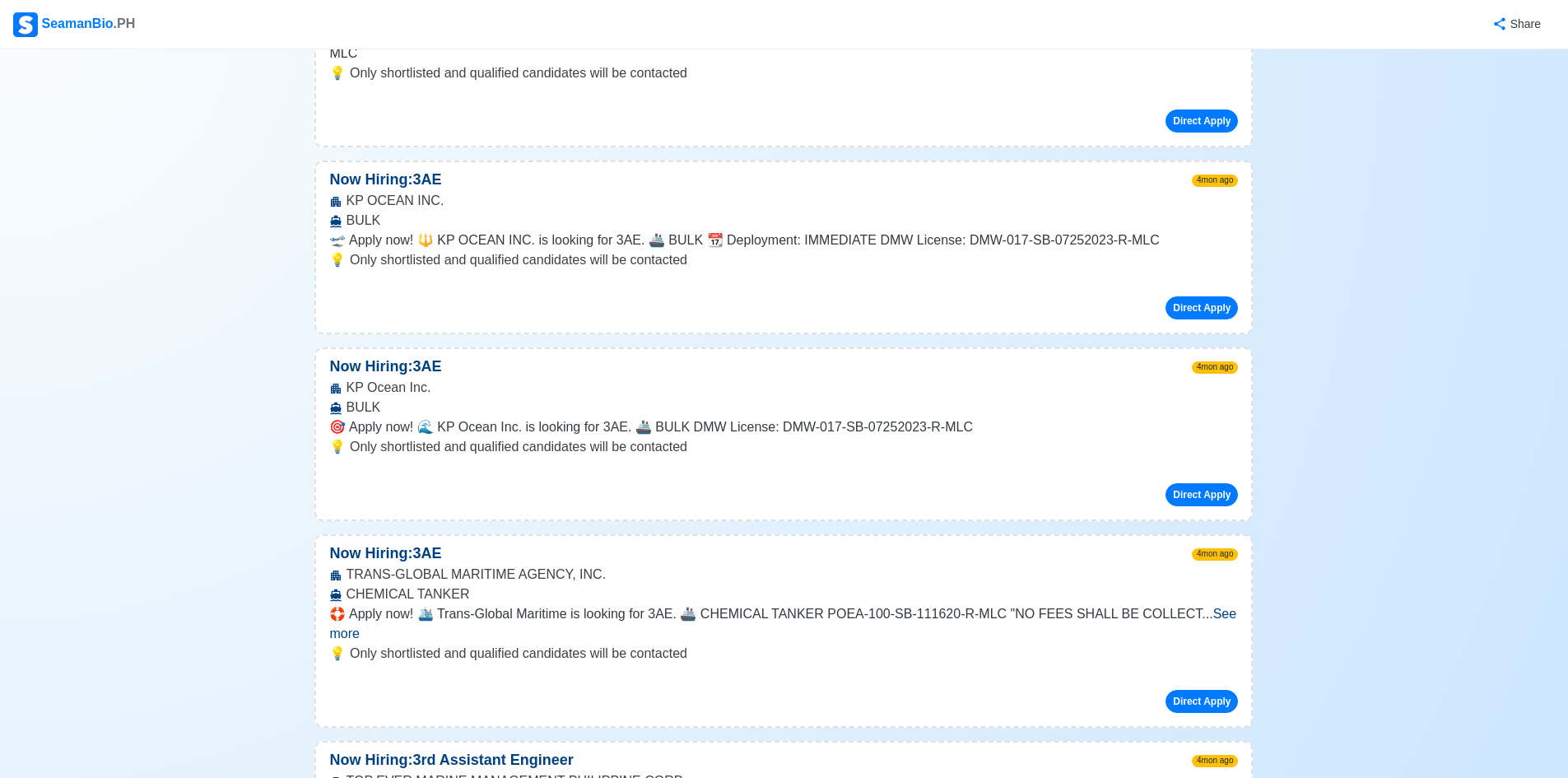
scroll to position [8804, 0]
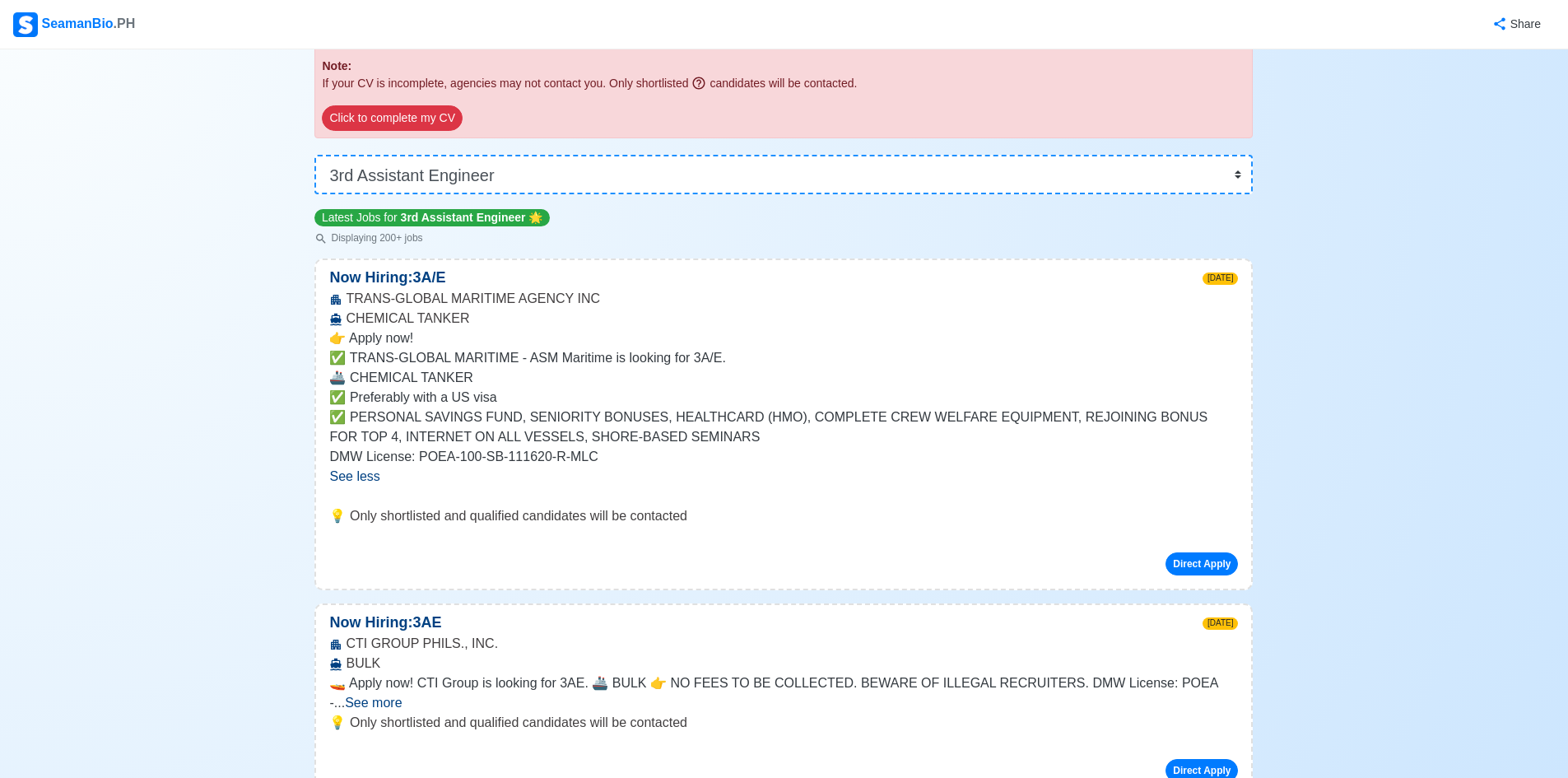
scroll to position [0, 0]
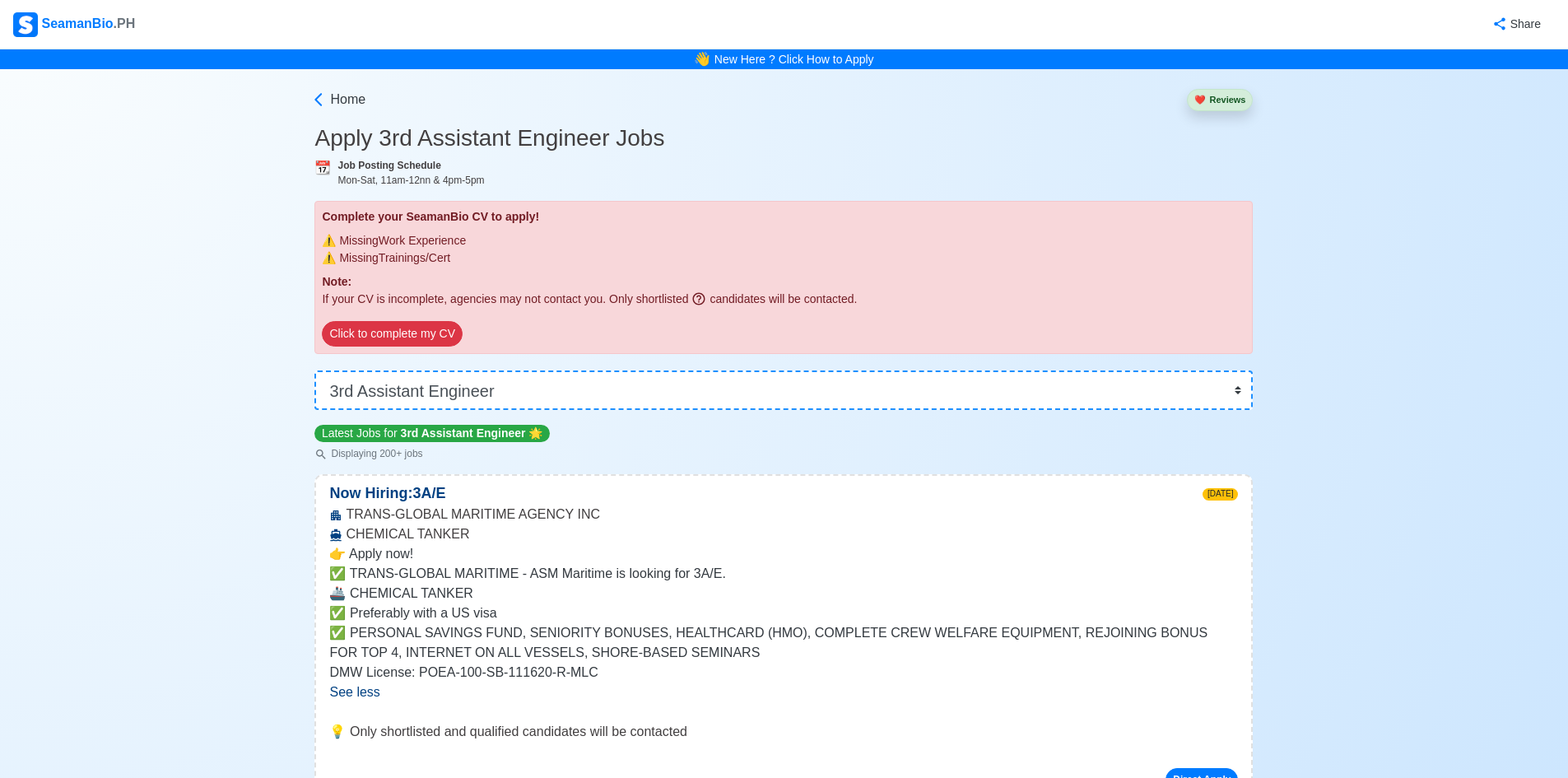
click at [1211, 103] on button "❤️ Reviews" at bounding box center [1220, 100] width 66 height 22
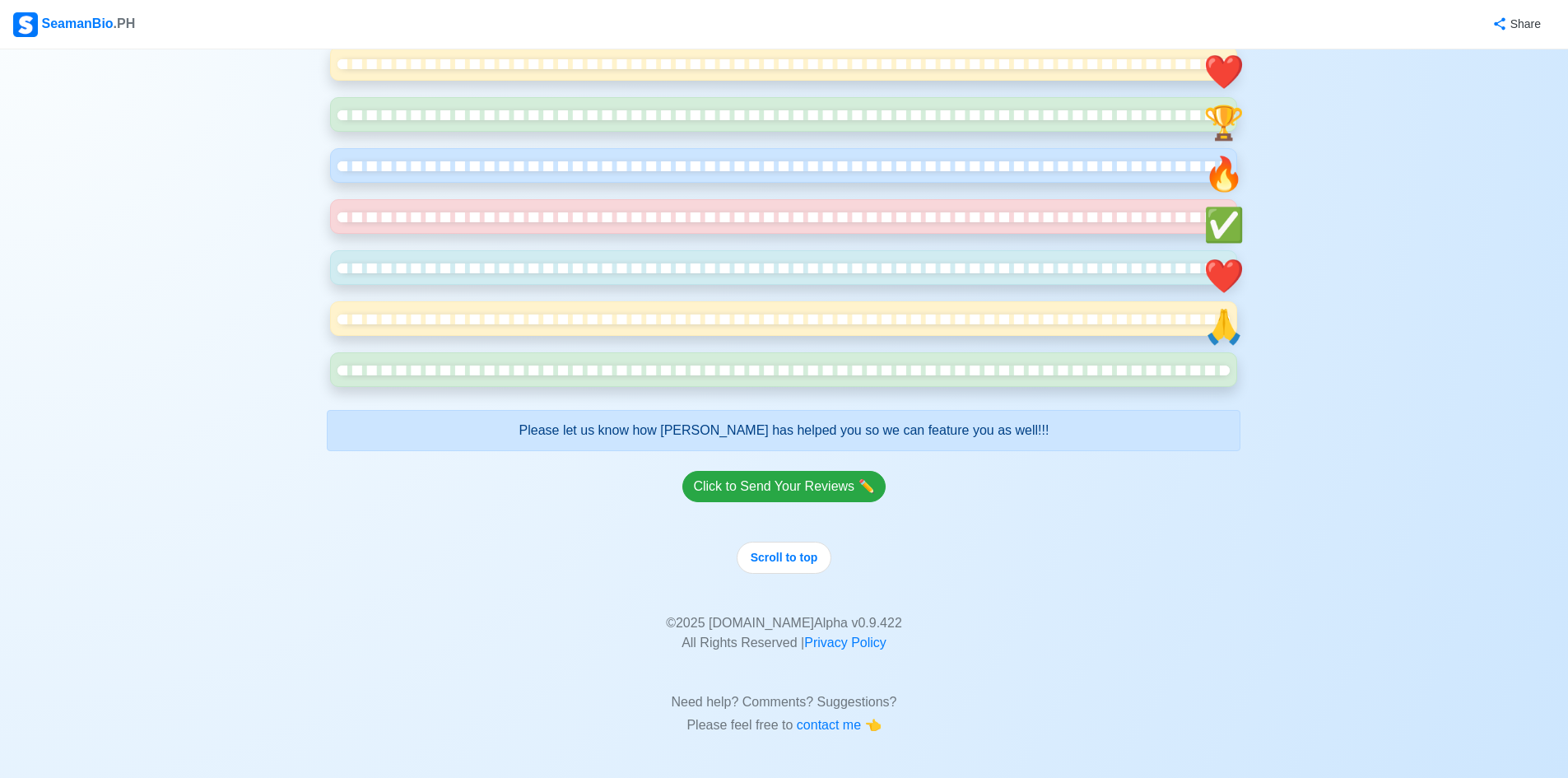
scroll to position [2962, 0]
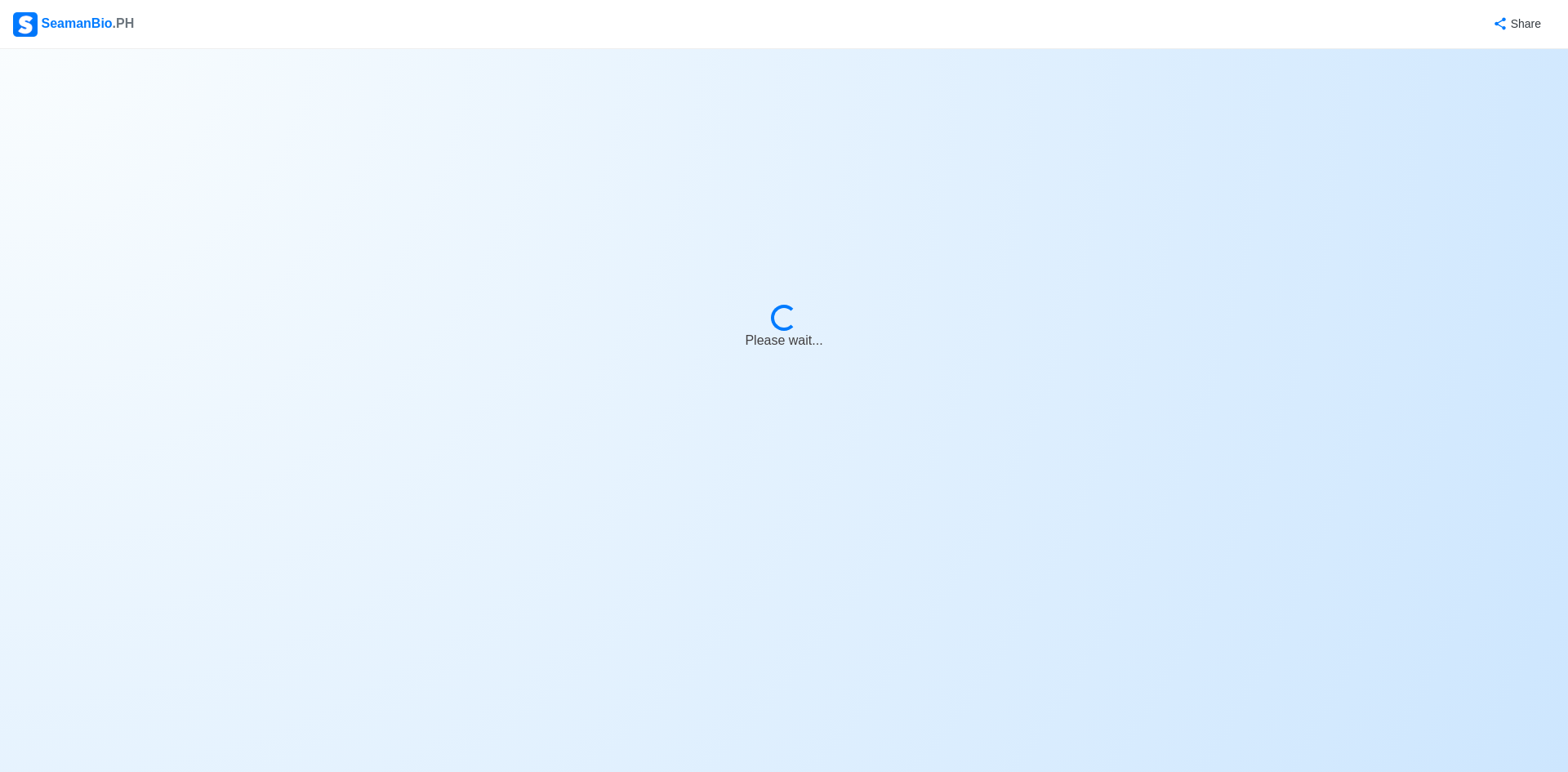
select select "3rd Assistant Engineer"
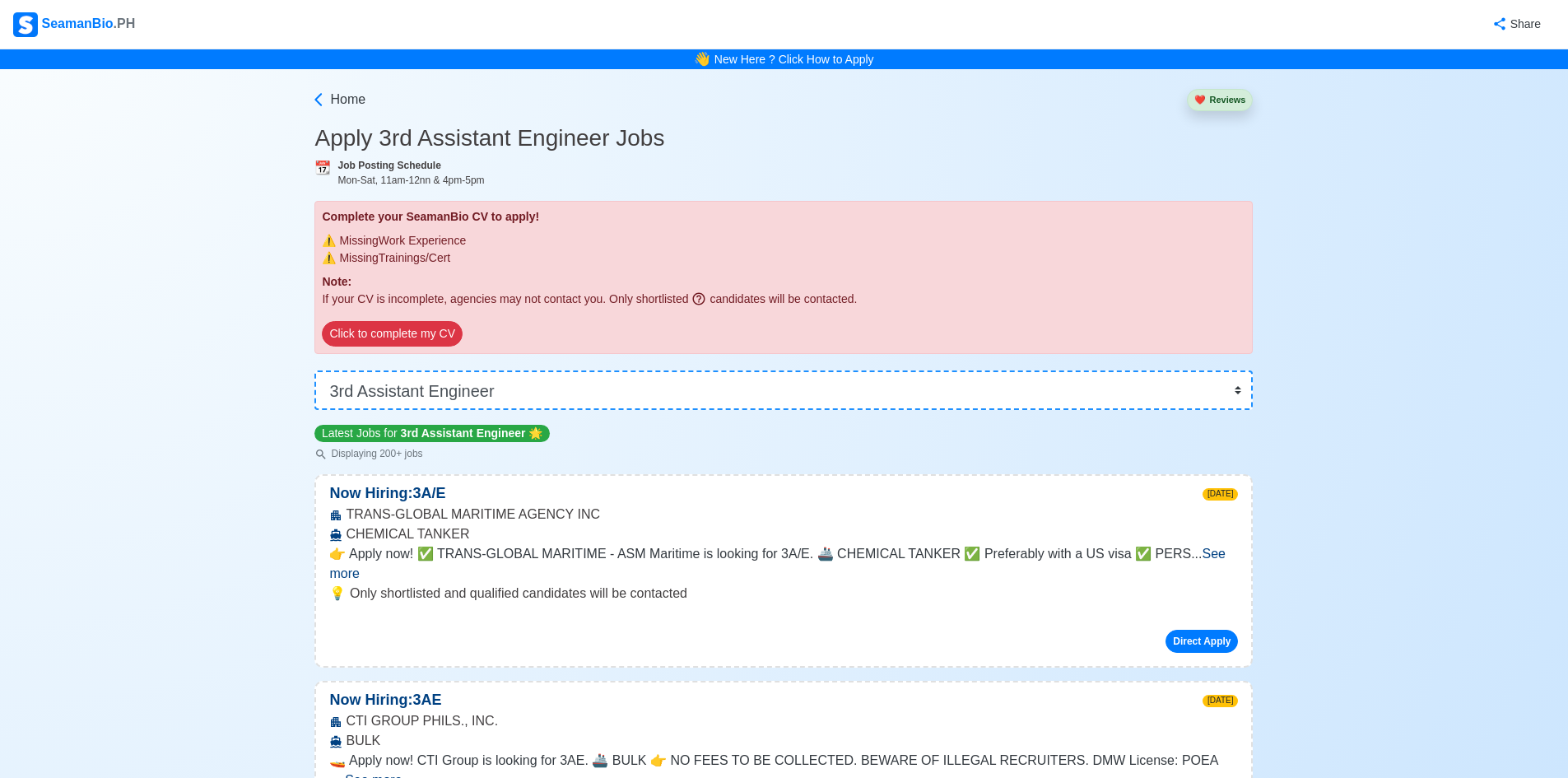
click at [761, 528] on div "TRANS-GLOBAL MARITIME AGENCY INC CHEMICAL TANKER" at bounding box center [784, 524] width 934 height 39
click at [1192, 556] on span "See more" at bounding box center [776, 563] width 895 height 34
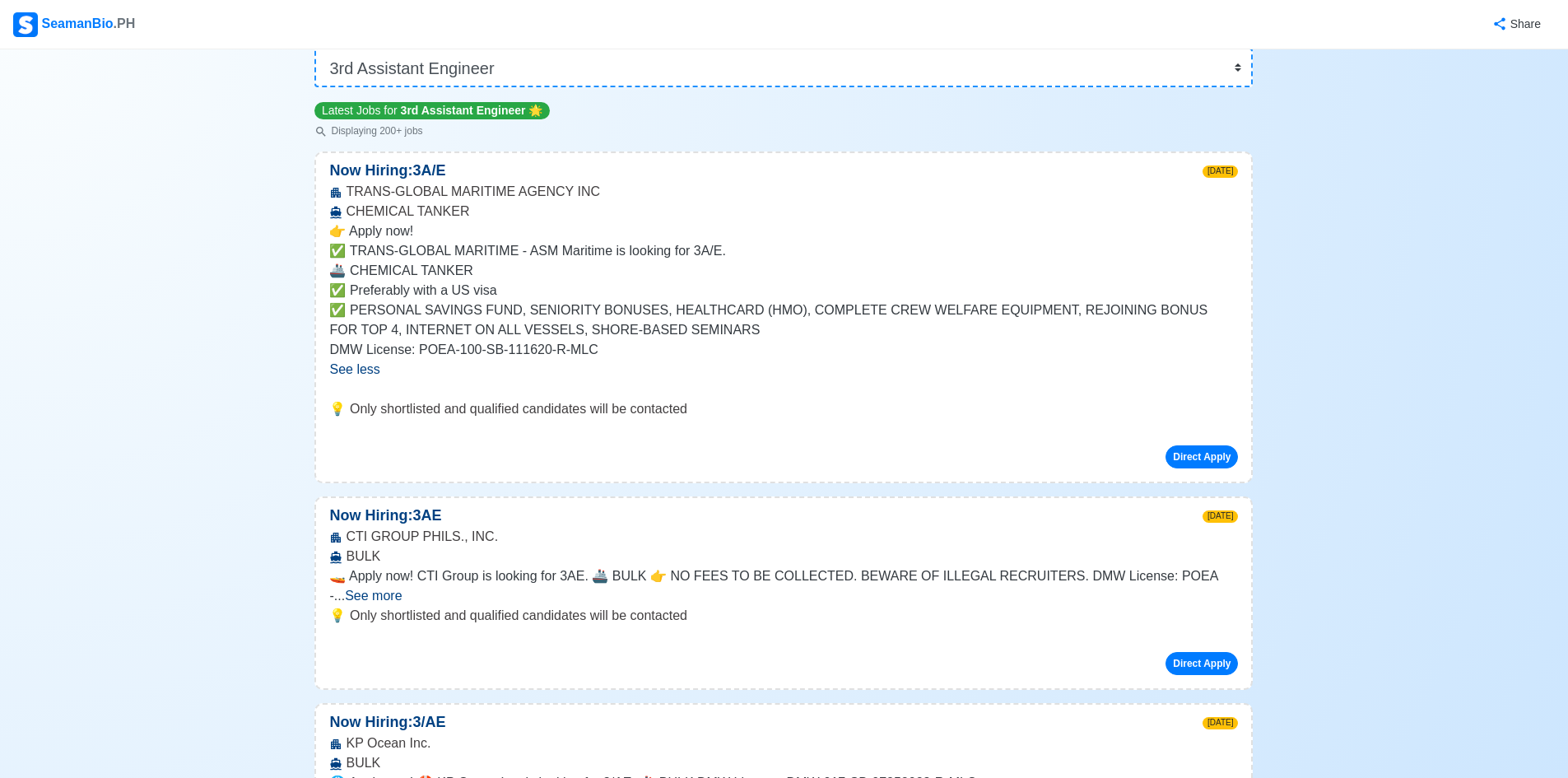
scroll to position [494, 0]
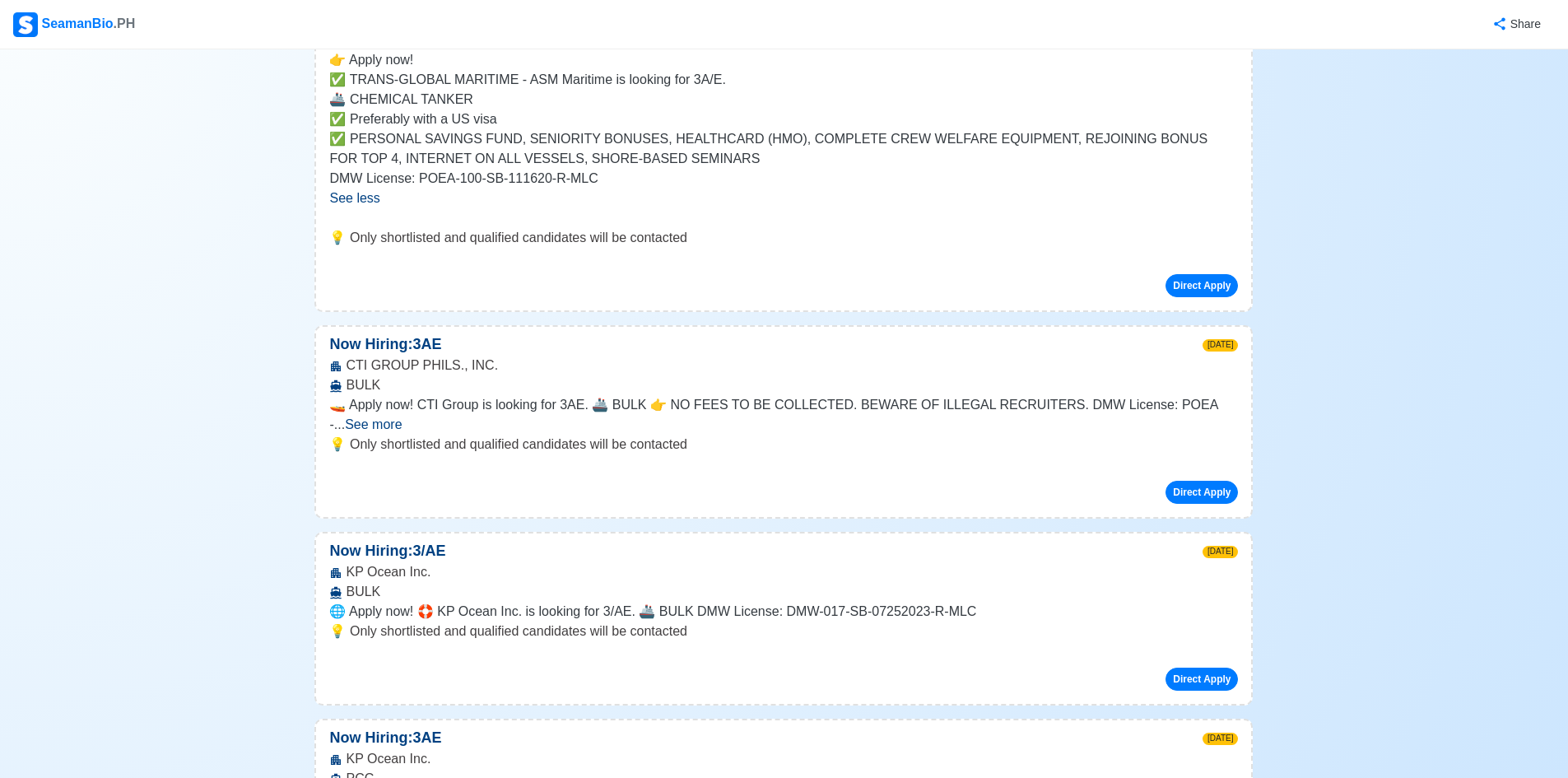
click at [401, 417] on span "See more" at bounding box center [373, 423] width 57 height 14
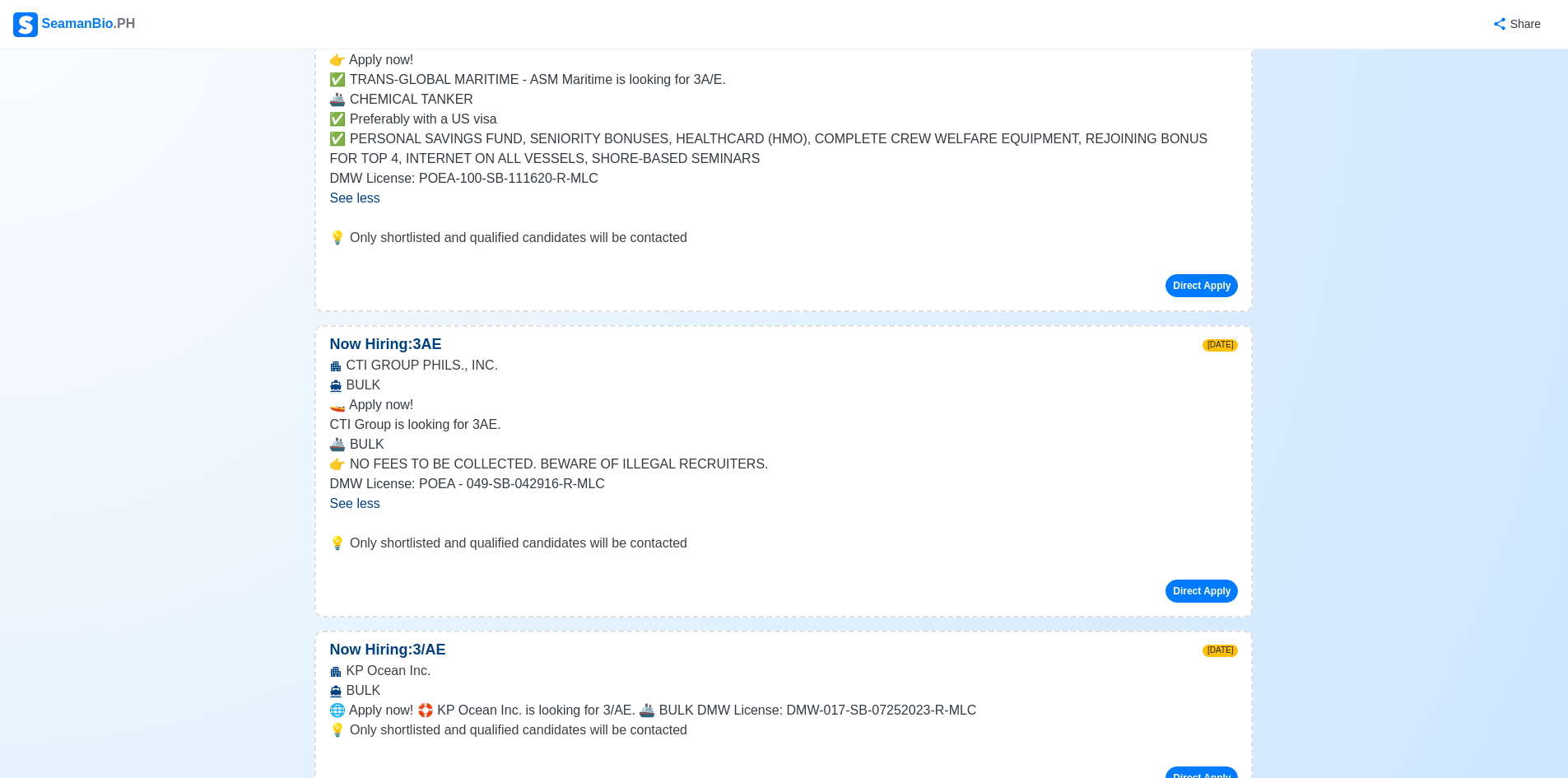
click at [395, 547] on p "💡 Only shortlisted and qualified candidates will be contacted" at bounding box center [784, 543] width 909 height 20
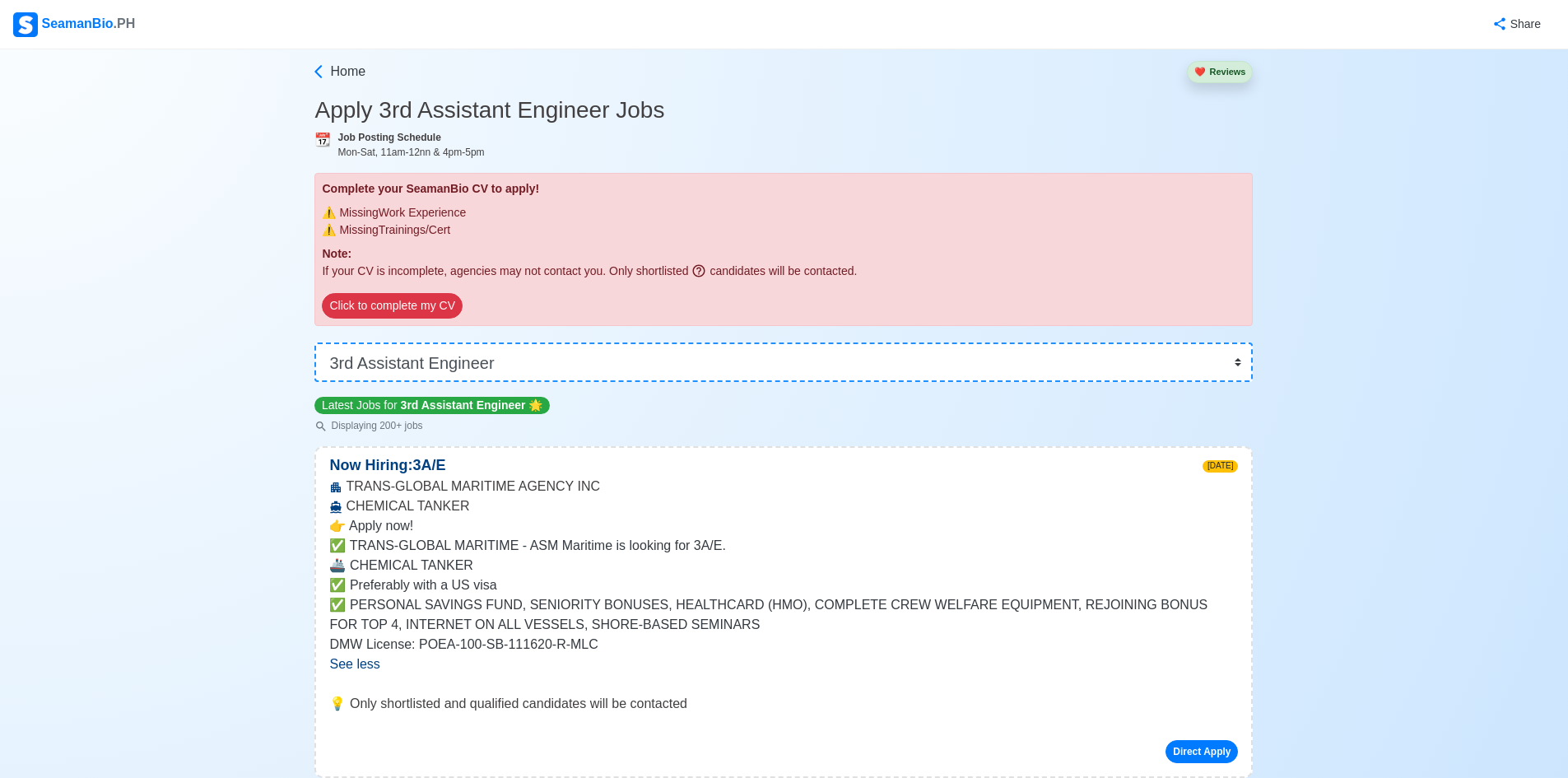
scroll to position [0, 0]
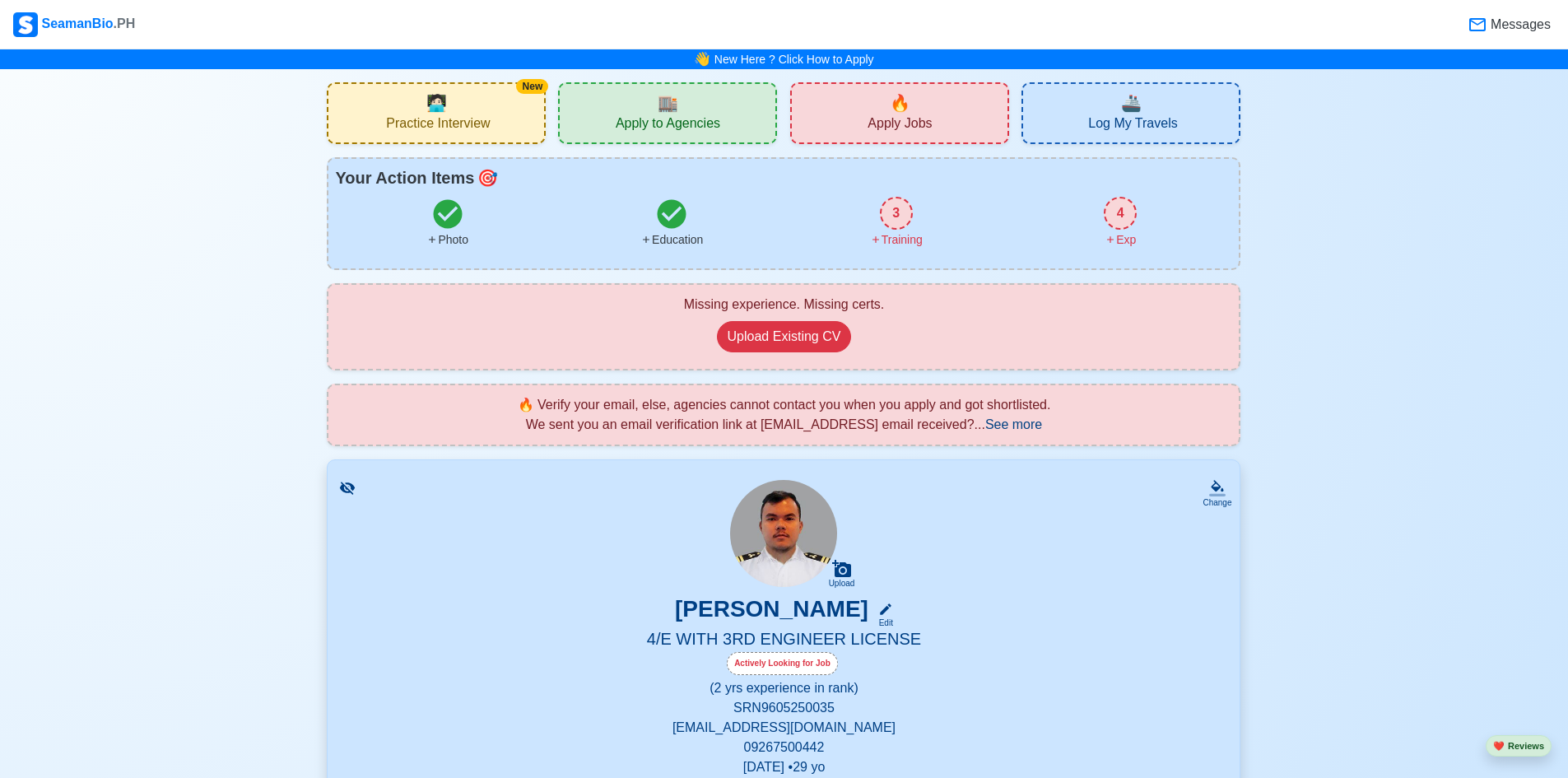
click at [626, 122] on span "Apply to Agencies" at bounding box center [667, 125] width 104 height 21
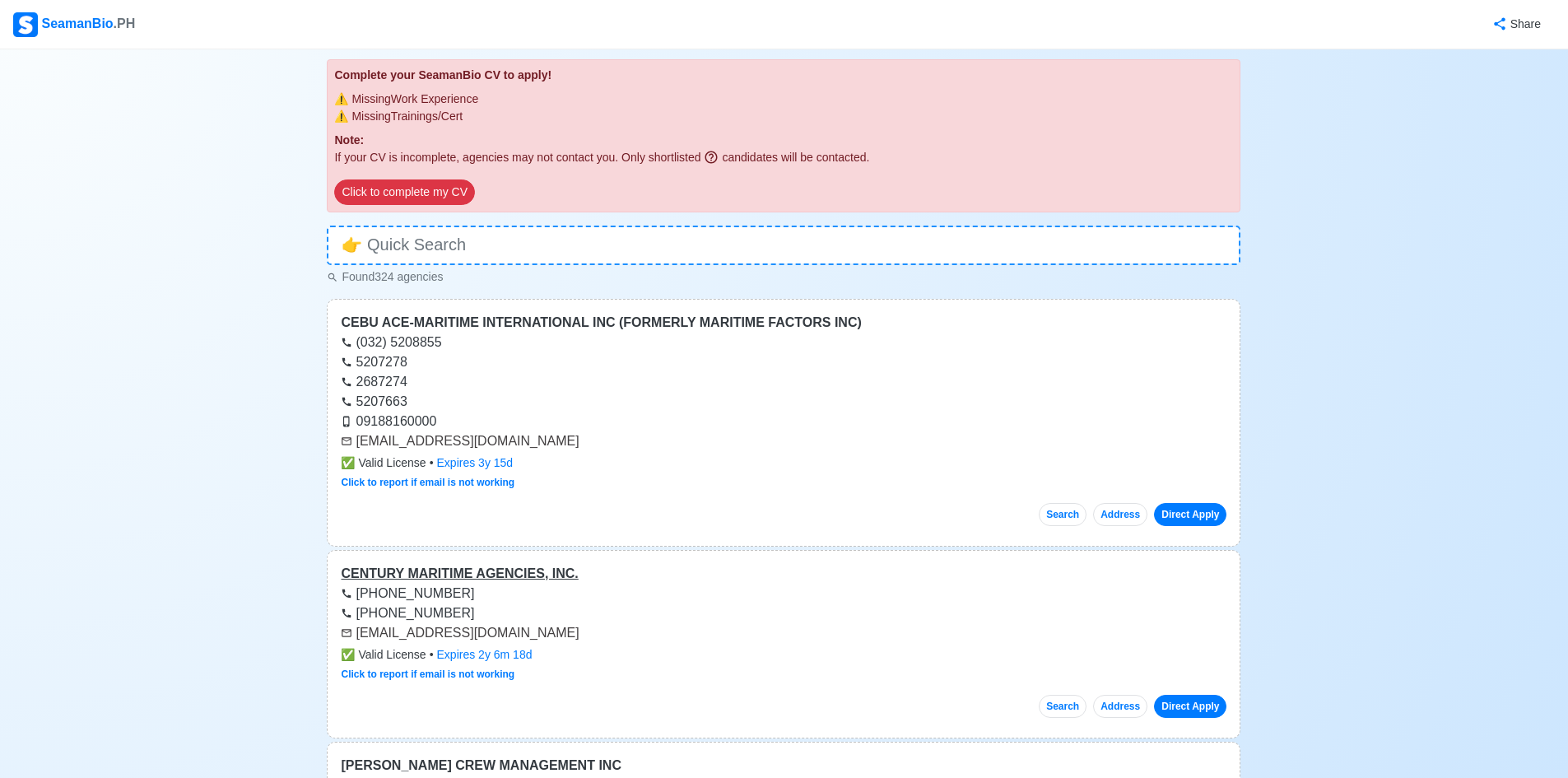
scroll to position [82, 0]
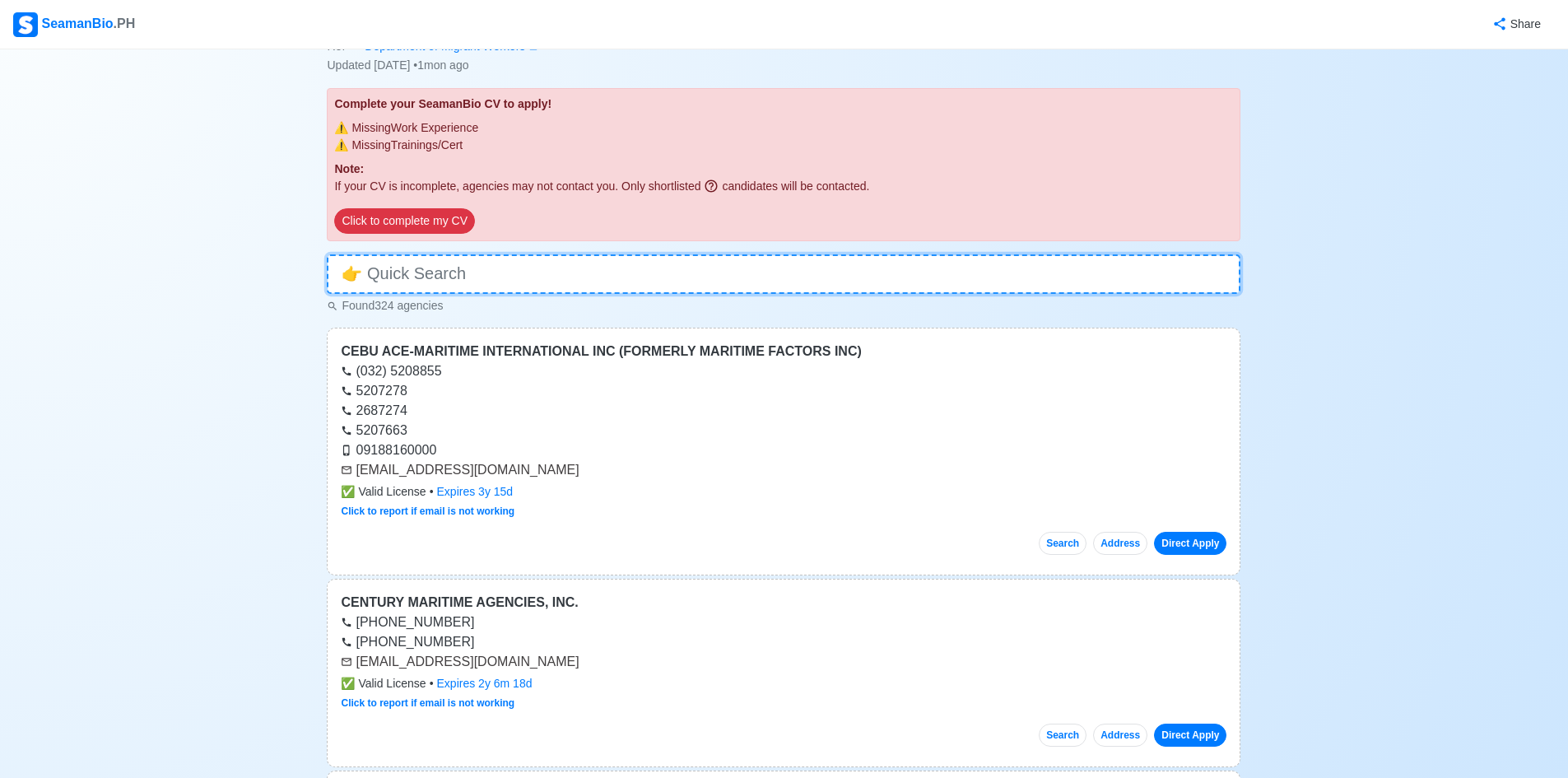
click at [828, 263] on input at bounding box center [783, 273] width 913 height 39
type input "teekay"
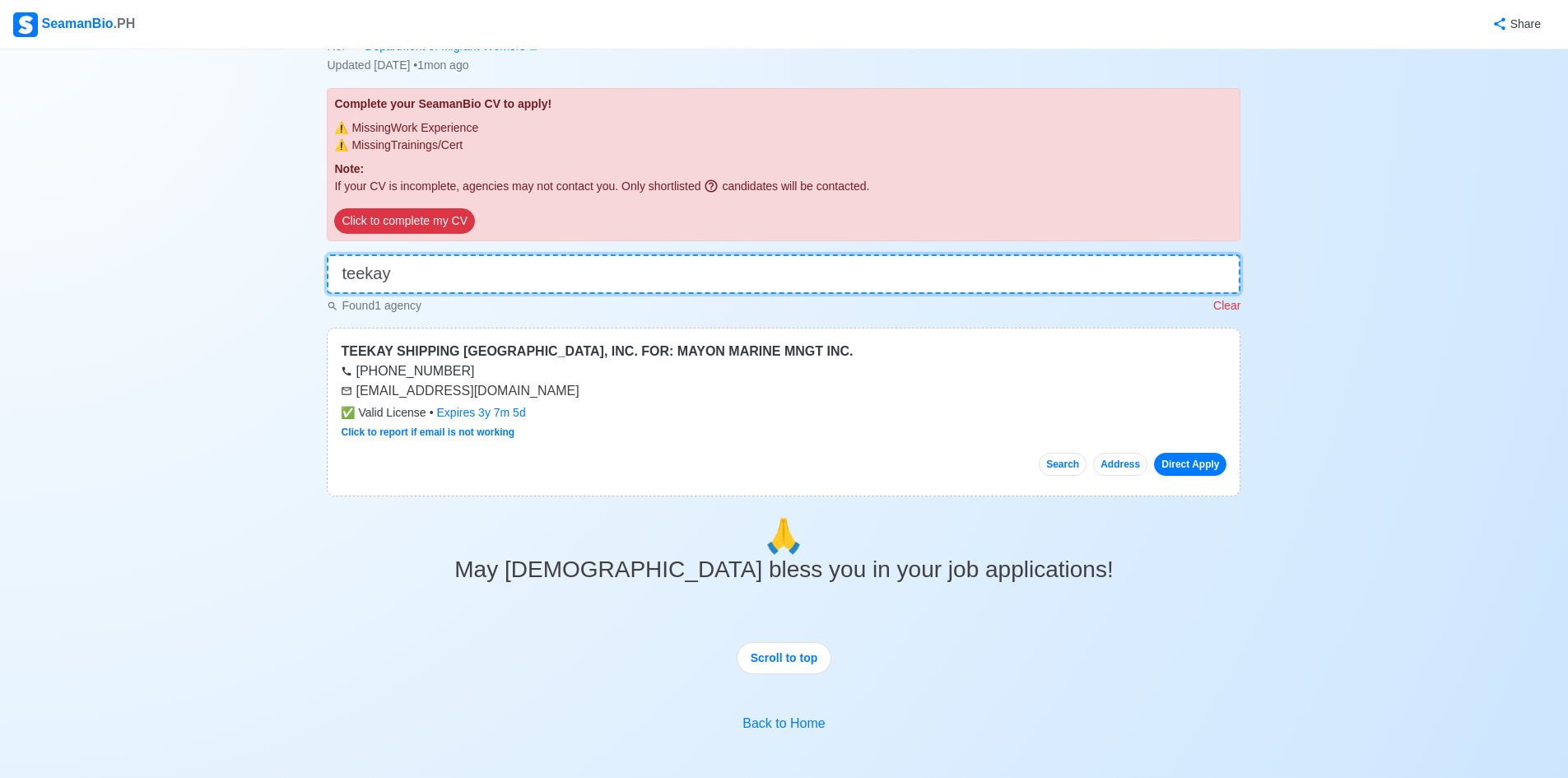
drag, startPoint x: 443, startPoint y: 276, endPoint x: 335, endPoint y: 272, distance: 108.1
click at [335, 272] on input "teekay" at bounding box center [783, 273] width 913 height 39
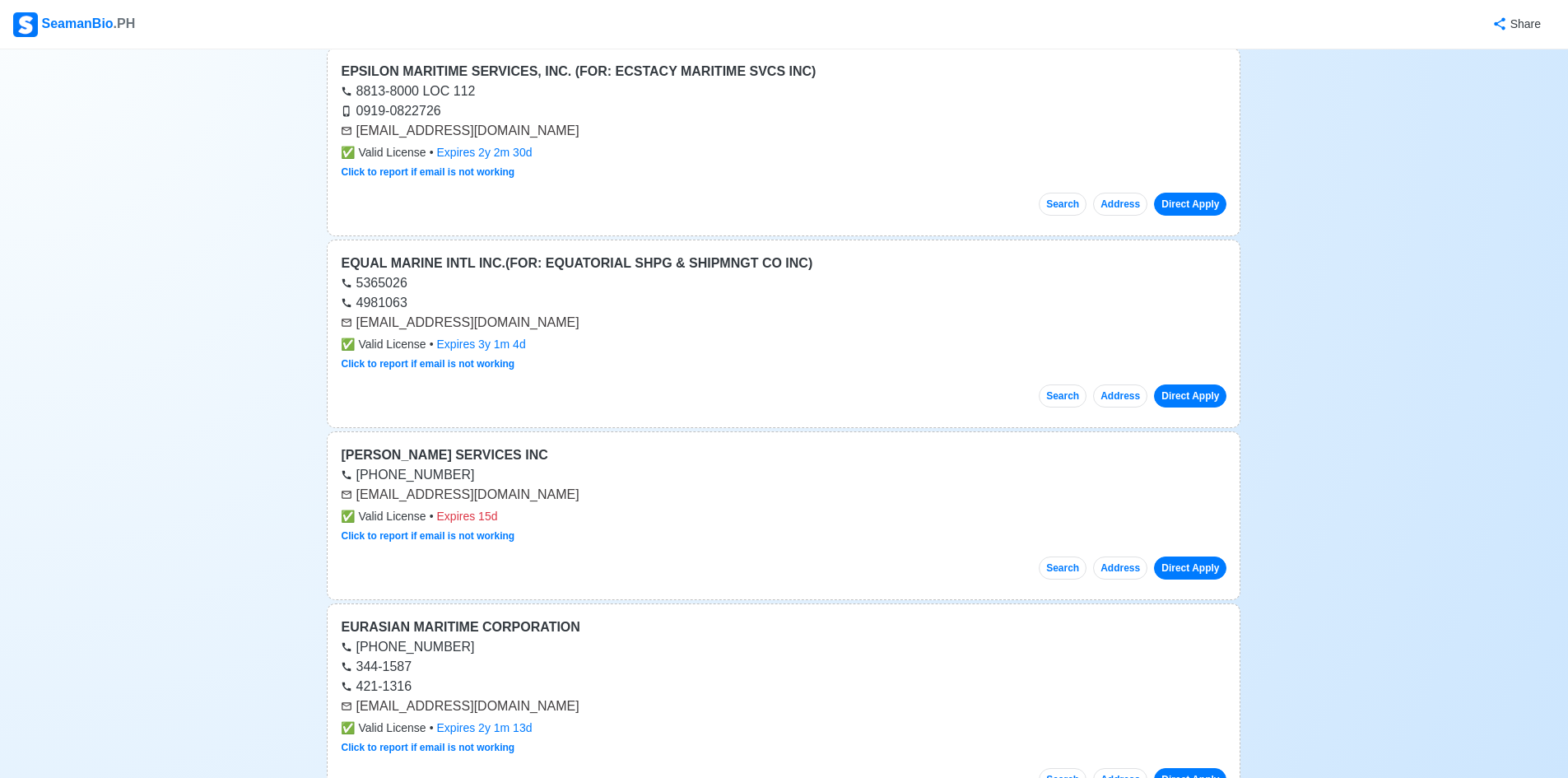
scroll to position [5430, 0]
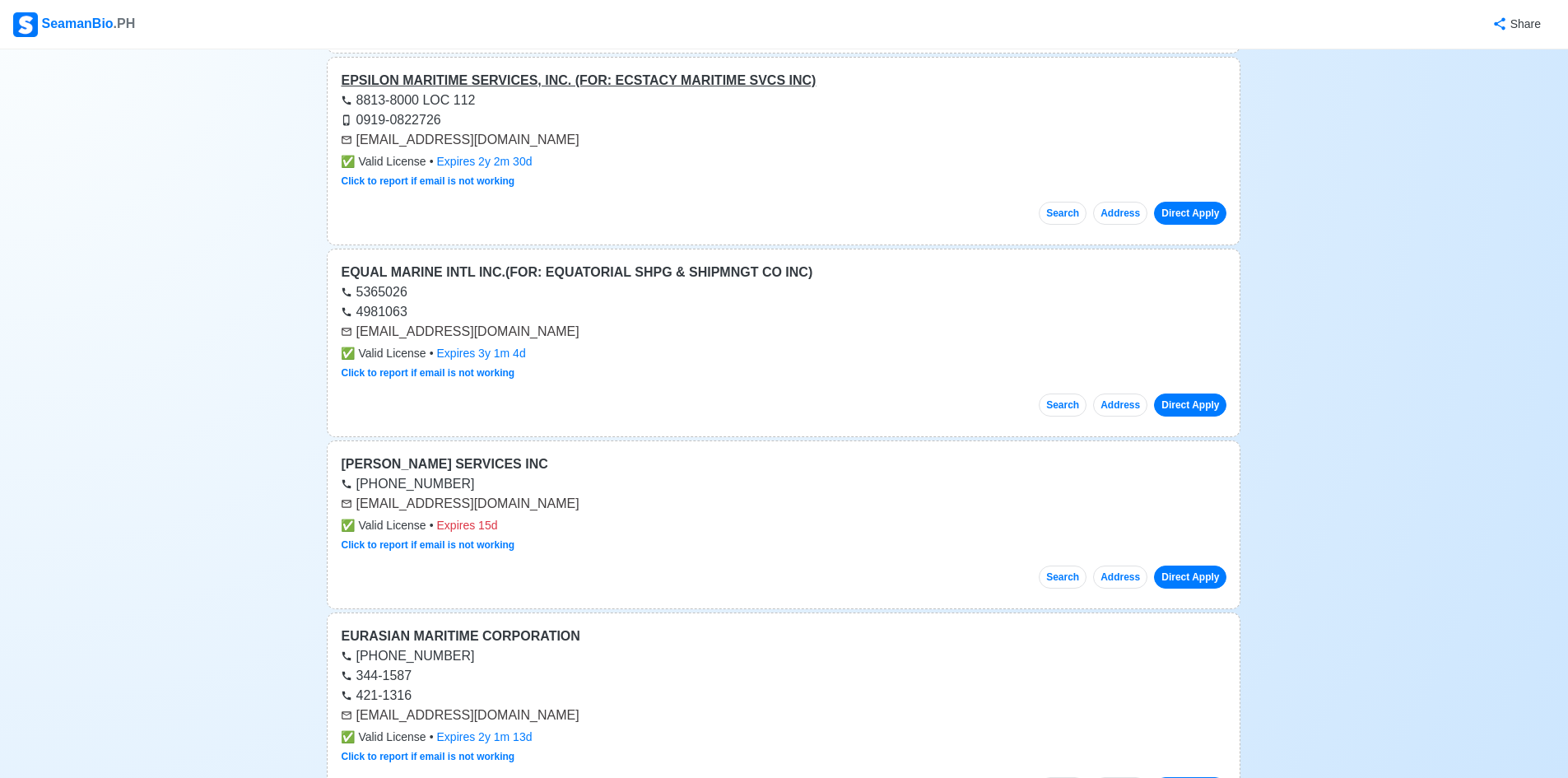
click at [512, 86] on div "EPSILON MARITIME SERVICES, INC. (FOR: ECSTACY MARITIME SVCS INC)" at bounding box center [784, 80] width 885 height 20
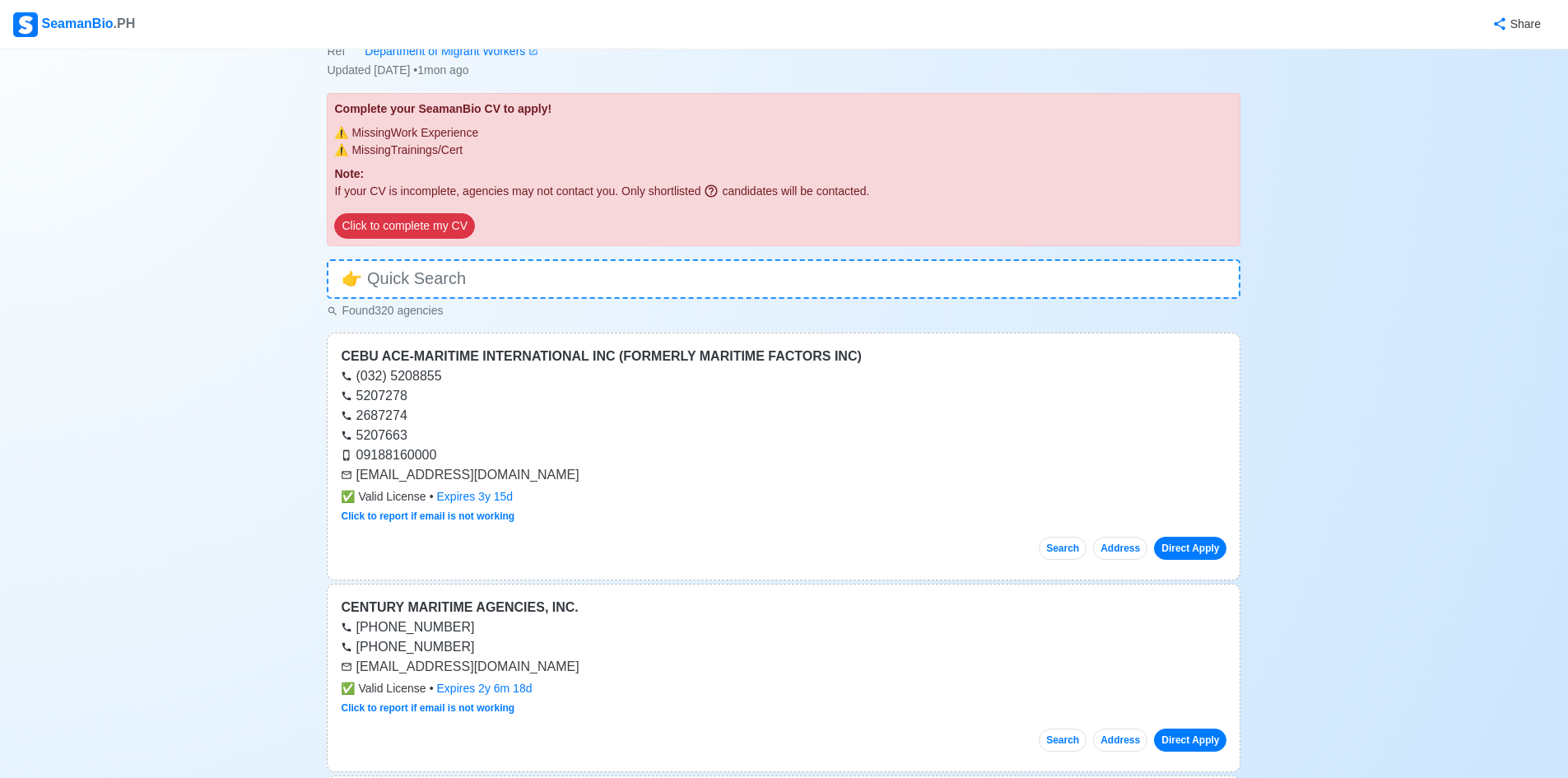
scroll to position [0, 0]
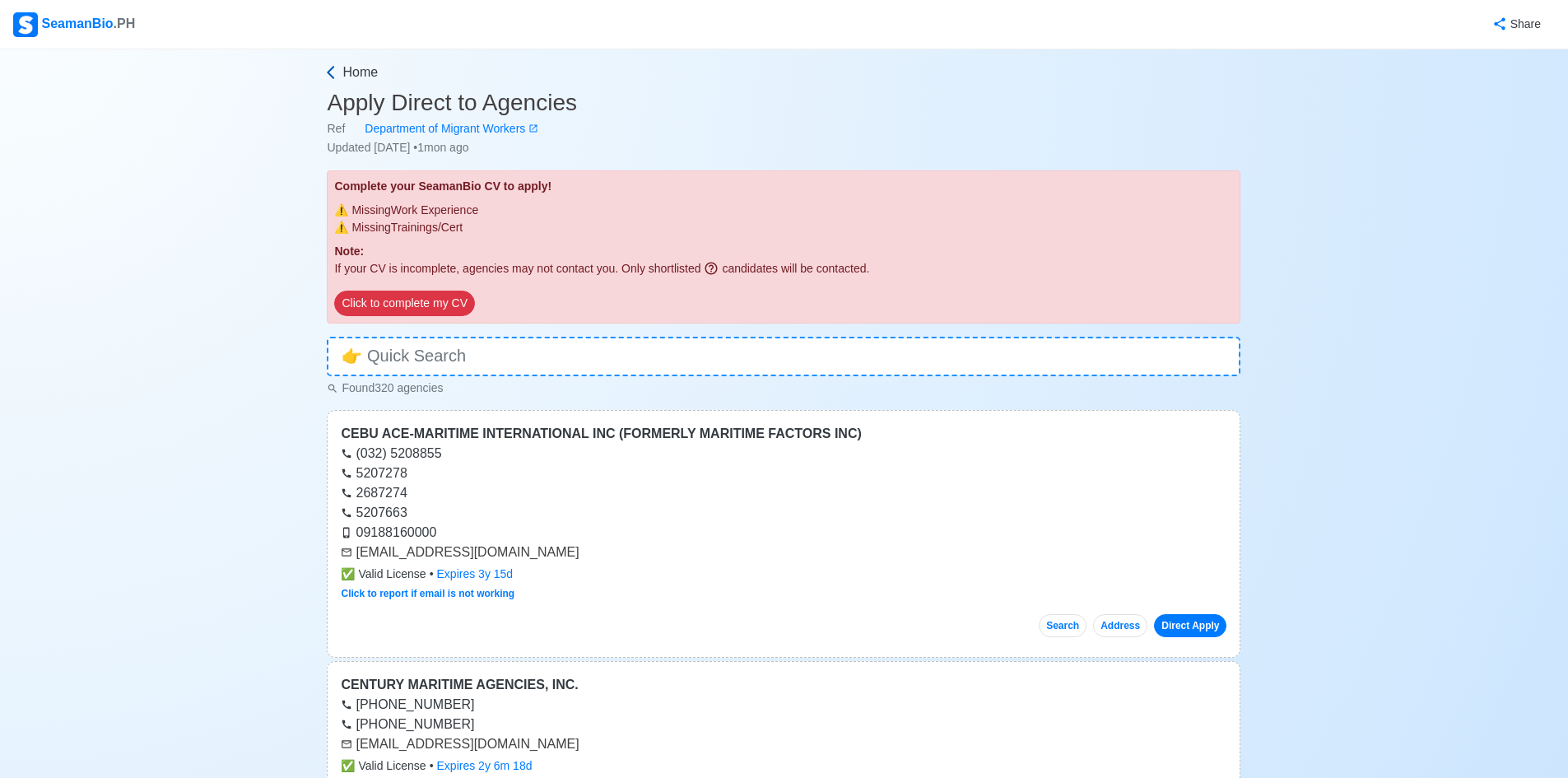
click at [367, 75] on span "Home" at bounding box center [359, 72] width 36 height 20
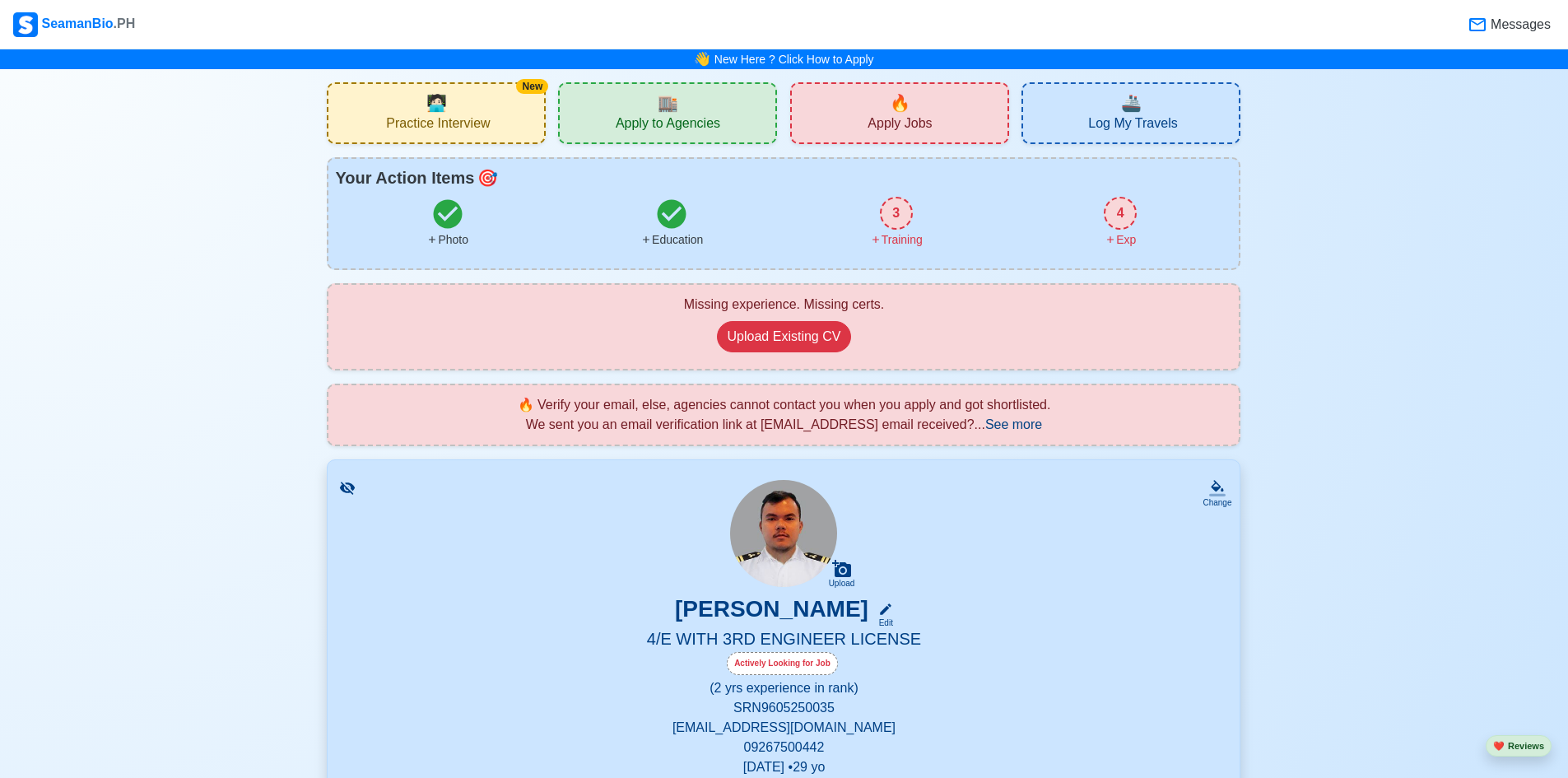
click at [435, 126] on span "Practice Interview" at bounding box center [437, 125] width 103 height 21
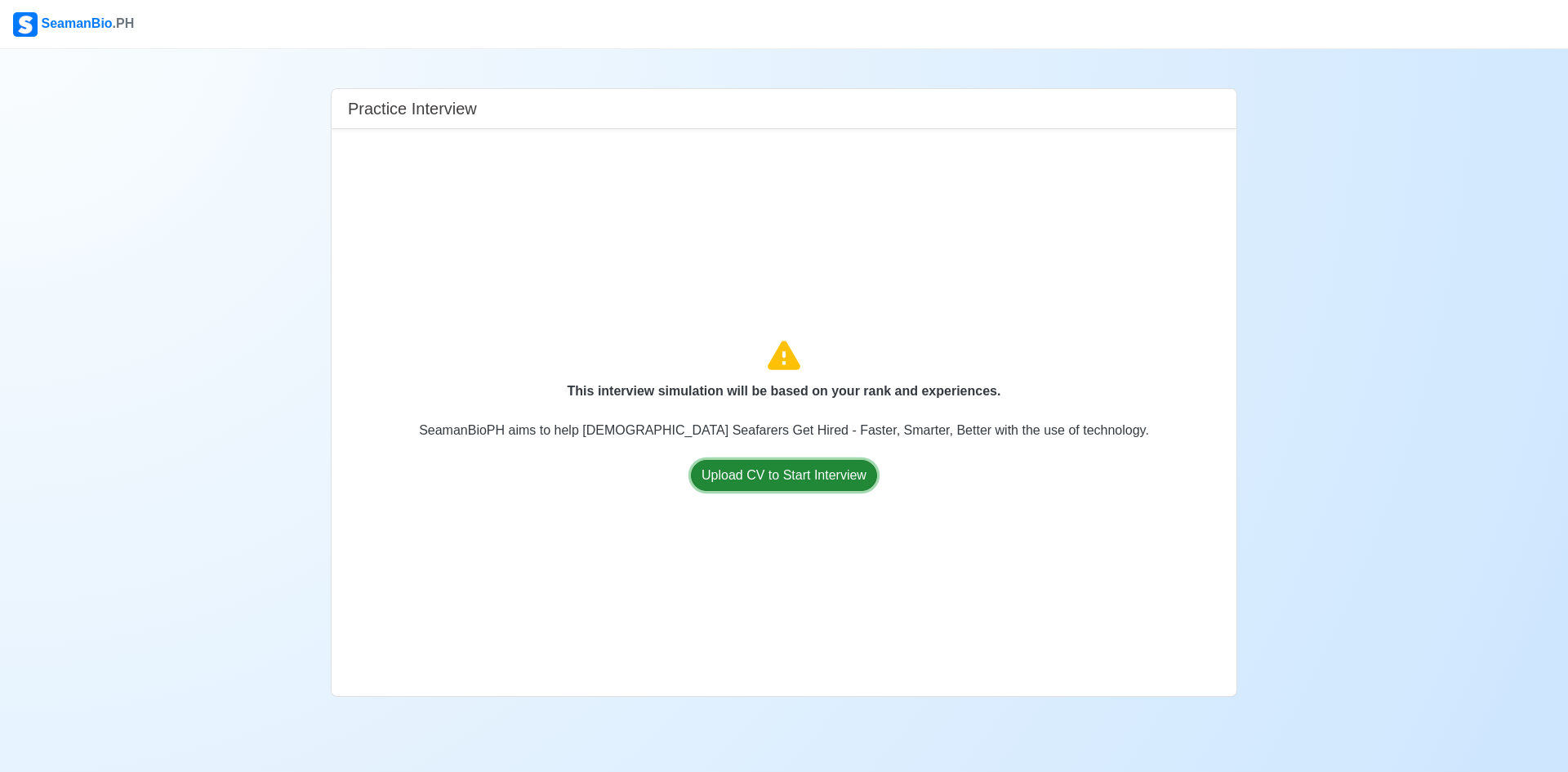
click at [746, 484] on button "Upload CV to Start Interview" at bounding box center [783, 475] width 186 height 31
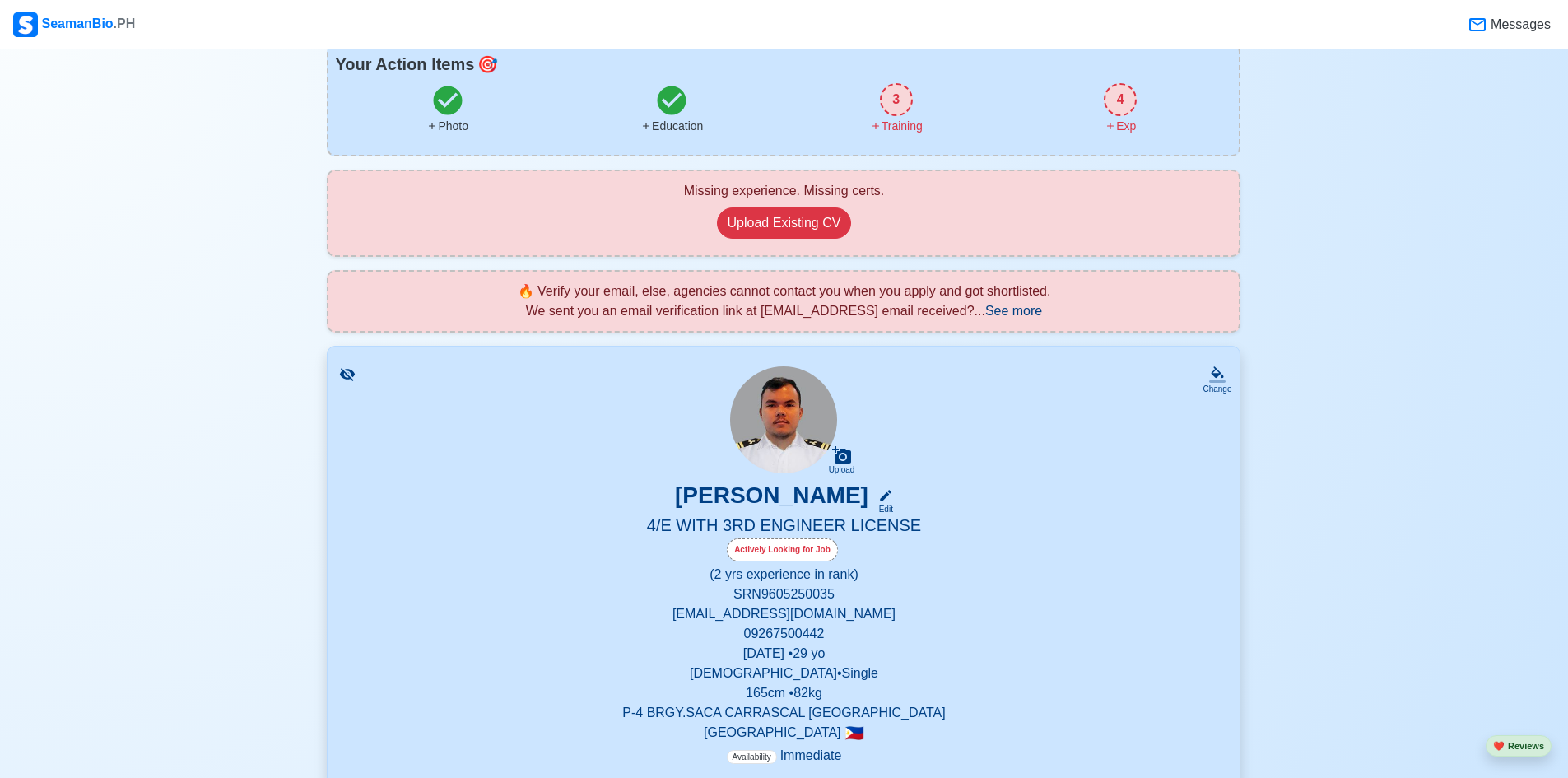
scroll to position [82, 0]
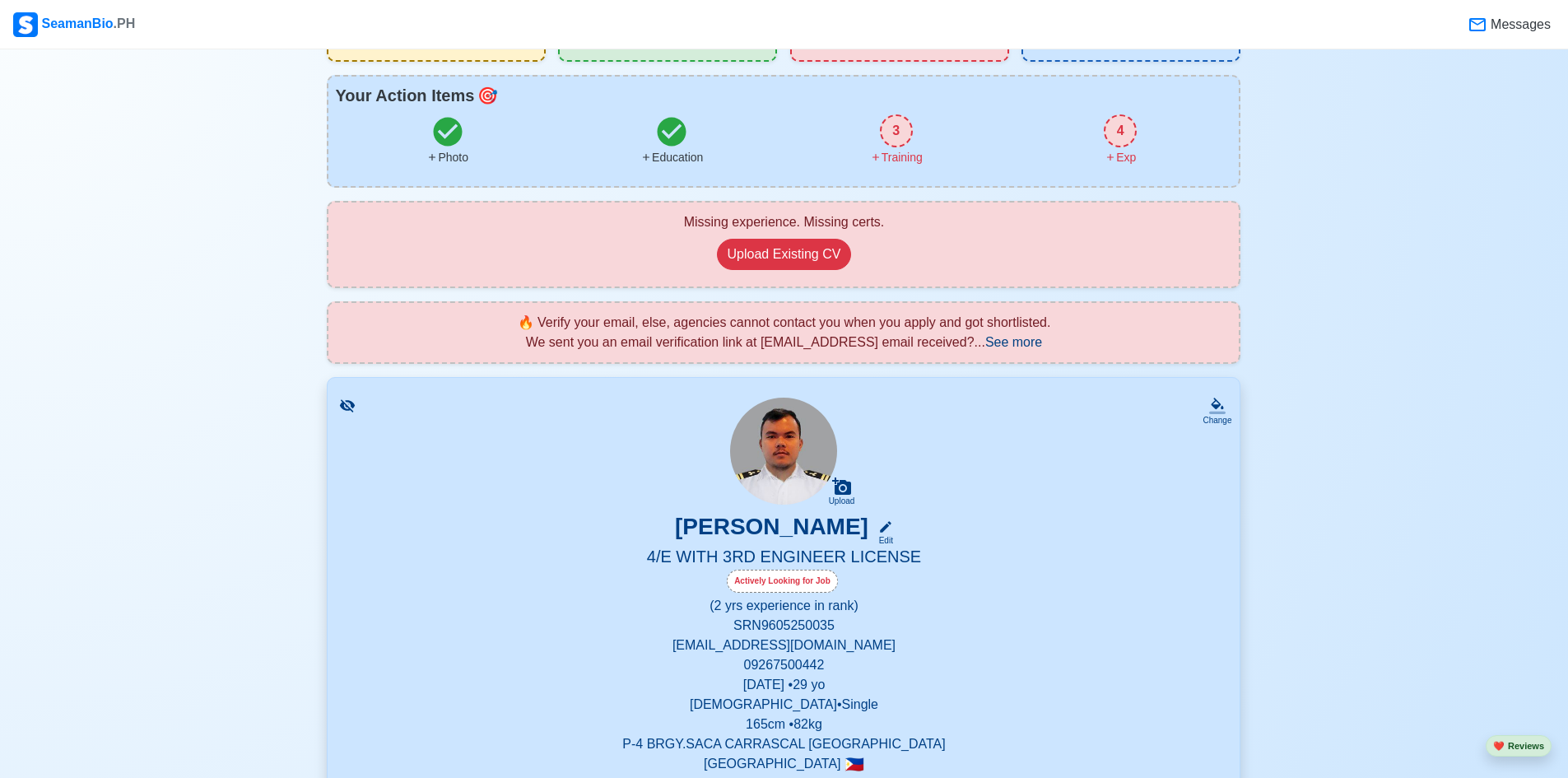
click at [343, 407] on icon at bounding box center [347, 406] width 15 height 13
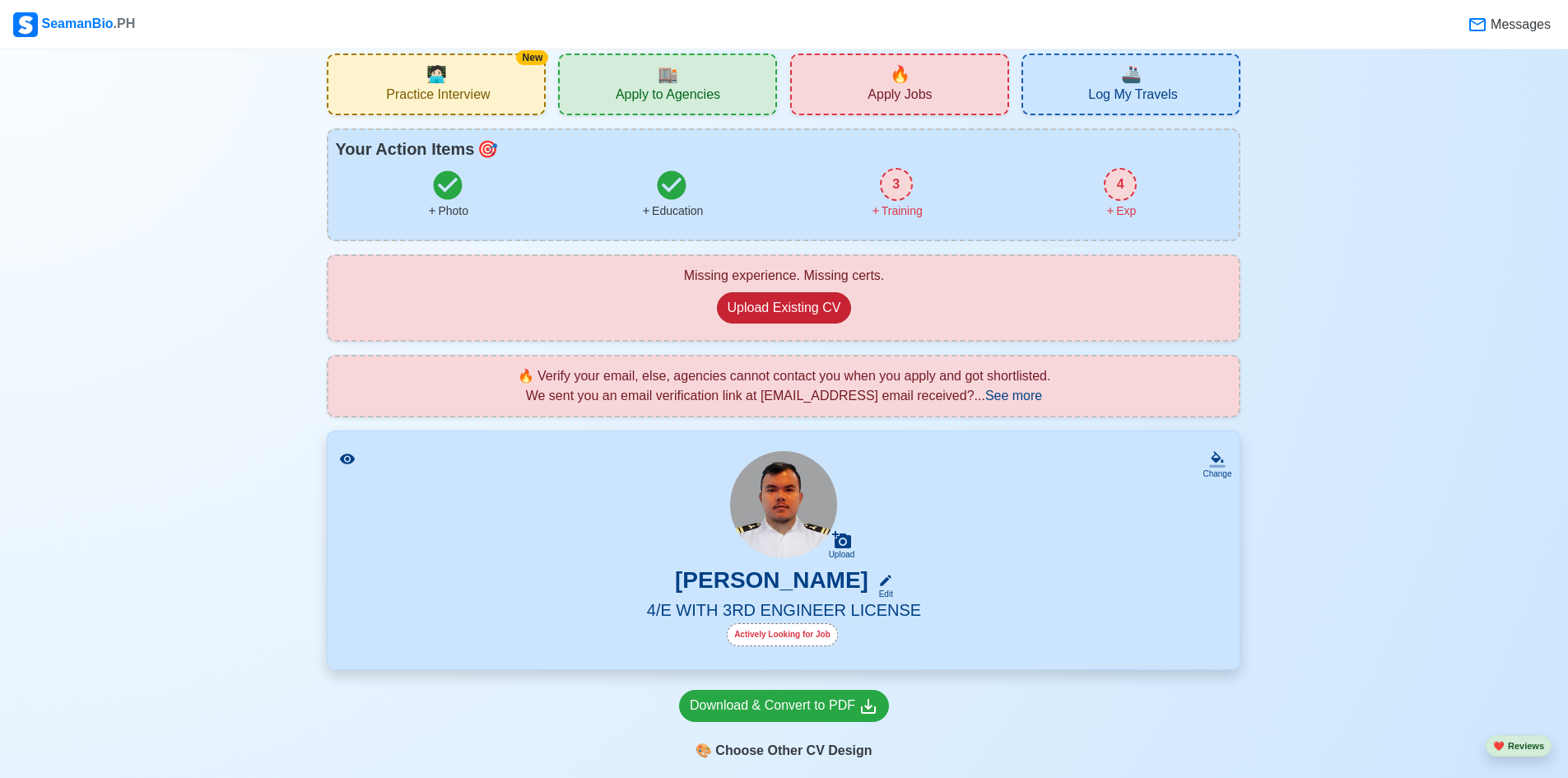
scroll to position [0, 0]
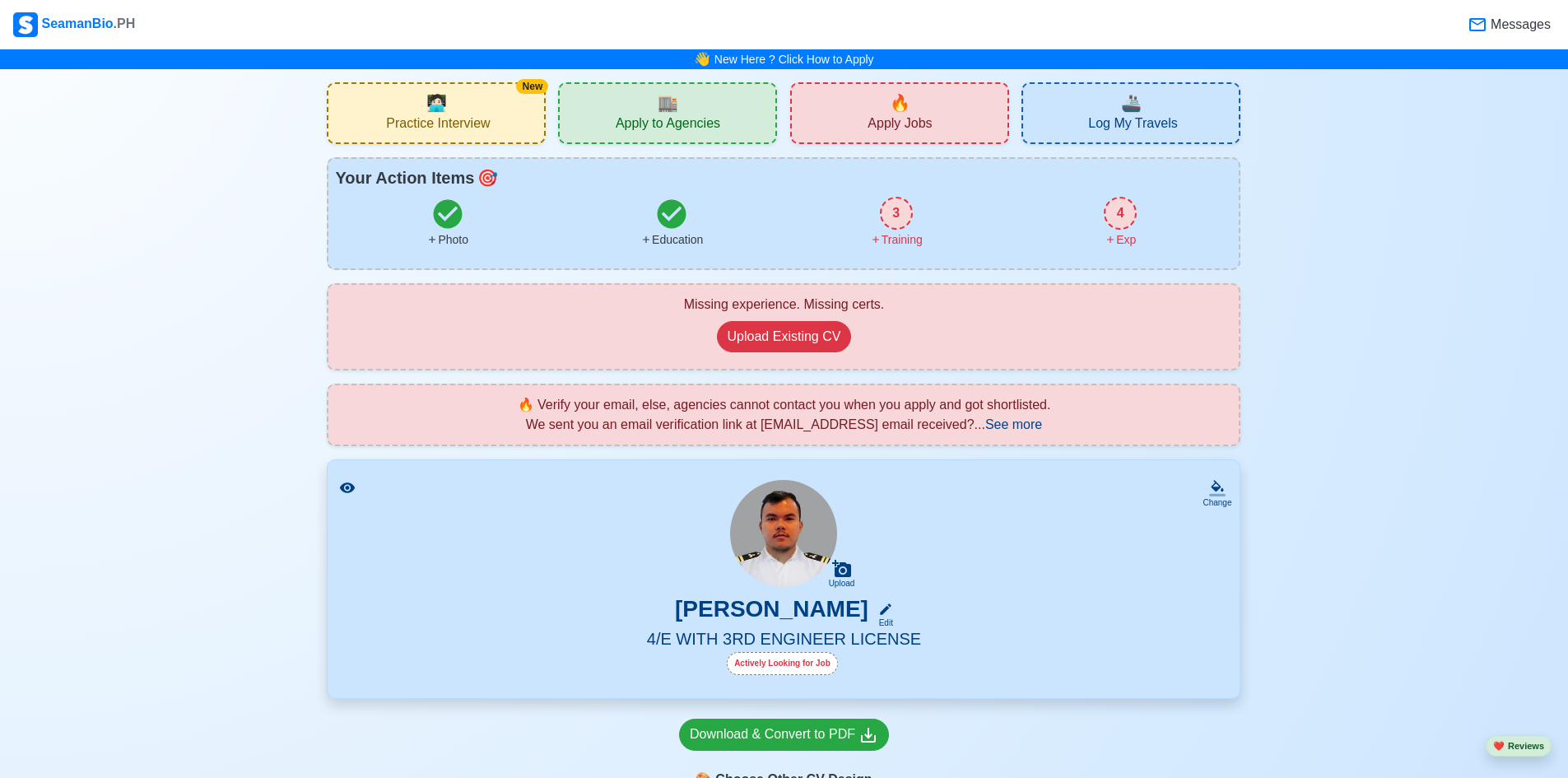
click at [1125, 113] on span "🚢" at bounding box center [1131, 102] width 21 height 25
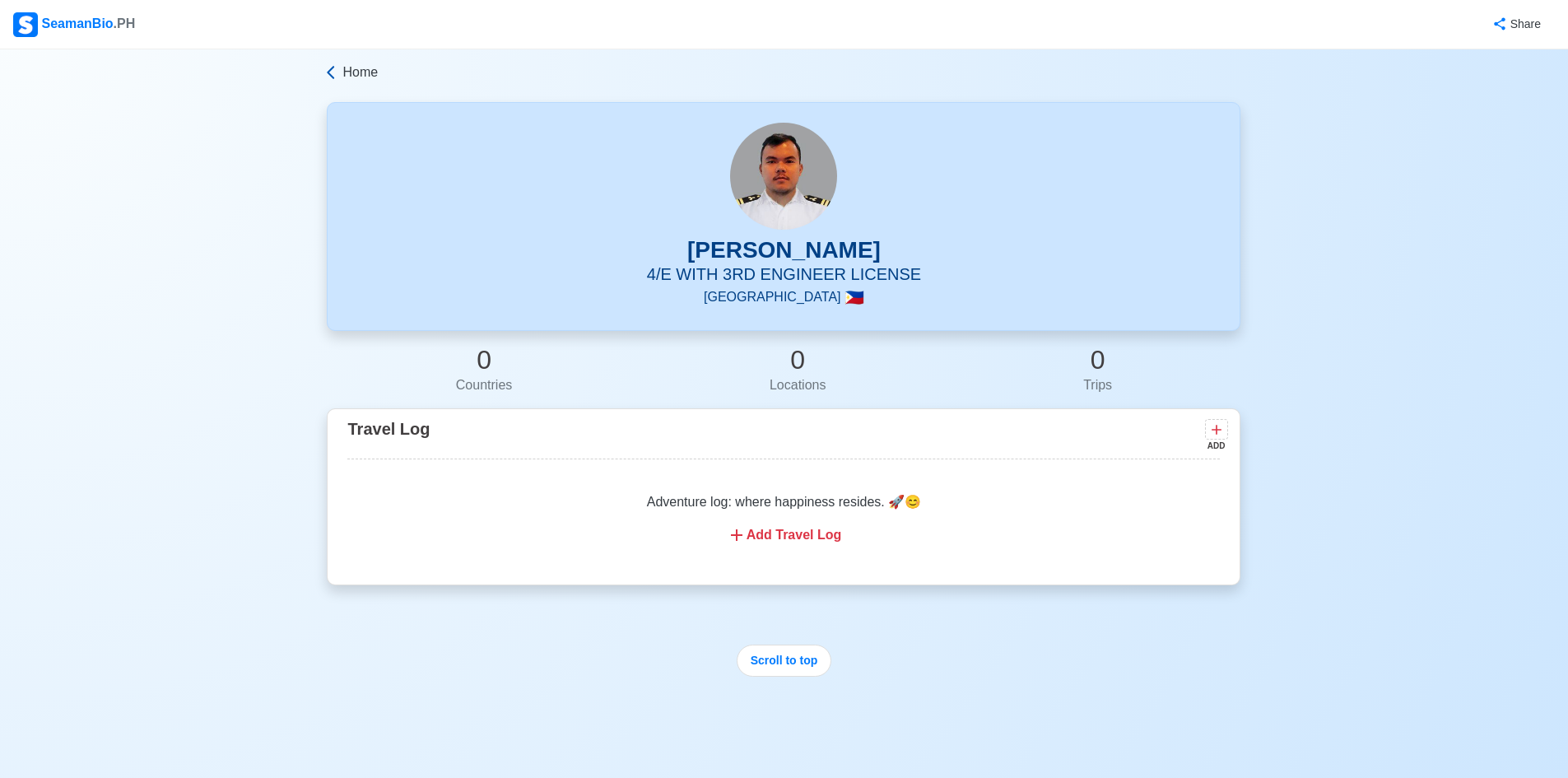
click at [334, 77] on icon at bounding box center [331, 72] width 7 height 13
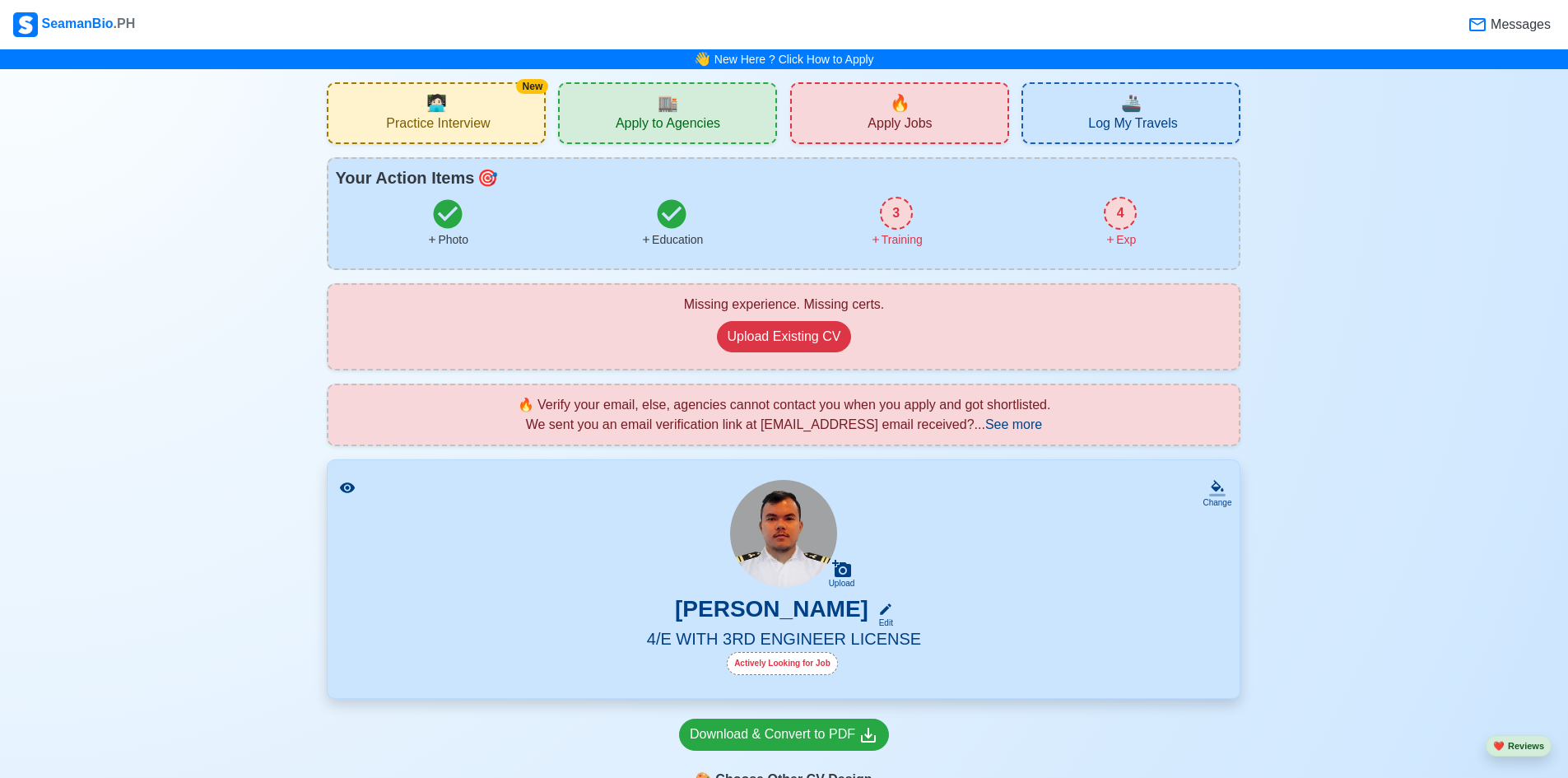
click at [940, 109] on div "🔥 Apply Jobs" at bounding box center [899, 113] width 219 height 62
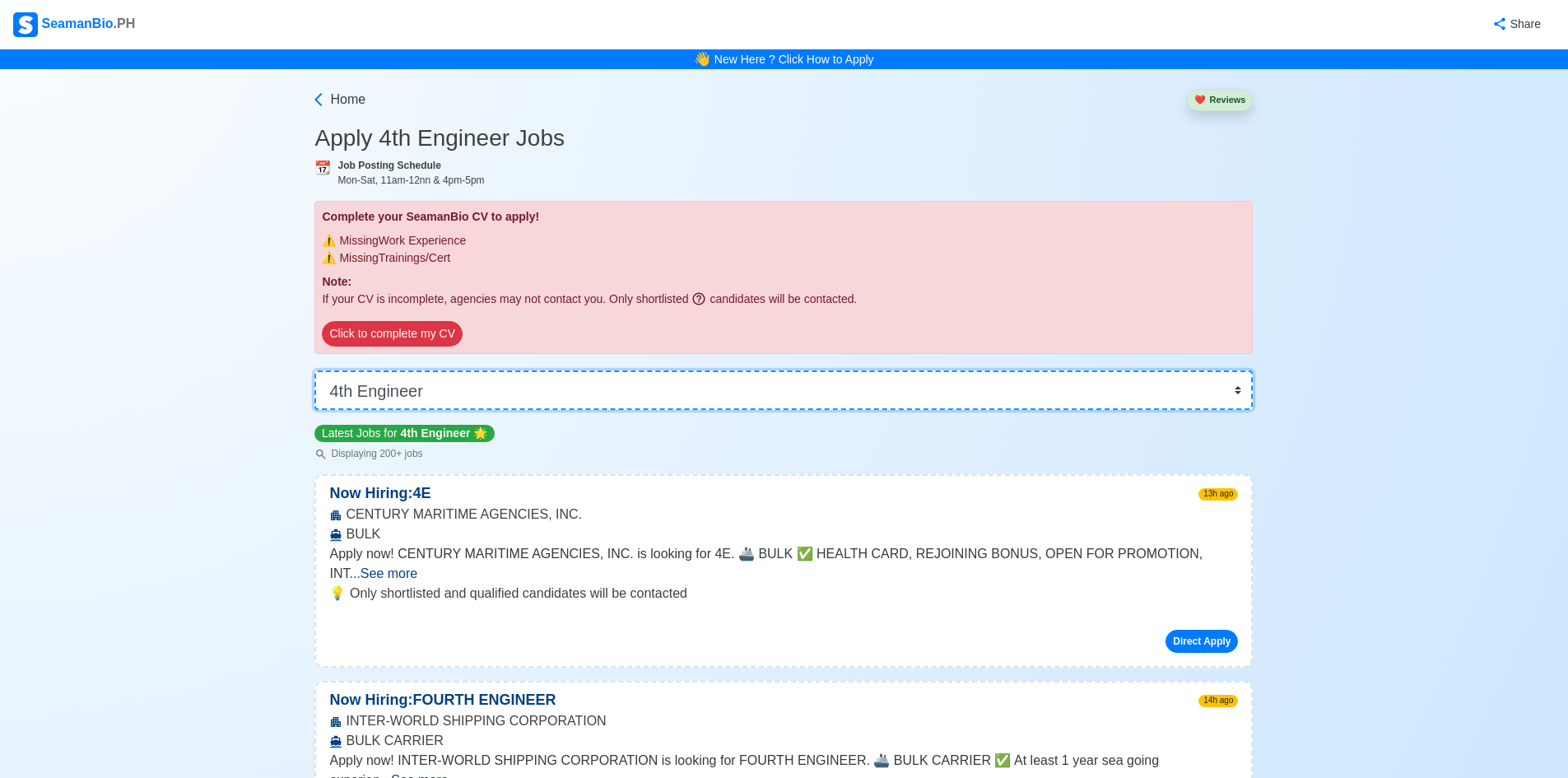
click at [470, 391] on select "👉 Select Rank or Position Master Chief Officer 2nd Officer 3rd Officer Junior O…" at bounding box center [784, 389] width 938 height 39
select select "3rd Assistant Engineer"
click at [320, 370] on select "👉 Select Rank or Position Master Chief Officer 2nd Officer 3rd Officer Junior O…" at bounding box center [784, 389] width 938 height 39
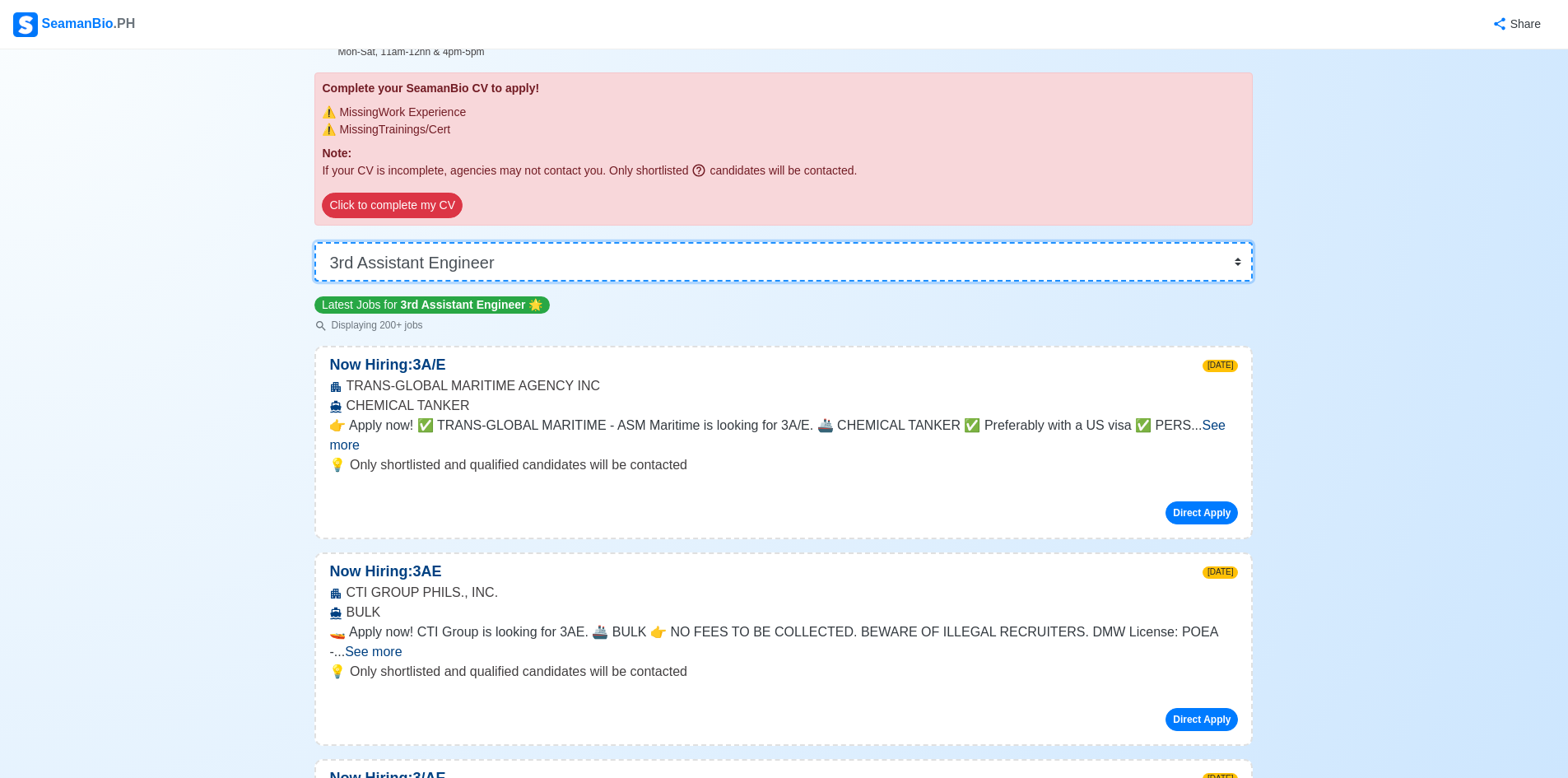
scroll to position [247, 0]
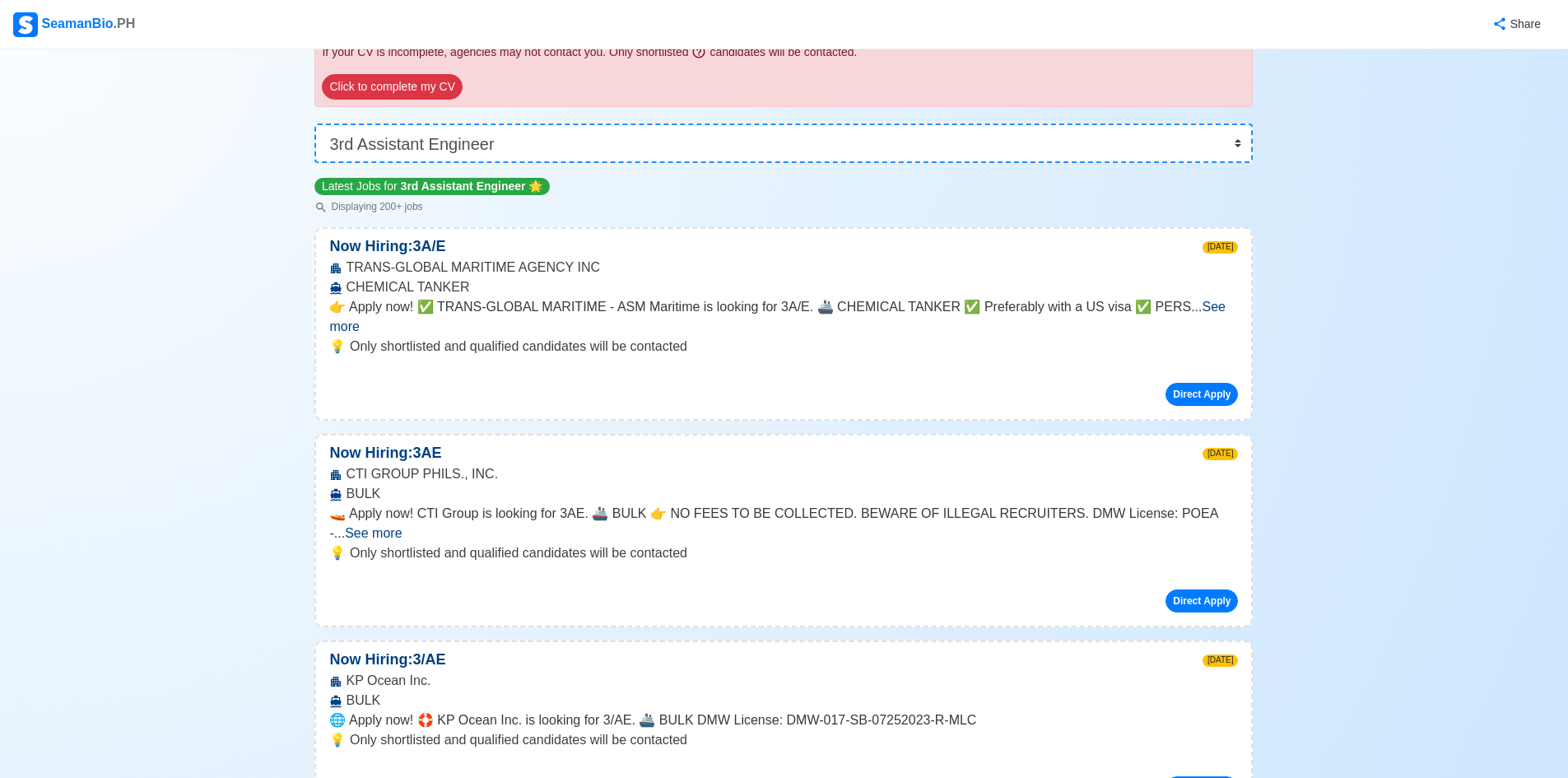
click at [401, 526] on span "See more" at bounding box center [373, 532] width 57 height 14
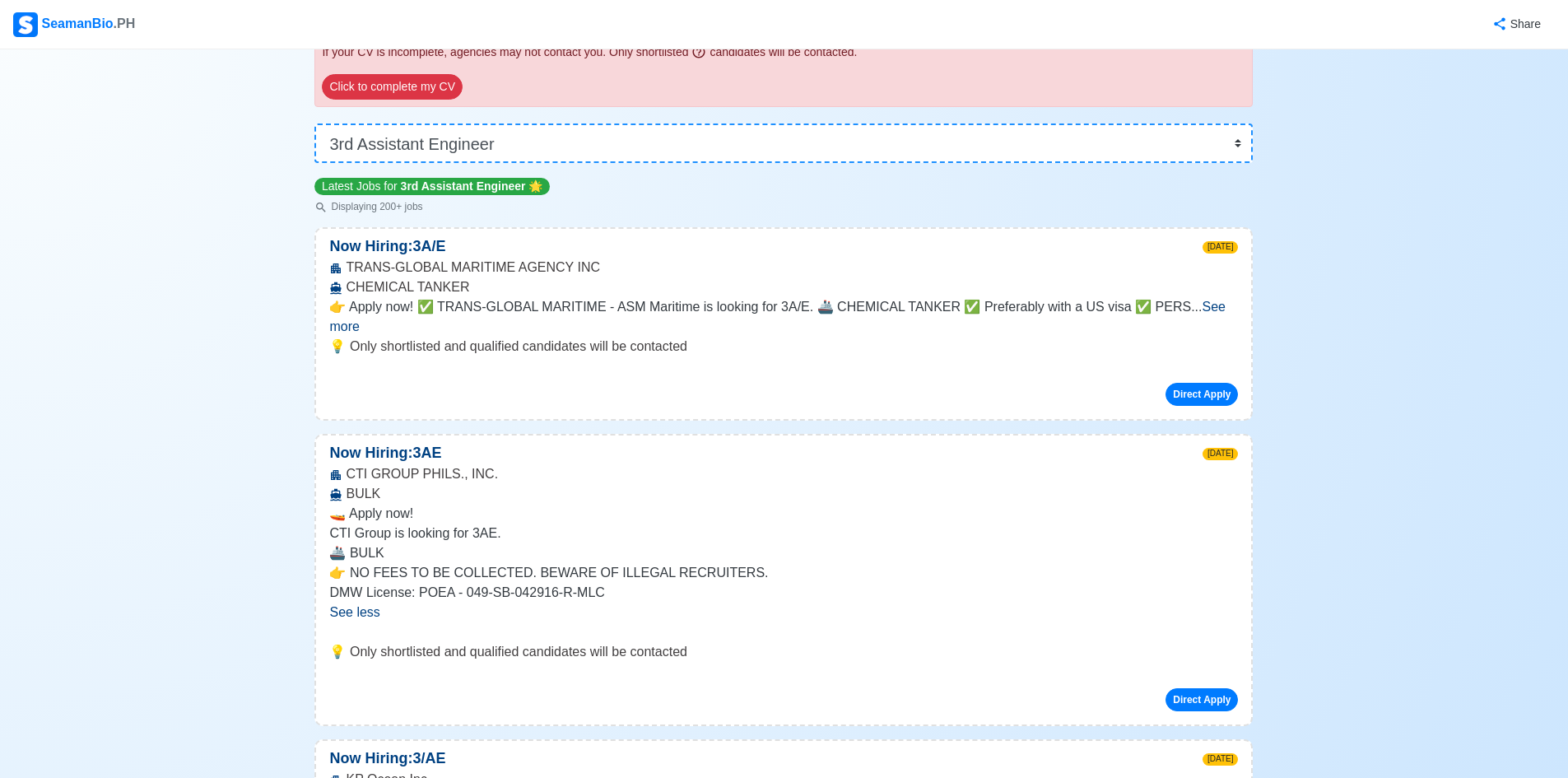
click at [1218, 311] on span "See more" at bounding box center [776, 316] width 895 height 34
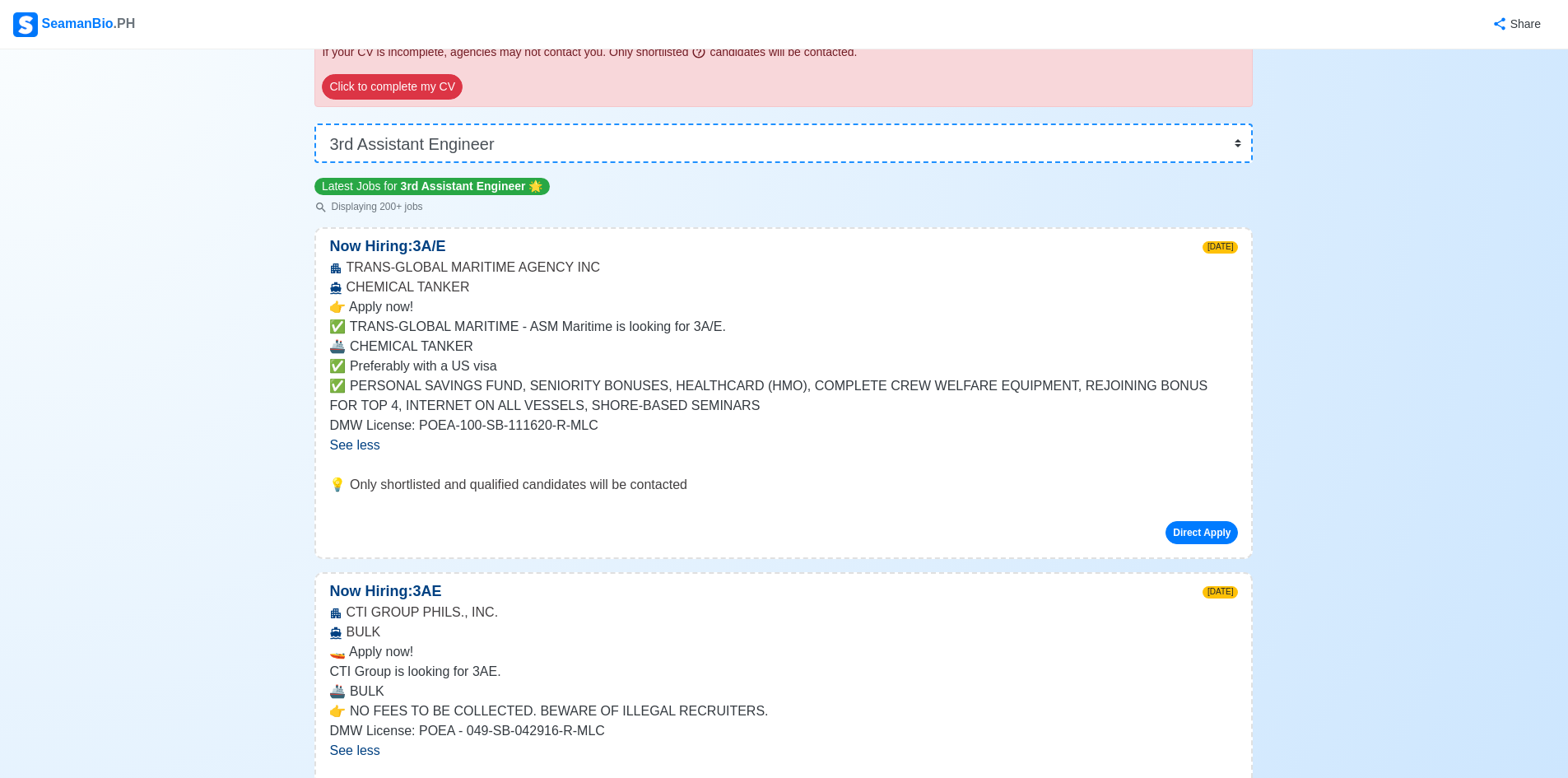
click at [610, 334] on p "✅ TRANS-GLOBAL MARITIME - ASM Maritime is looking for 3A/E." at bounding box center [784, 327] width 909 height 20
click at [525, 417] on p "DMW License: POEA-100-SB-111620-R-MLC" at bounding box center [784, 426] width 909 height 20
click at [433, 420] on p "DMW License: POEA-100-SB-111620-R-MLC" at bounding box center [784, 426] width 909 height 20
click at [429, 410] on p "✅ PERSONAL SAVINGS FUND, SENIORITY BONUSES, HEALTHCARD (HMO), COMPLETE CREW WEL…" at bounding box center [784, 395] width 909 height 39
click at [425, 392] on p "✅ PERSONAL SAVINGS FUND, SENIORITY BONUSES, HEALTHCARD (HMO), COMPLETE CREW WEL…" at bounding box center [784, 395] width 909 height 39
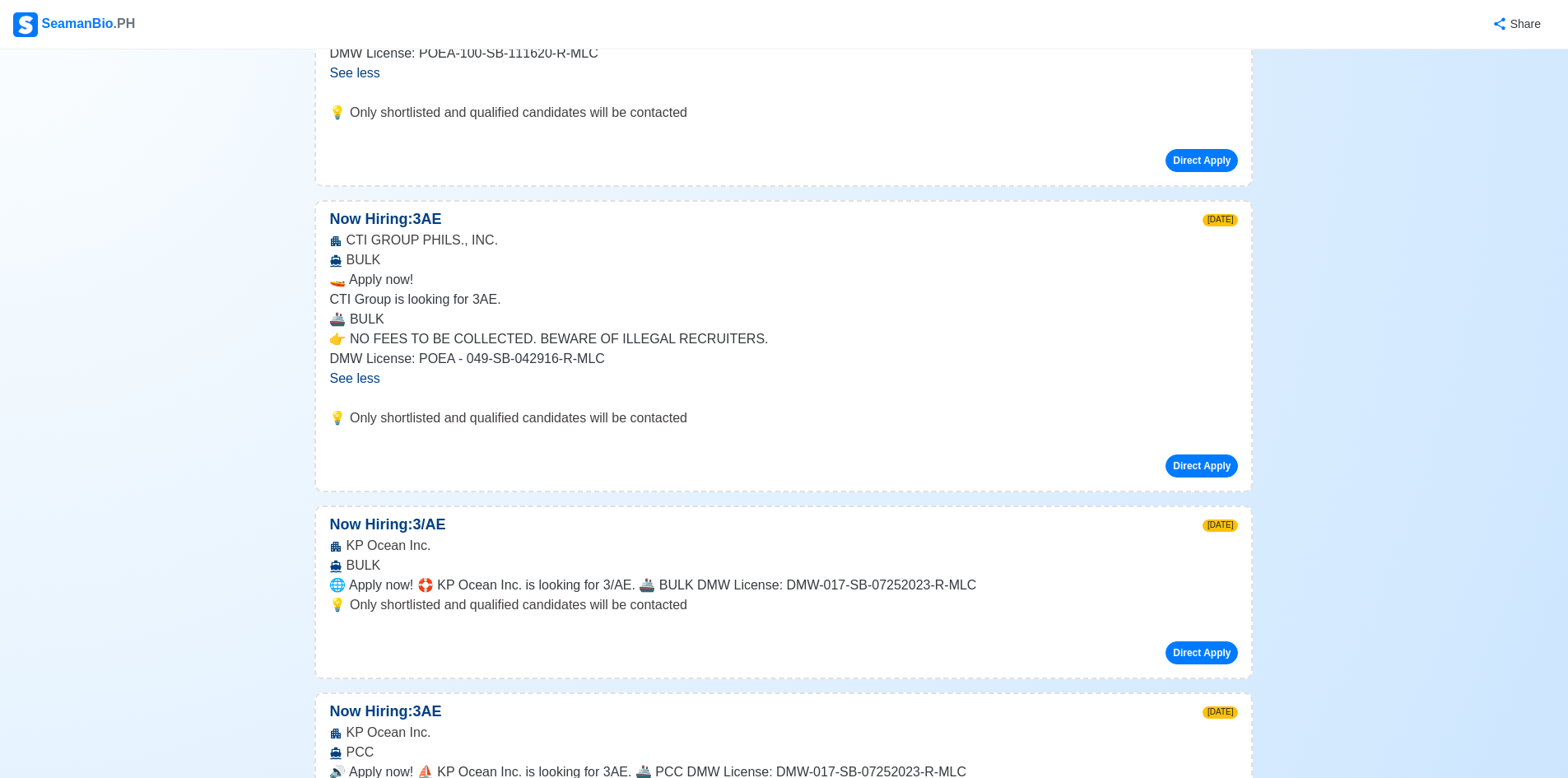
scroll to position [658, 0]
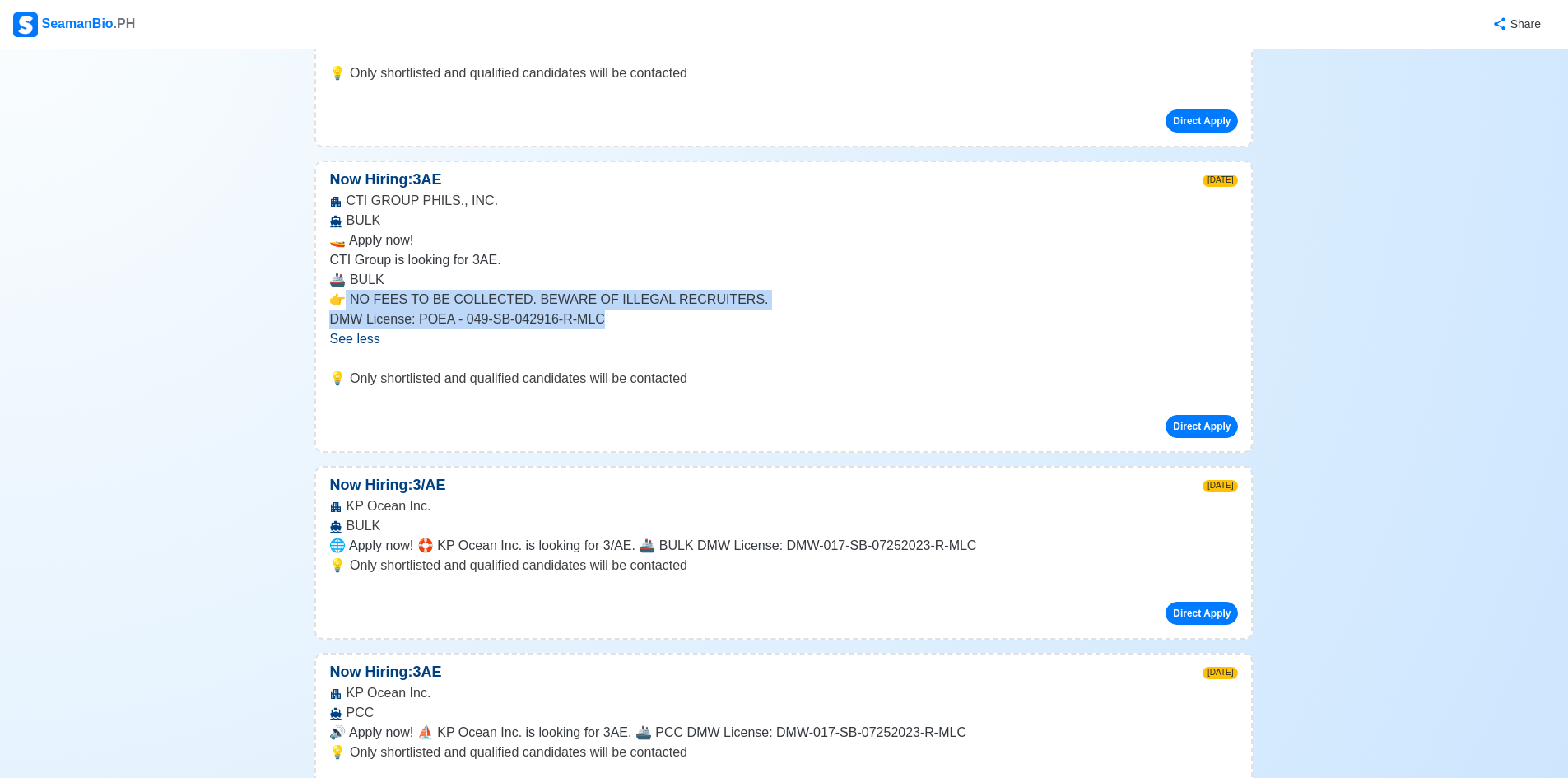
drag, startPoint x: 795, startPoint y: 317, endPoint x: 348, endPoint y: 293, distance: 447.6
click at [348, 293] on span "🚤 Apply now! CTI Group is looking for 3AE. 🚢 BULK 👉 NO FEES TO BE COLLECTED. BE…" at bounding box center [784, 280] width 909 height 99
click at [818, 297] on p "👉 NO FEES TO BE COLLECTED. BEWARE OF ILLEGAL RECRUITERS." at bounding box center [784, 300] width 909 height 20
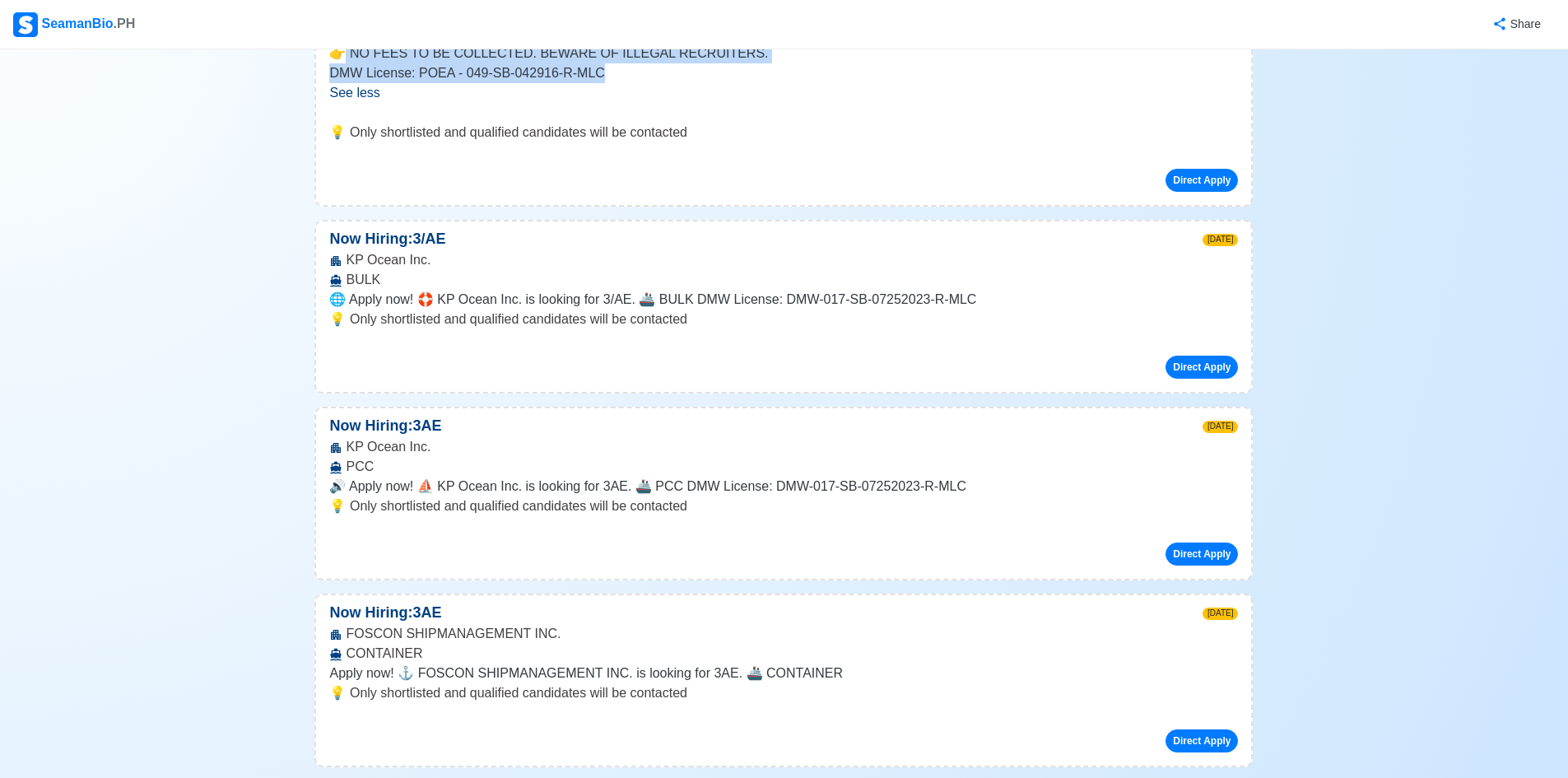
scroll to position [905, 0]
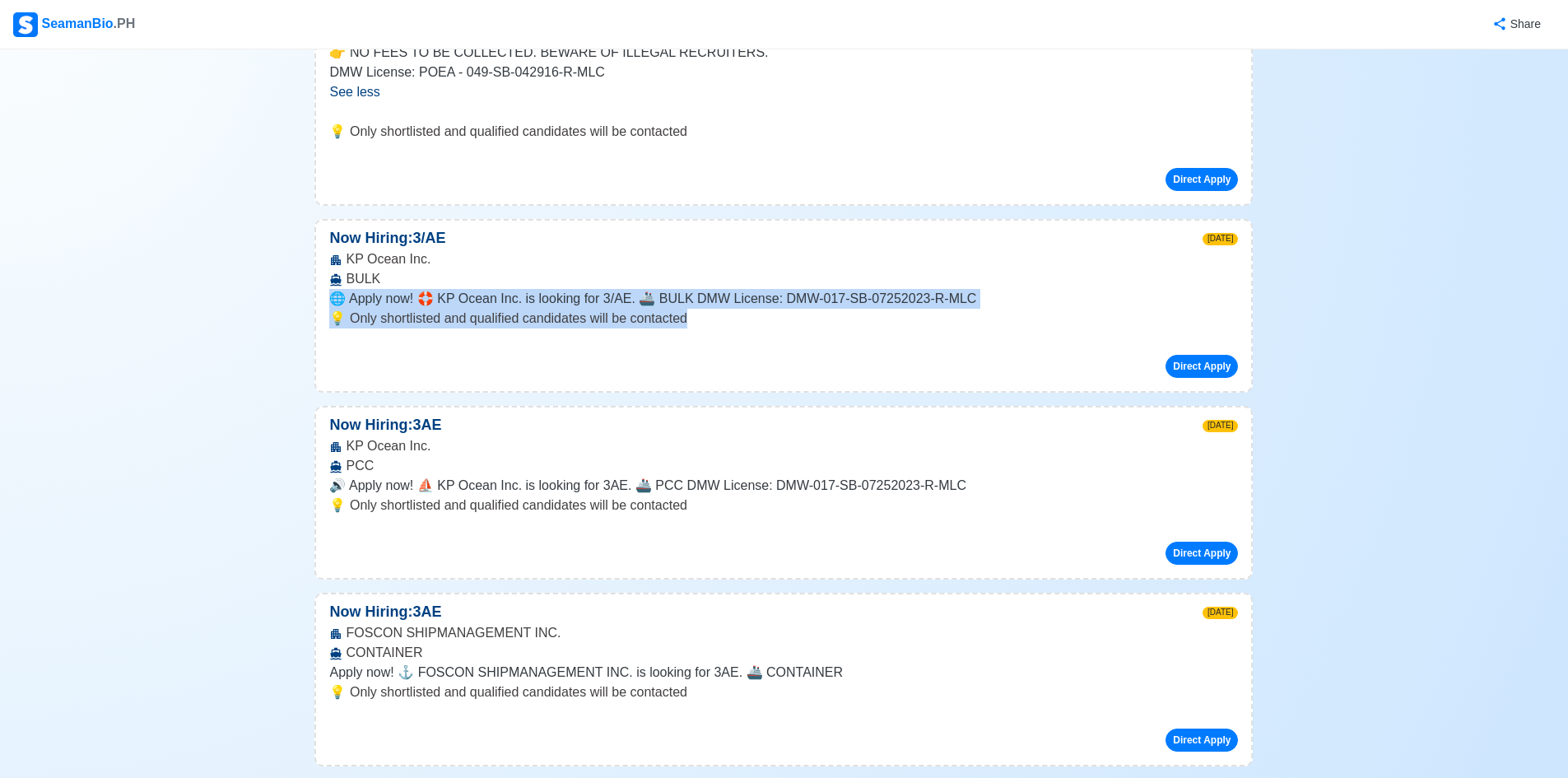
drag, startPoint x: 738, startPoint y: 325, endPoint x: 312, endPoint y: 292, distance: 427.3
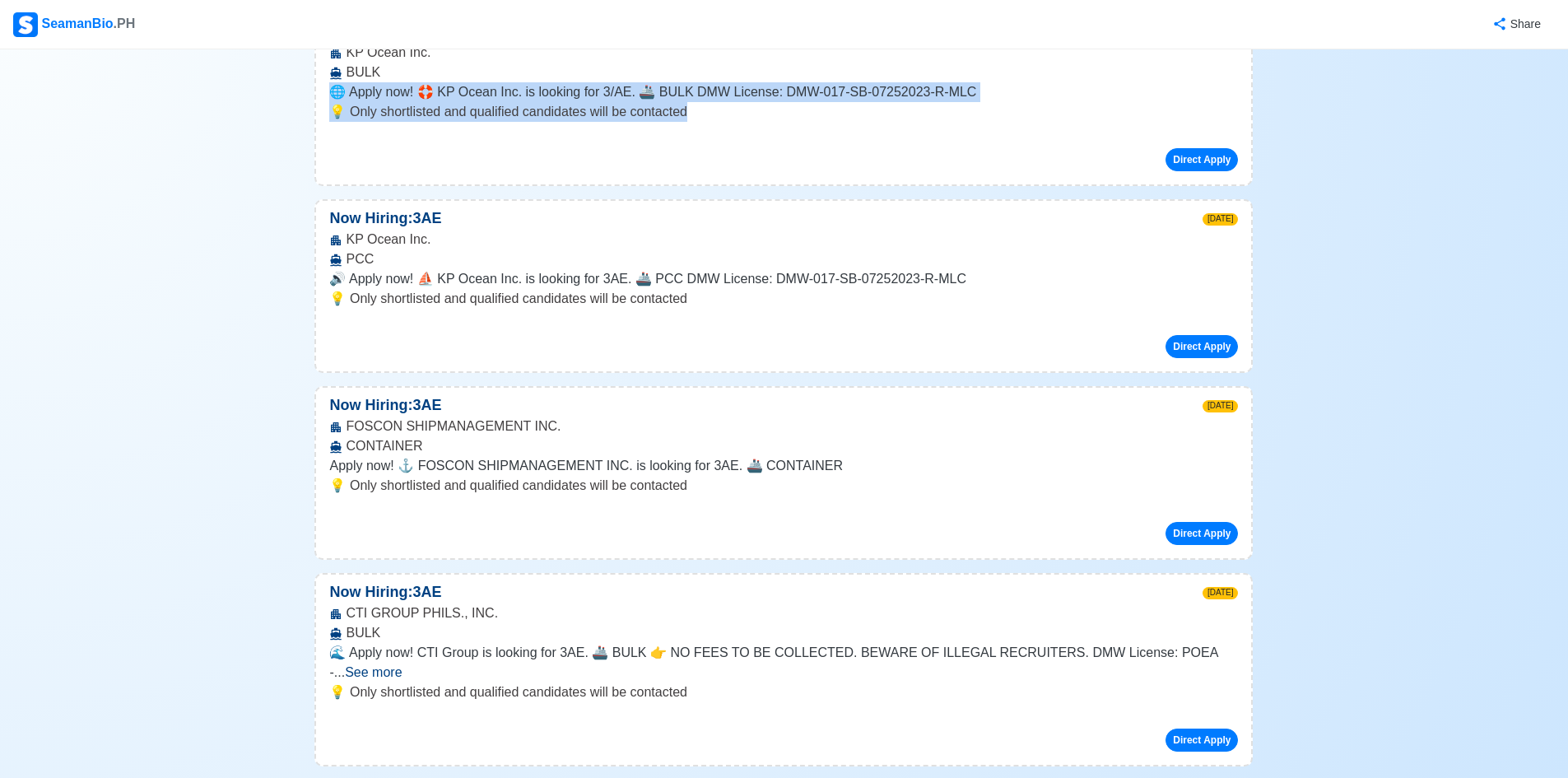
scroll to position [1152, 0]
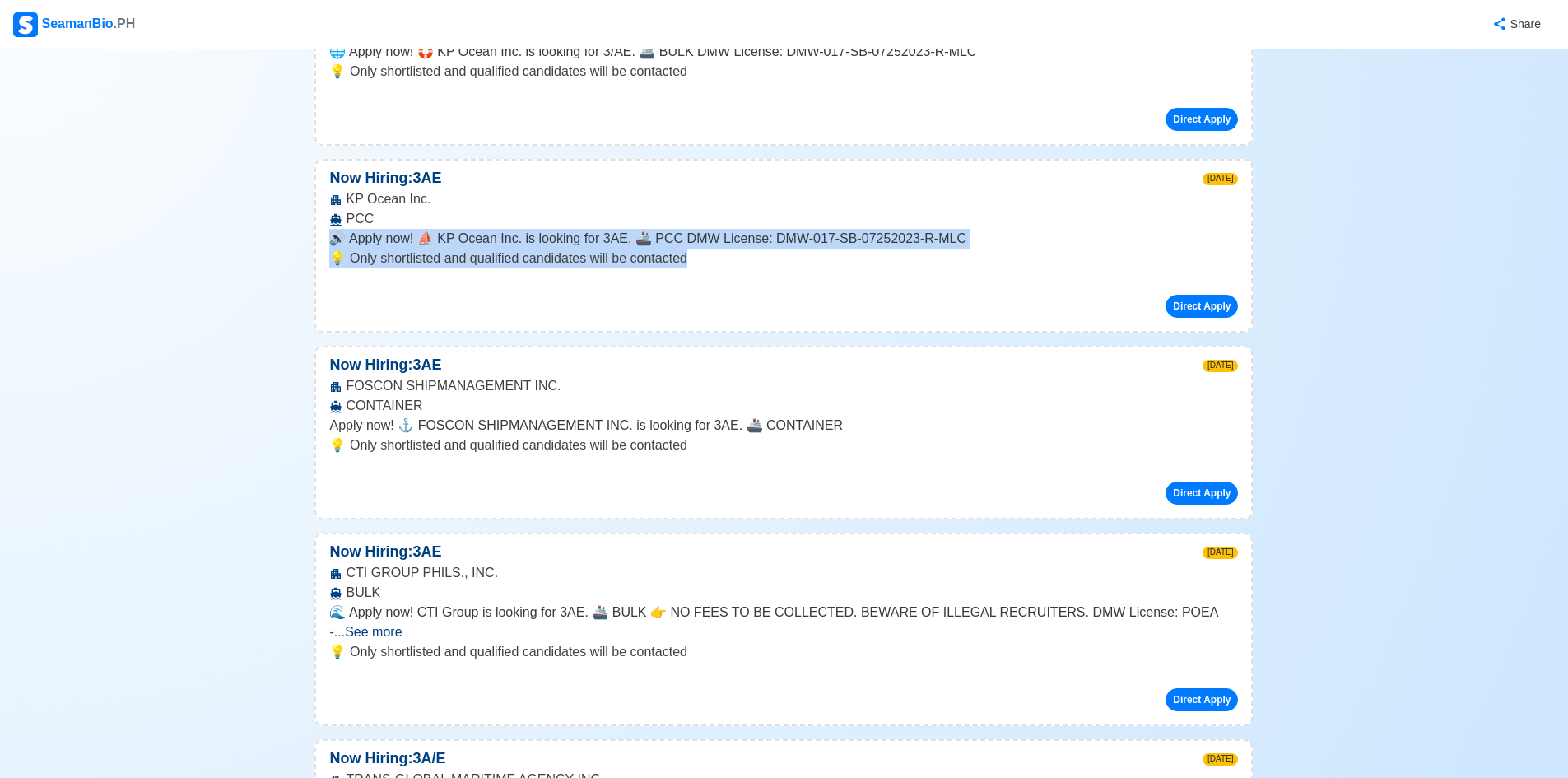
drag, startPoint x: 816, startPoint y: 260, endPoint x: 338, endPoint y: 236, distance: 478.6
click at [338, 236] on div "Now Hiring: 3AE 1w ago KP Ocean Inc. PCC 🔊 Apply now! ⛵ KP Ocean Inc. is lookin…" at bounding box center [784, 246] width 938 height 174
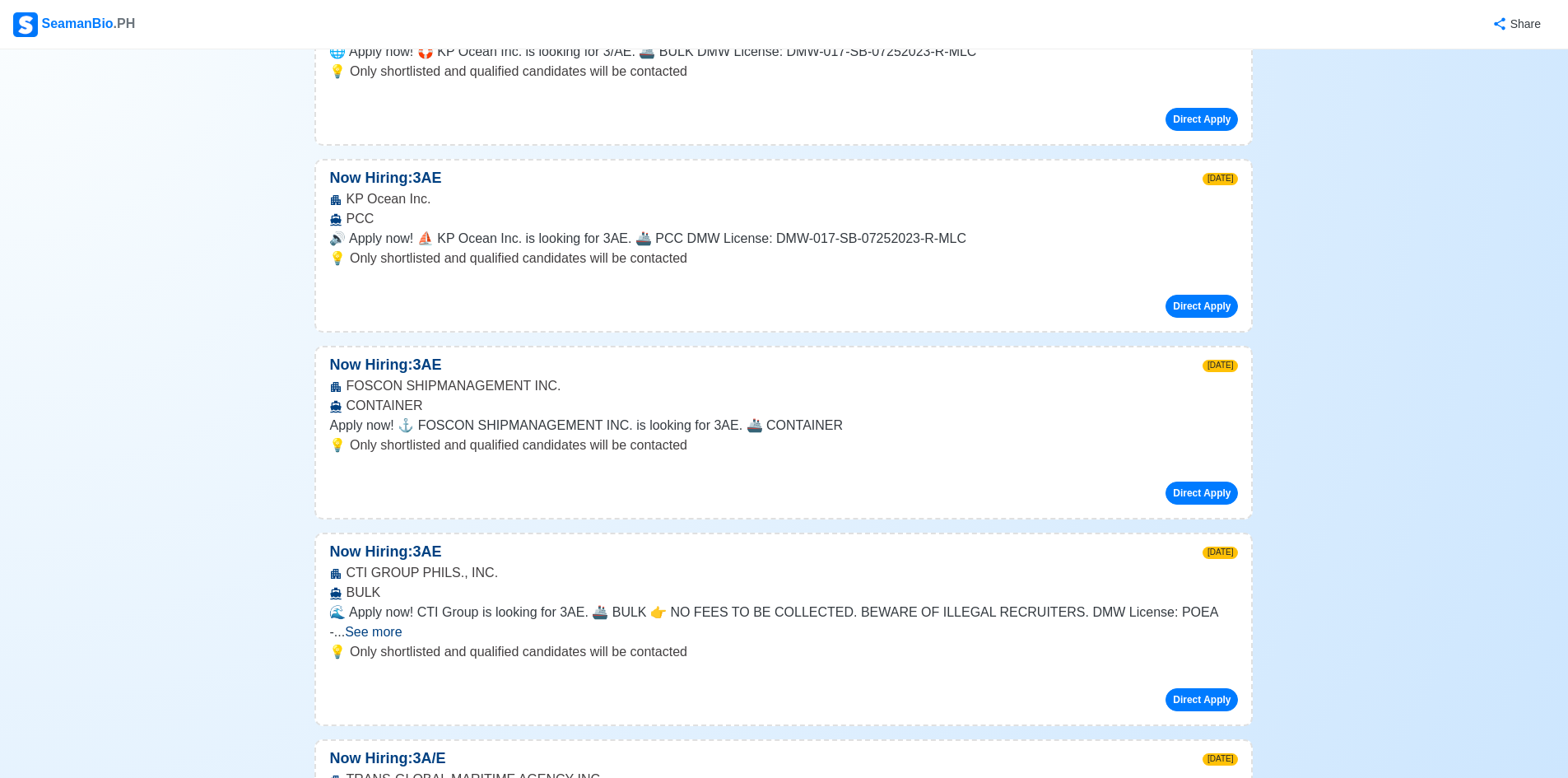
click at [782, 443] on p "💡 Only shortlisted and qualified candidates will be contacted" at bounding box center [784, 445] width 909 height 20
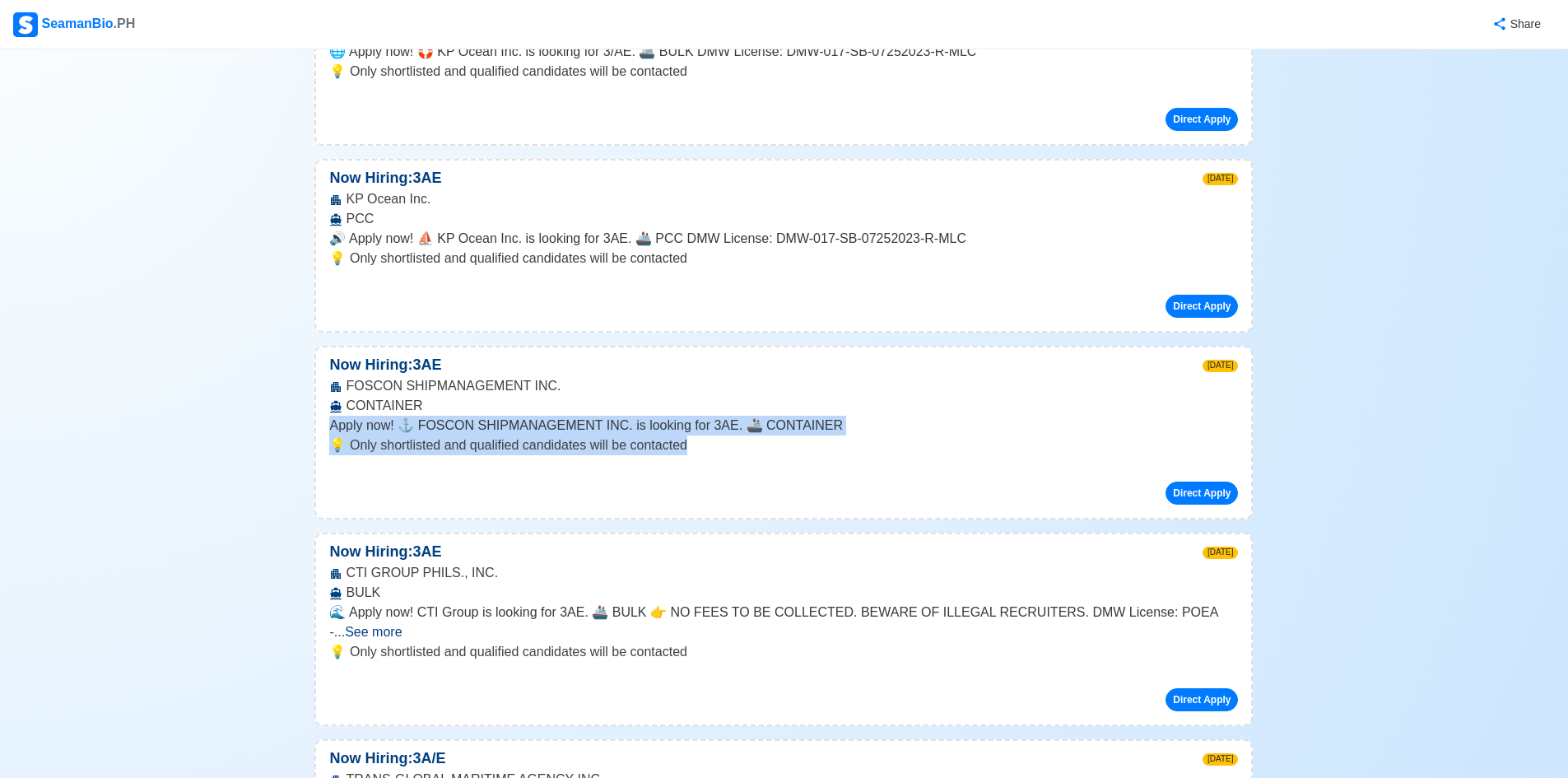
drag, startPoint x: 782, startPoint y: 443, endPoint x: 300, endPoint y: 428, distance: 482.2
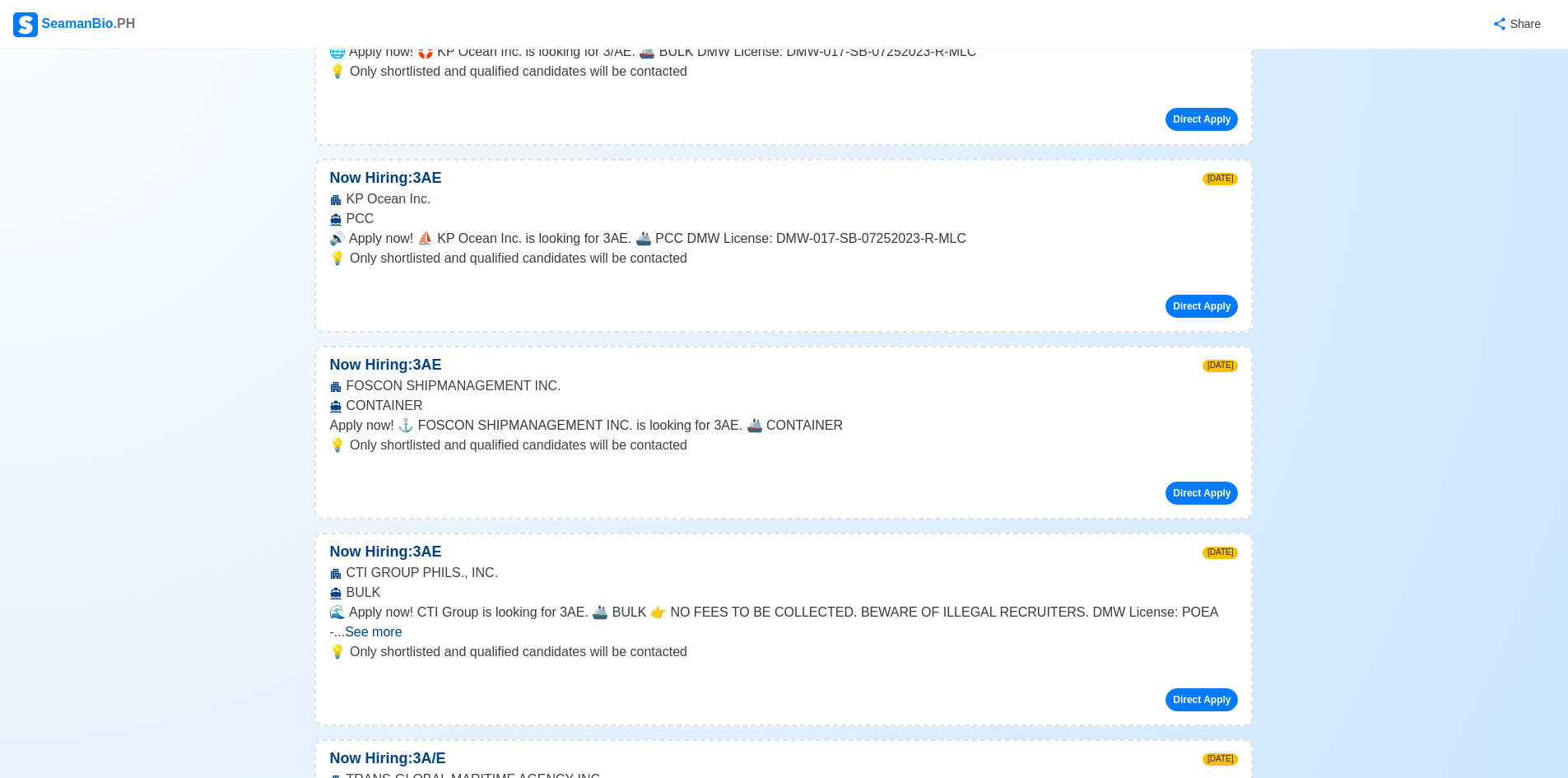
click at [697, 372] on div "Now Hiring: 3AE 2w ago" at bounding box center [784, 365] width 934 height 22
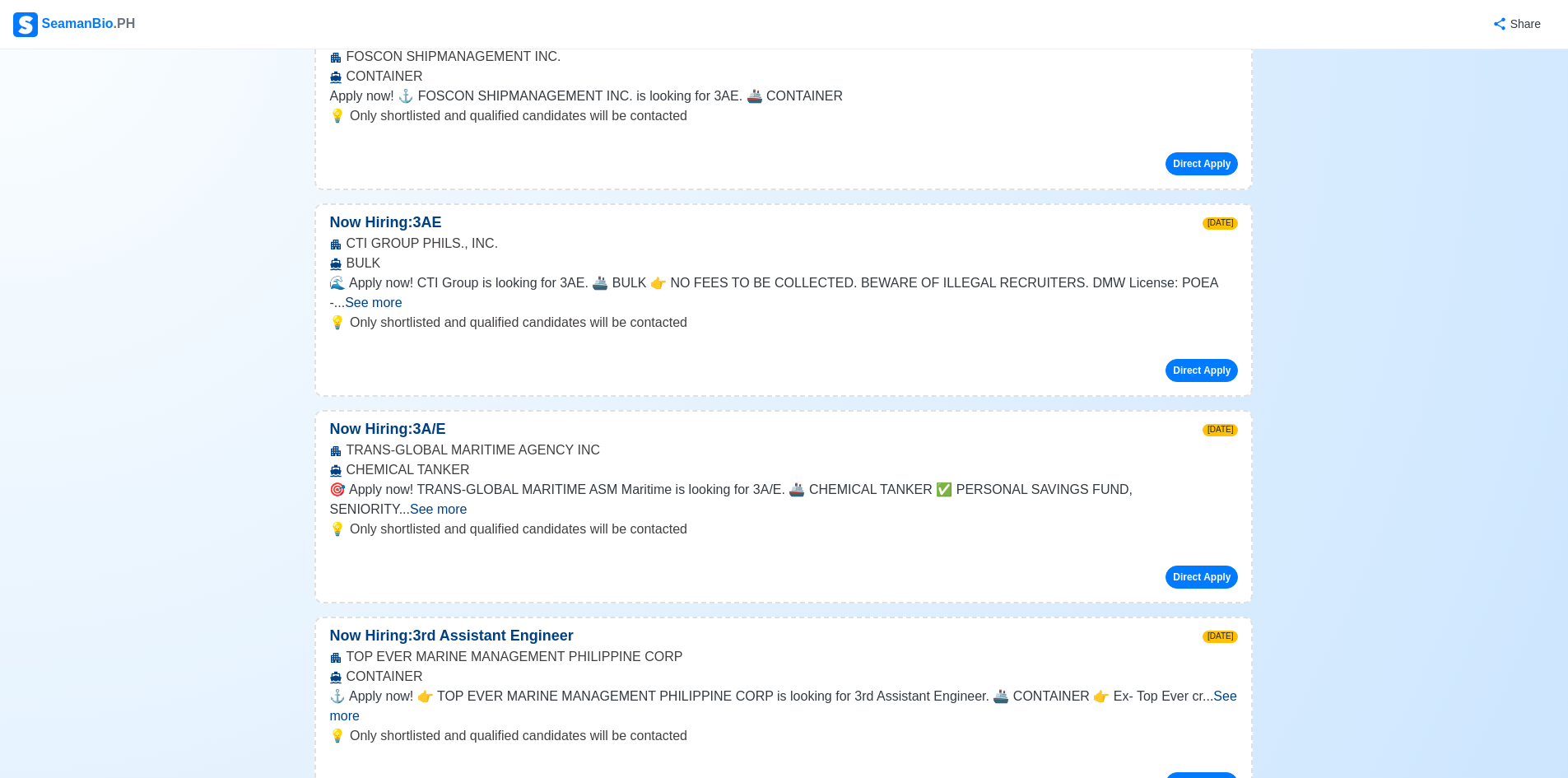
scroll to position [1563, 0]
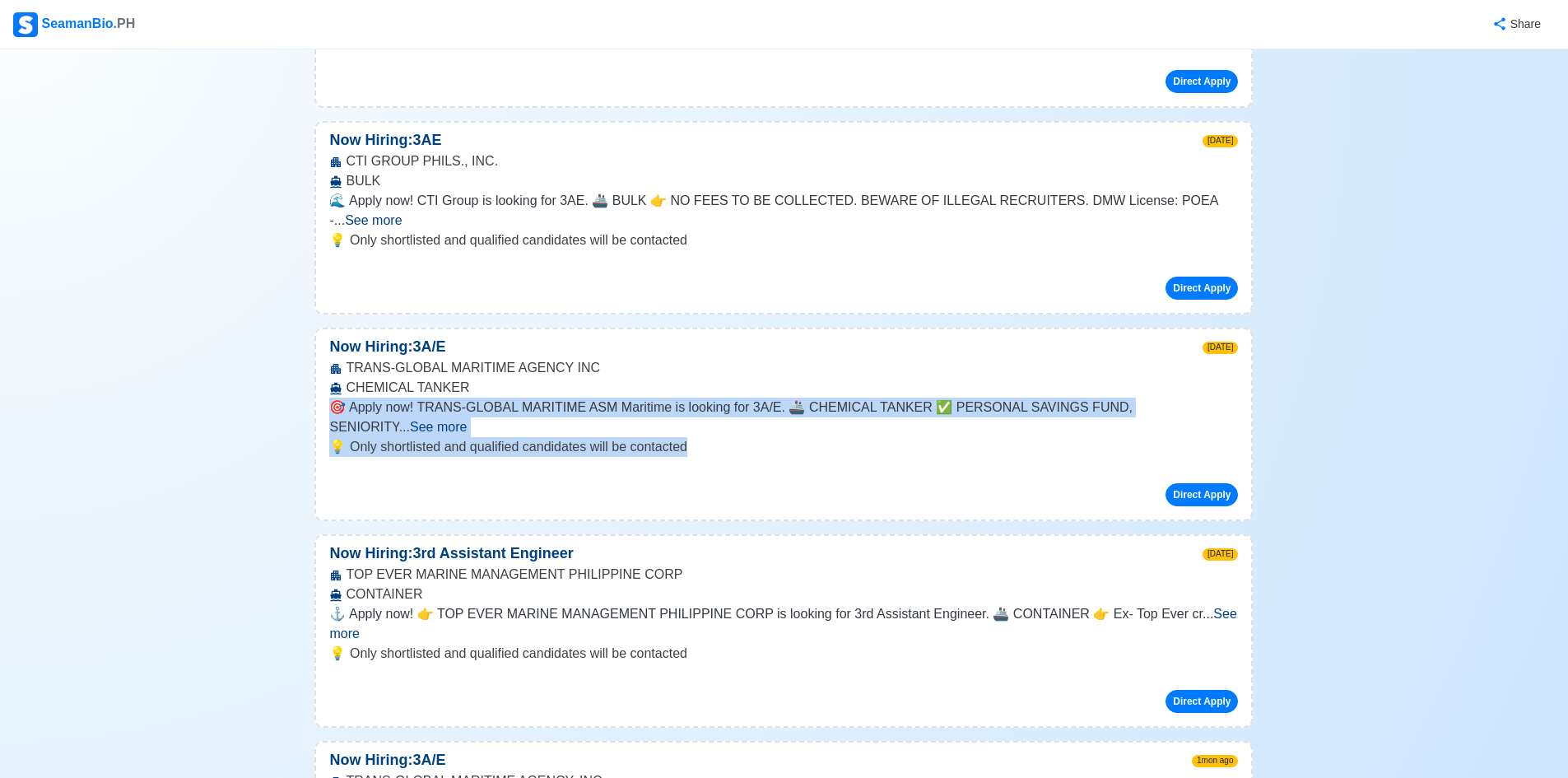
drag, startPoint x: 704, startPoint y: 417, endPoint x: 294, endPoint y: 388, distance: 411.0
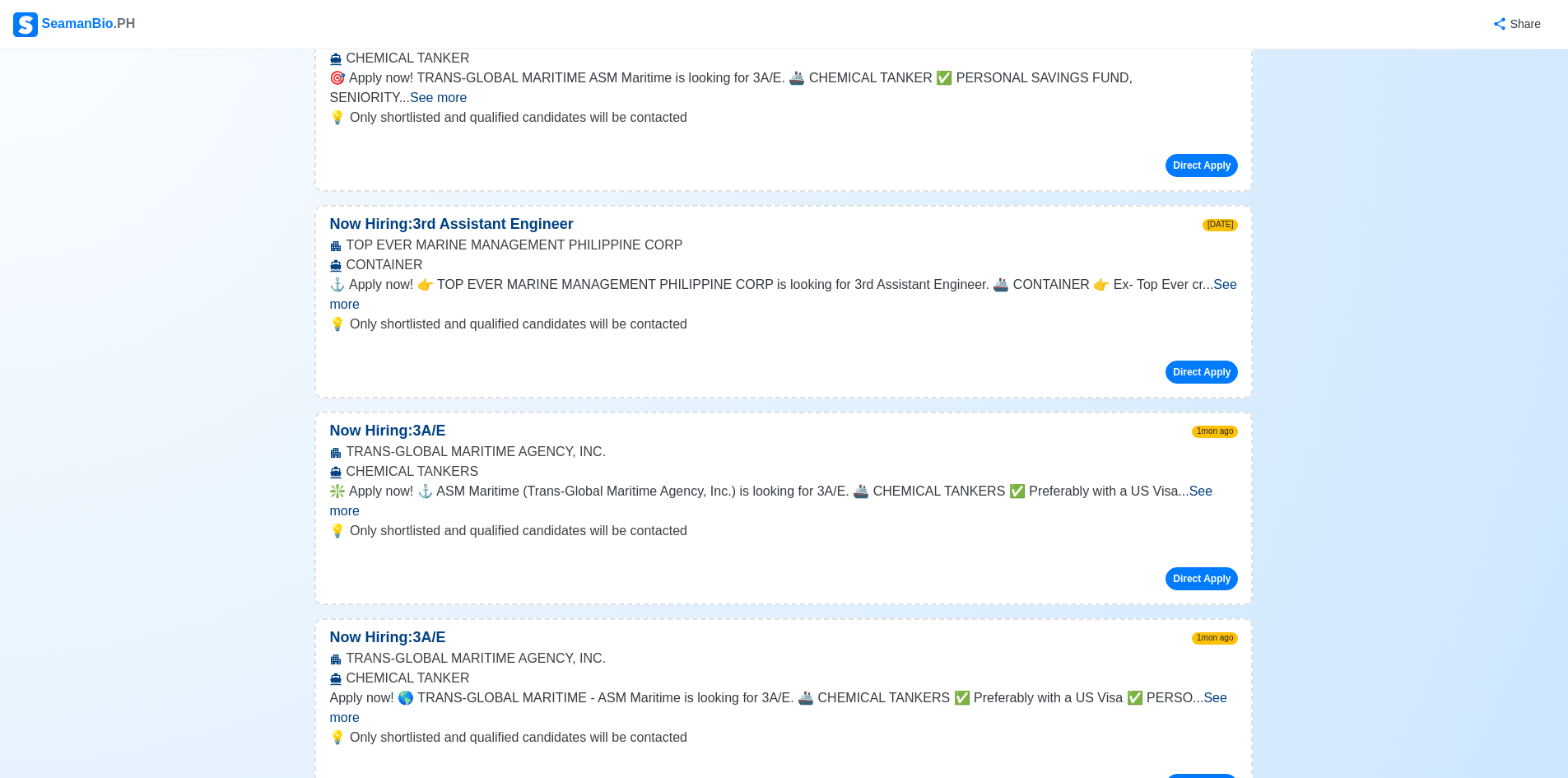
click at [803, 347] on div "Direct Apply" at bounding box center [784, 366] width 909 height 37
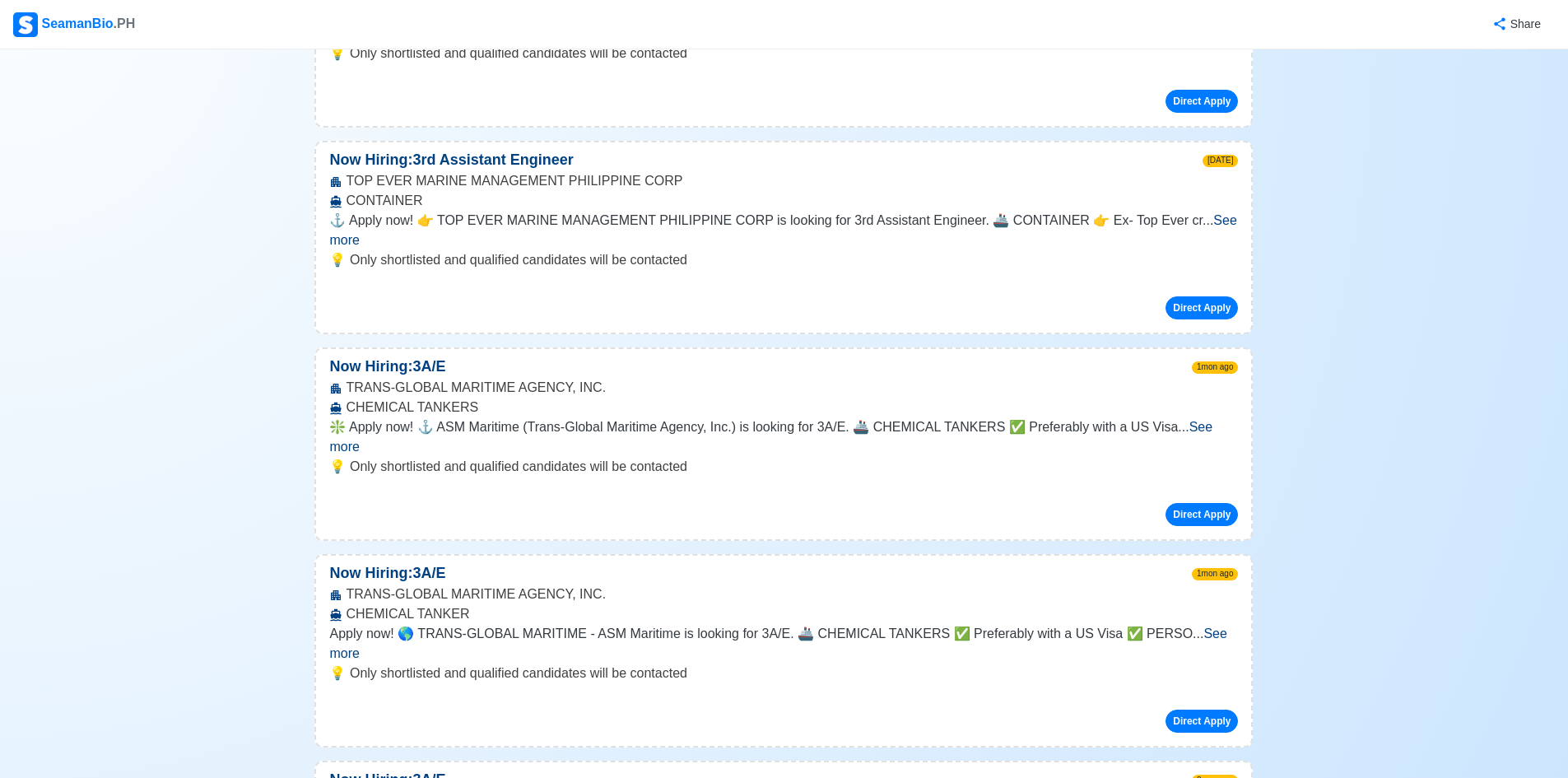
scroll to position [2057, 0]
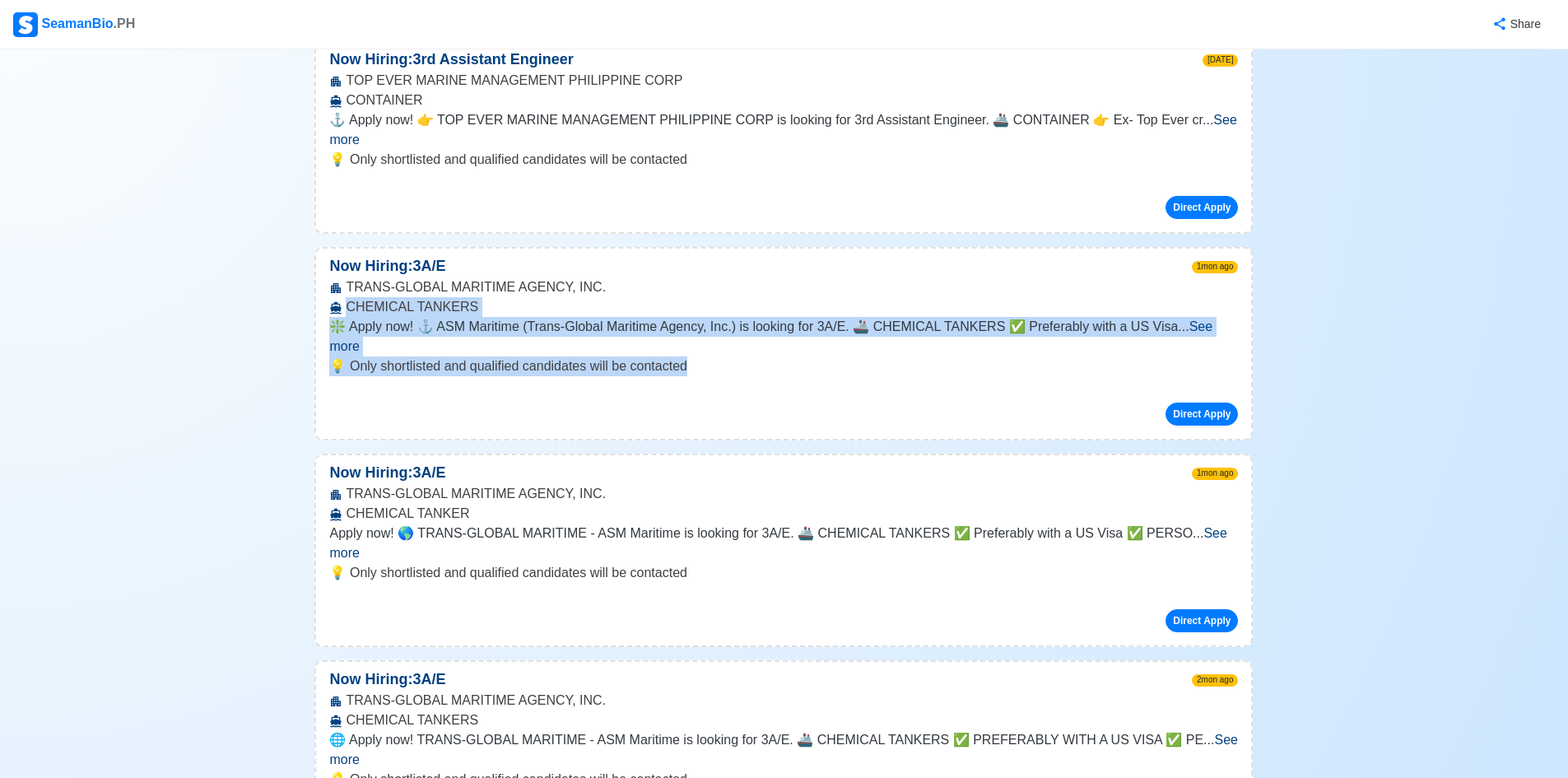
drag, startPoint x: 611, startPoint y: 281, endPoint x: 326, endPoint y: 243, distance: 287.5
click at [326, 247] on div "Now Hiring: 3A/E 1mon ago TRANS-GLOBAL MARITIME AGENCY, INC. CHEMICAL TANKERS ❇…" at bounding box center [784, 344] width 938 height 194
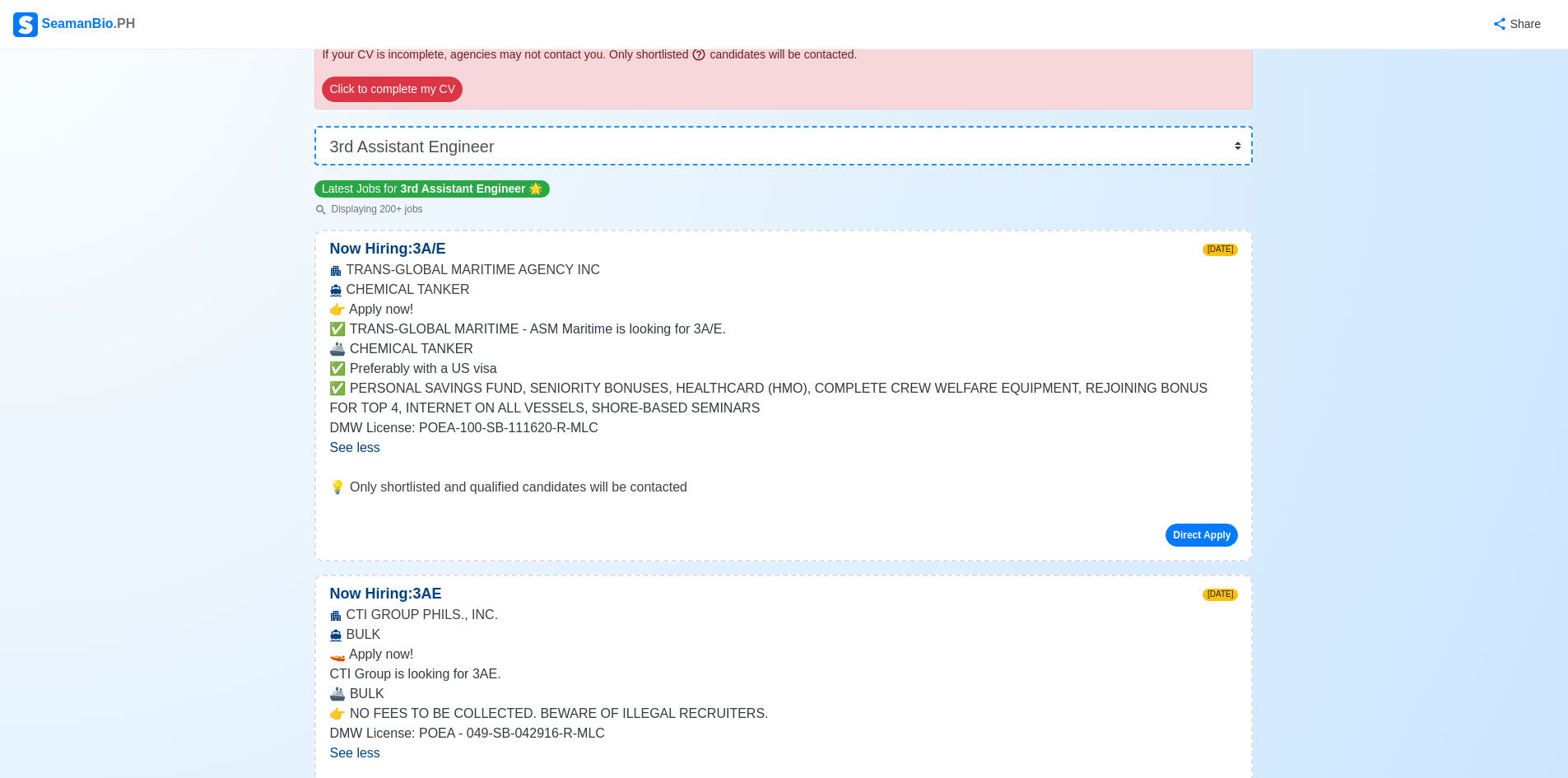
scroll to position [0, 0]
